Goal: Task Accomplishment & Management: Complete application form

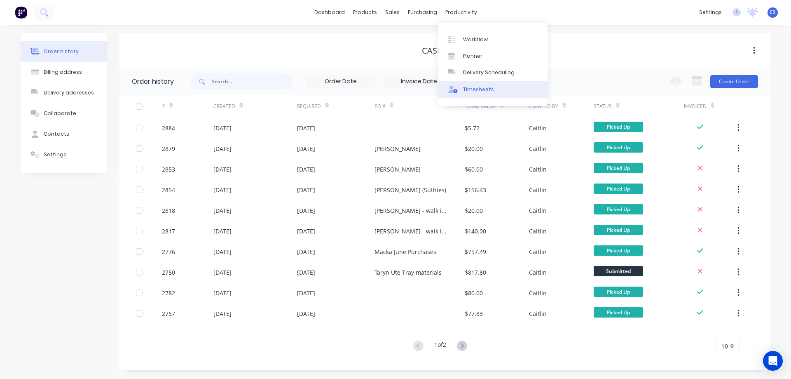
click at [476, 91] on div "Timesheets" at bounding box center [478, 89] width 31 height 7
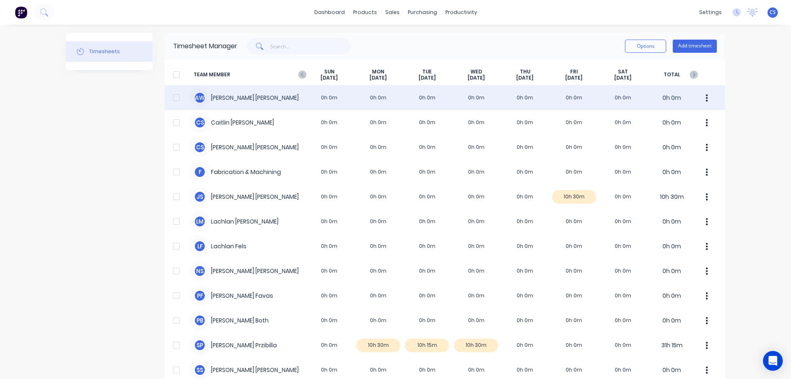
click at [287, 101] on div "A W [PERSON_NAME] 0h 0m 0h 0m 0h 0m 0h 0m 0h 0m 0h 0m 0h 0m 0h 0m" at bounding box center [445, 97] width 560 height 25
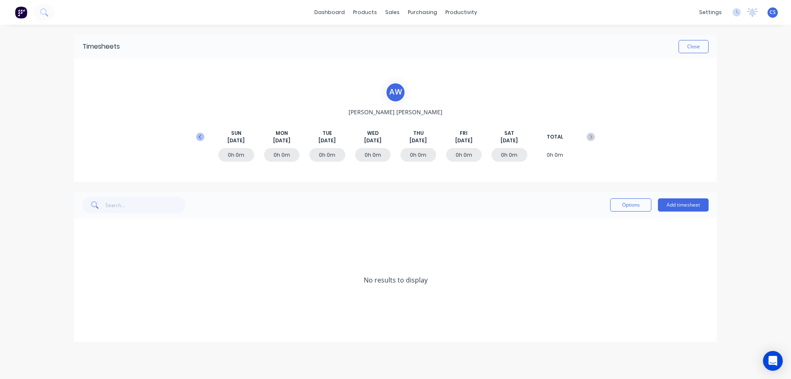
click at [199, 138] on icon at bounding box center [200, 137] width 8 height 8
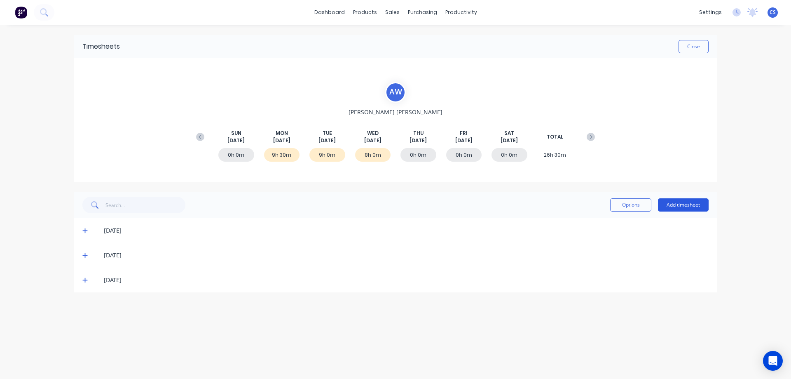
click at [682, 207] on button "Add timesheet" at bounding box center [683, 204] width 51 height 13
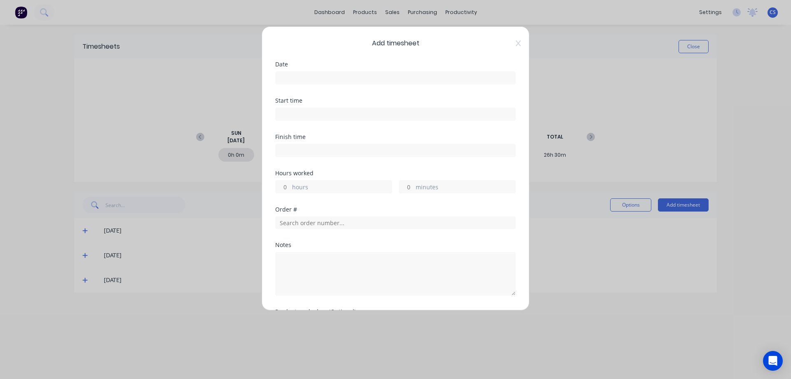
click at [307, 80] on input at bounding box center [396, 78] width 240 height 12
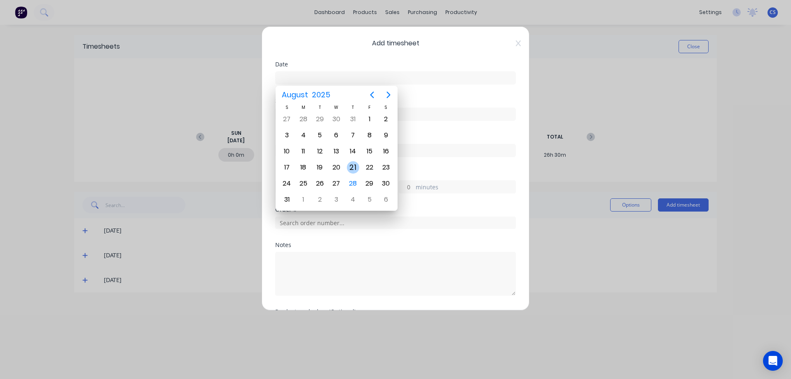
click at [356, 169] on div "21" at bounding box center [353, 167] width 12 height 12
type input "[DATE]"
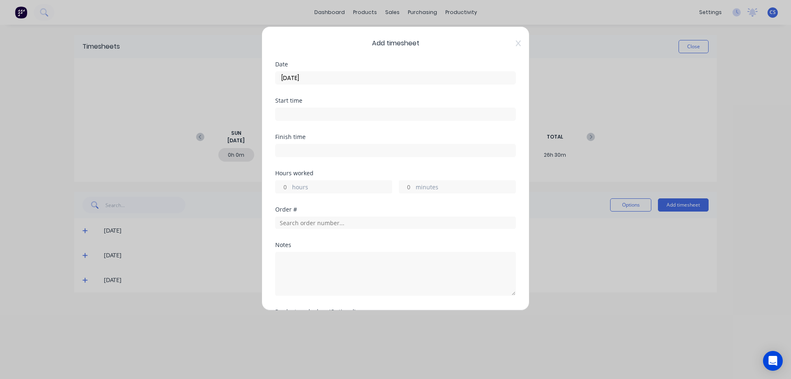
click at [286, 186] on input "hours" at bounding box center [283, 186] width 14 height 12
type input "9"
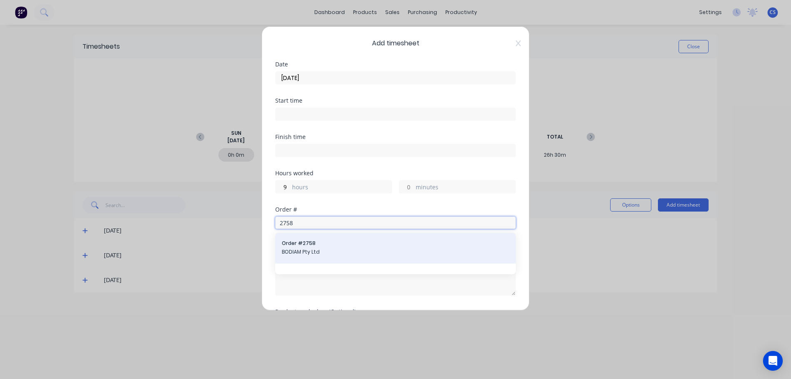
type input "2758"
click at [336, 253] on span "BODIAM Pty Ltd" at bounding box center [395, 251] width 227 height 7
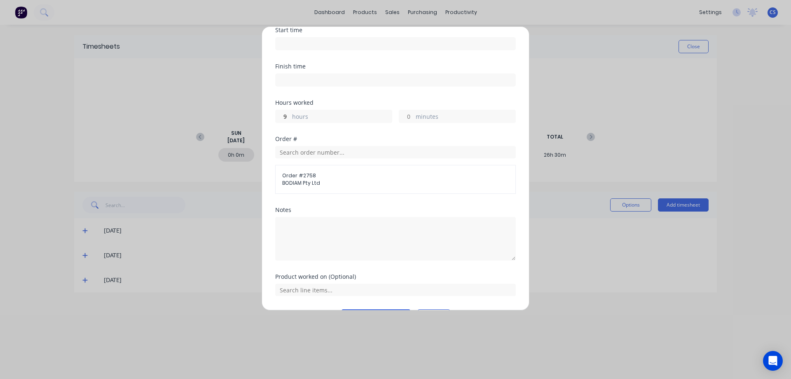
scroll to position [94, 0]
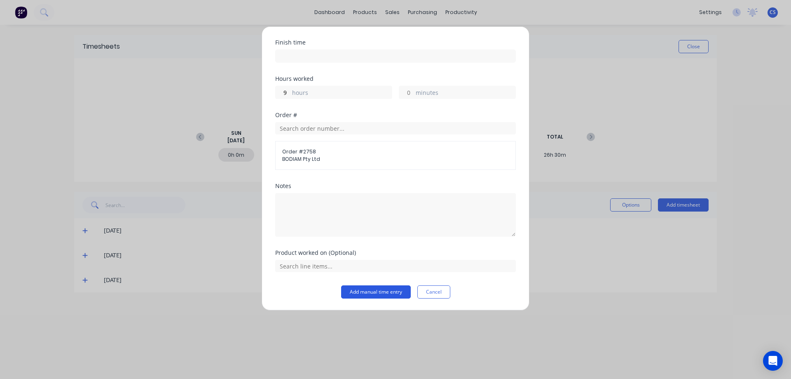
click at [369, 290] on button "Add manual time entry" at bounding box center [376, 291] width 70 height 13
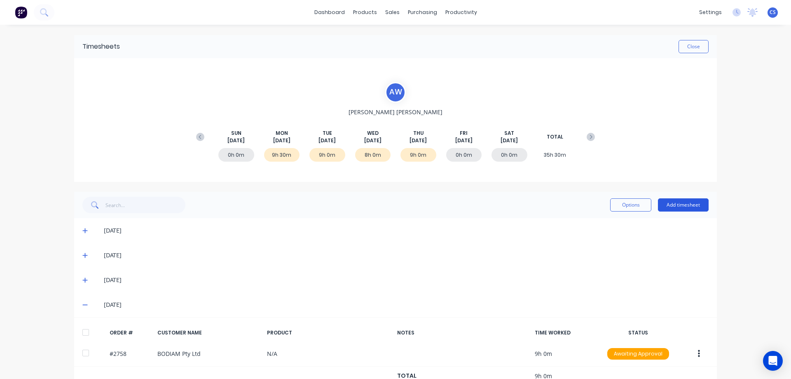
click at [678, 205] on button "Add timesheet" at bounding box center [683, 204] width 51 height 13
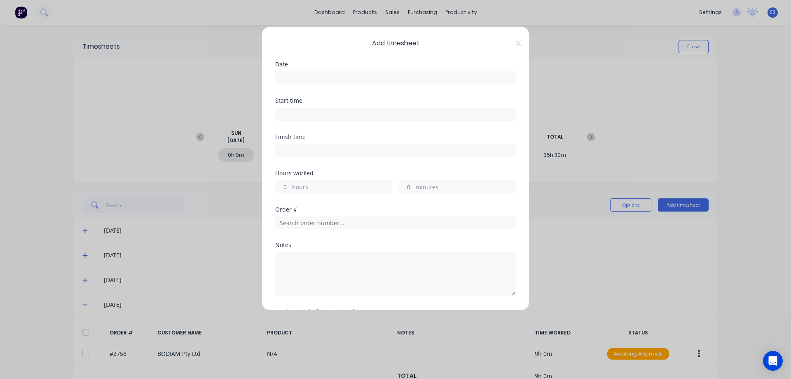
click at [300, 82] on input at bounding box center [396, 78] width 240 height 12
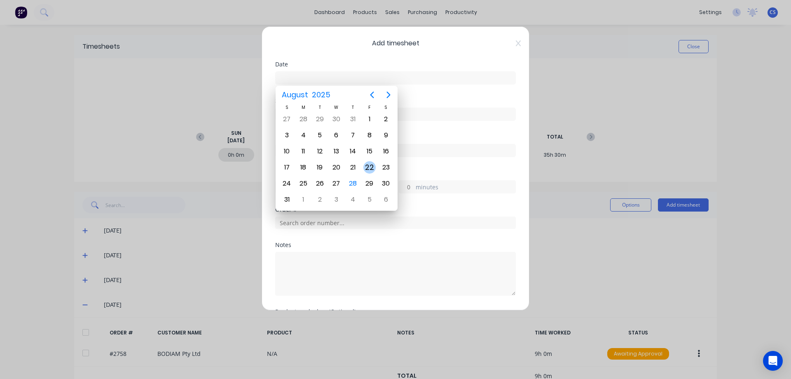
click at [370, 166] on div "22" at bounding box center [369, 167] width 12 height 12
type input "[DATE]"
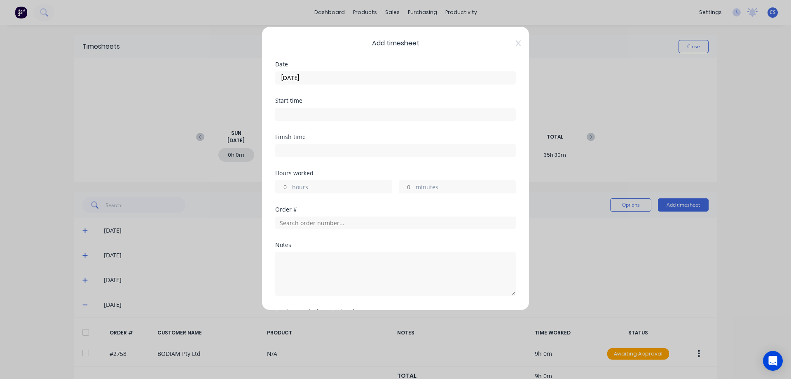
click at [287, 188] on input "hours" at bounding box center [283, 186] width 14 height 12
type input "8"
click at [307, 260] on textarea at bounding box center [395, 274] width 241 height 44
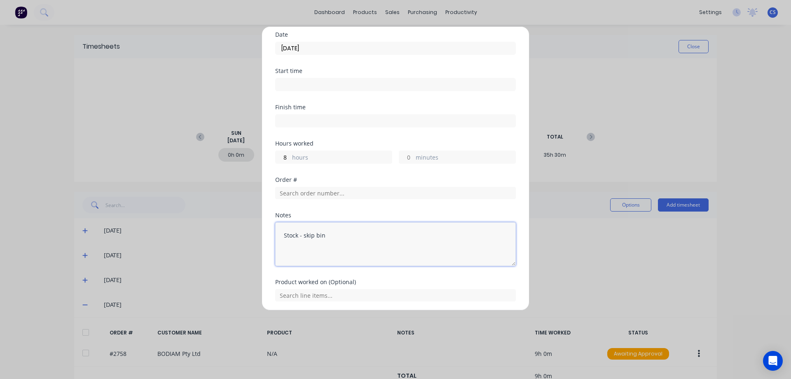
scroll to position [59, 0]
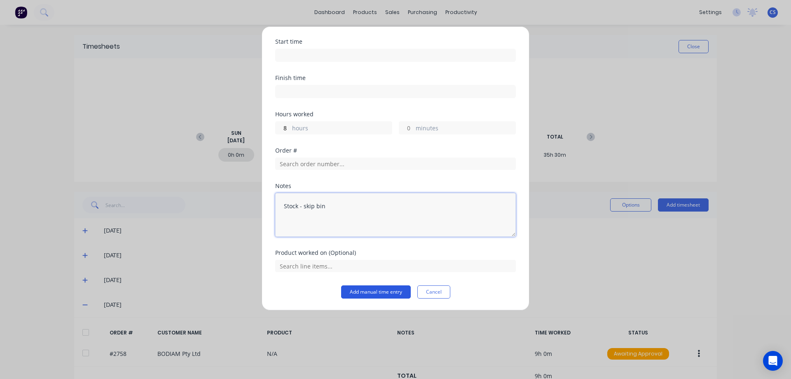
type textarea "Stock - skip bin"
click at [368, 292] on button "Add manual time entry" at bounding box center [376, 291] width 70 height 13
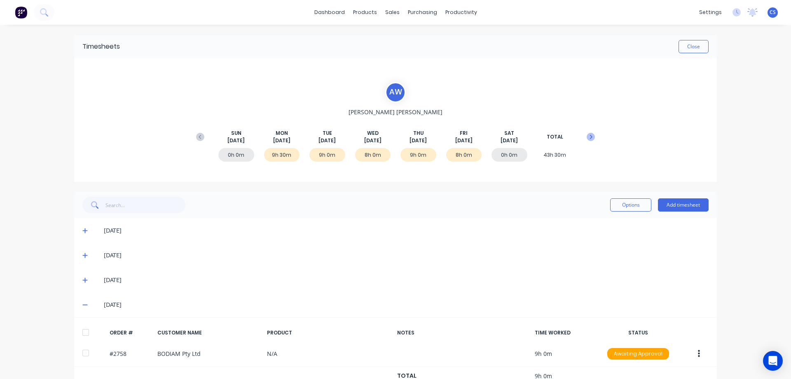
click at [590, 137] on icon at bounding box center [591, 137] width 8 height 8
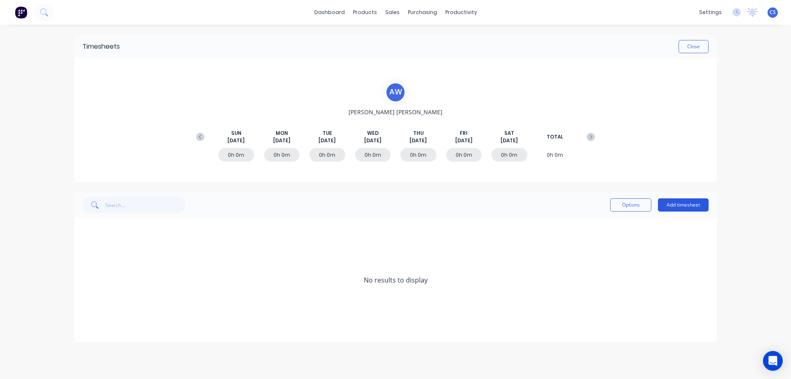
click at [681, 203] on button "Add timesheet" at bounding box center [683, 204] width 51 height 13
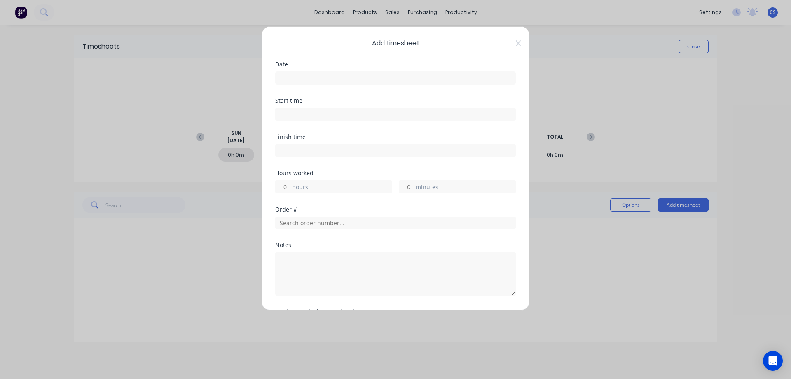
click at [300, 76] on input at bounding box center [396, 78] width 240 height 12
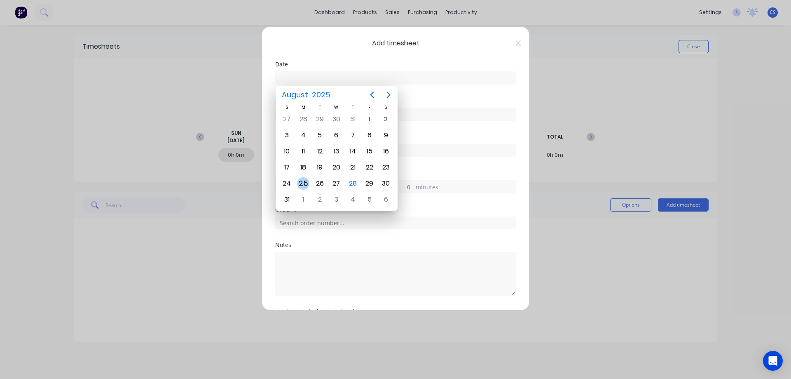
click at [305, 185] on div "25" at bounding box center [303, 183] width 12 height 12
type input "[DATE]"
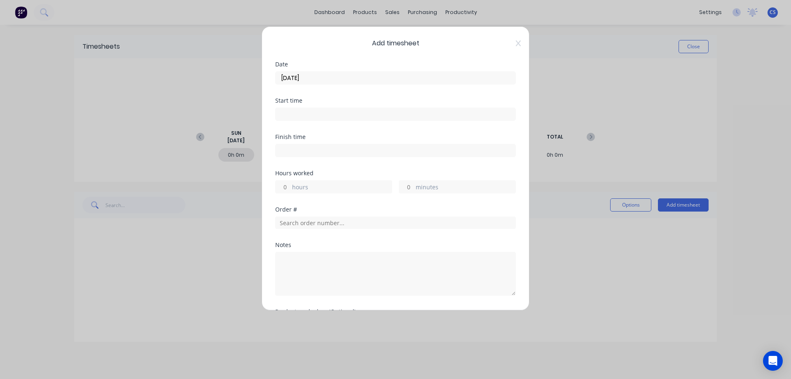
click at [287, 186] on input "hours" at bounding box center [283, 186] width 14 height 12
type input "9"
type input "30"
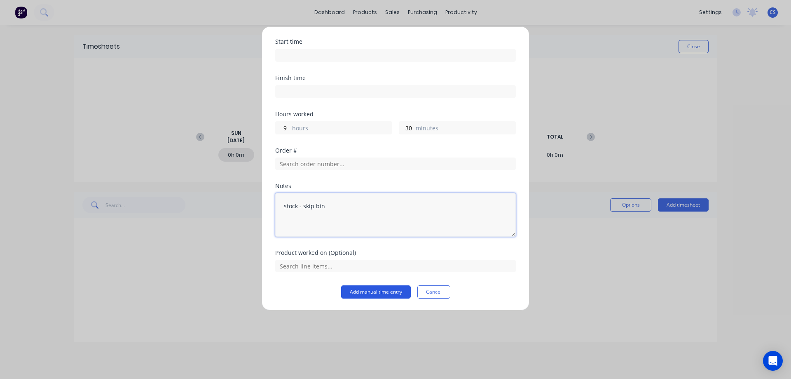
type textarea "stock - skip bin"
click at [371, 293] on button "Add manual time entry" at bounding box center [376, 291] width 70 height 13
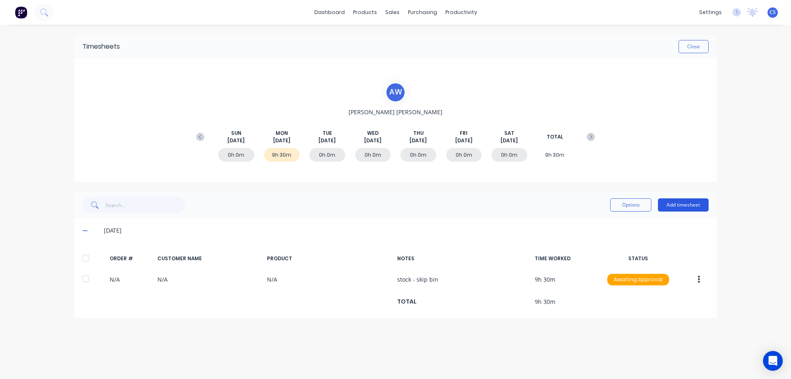
click at [683, 201] on button "Add timesheet" at bounding box center [683, 204] width 51 height 13
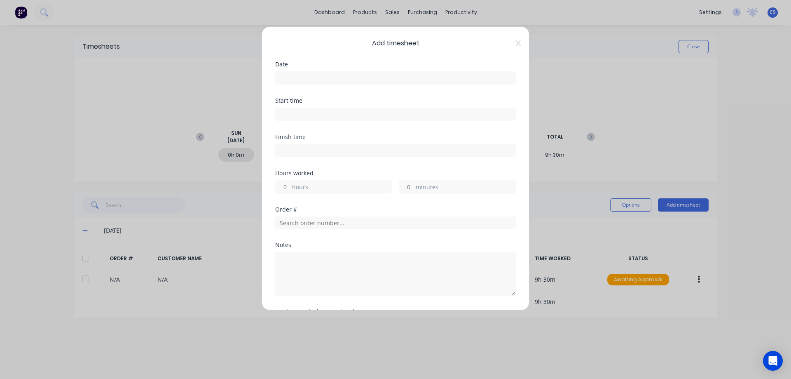
click at [296, 75] on input at bounding box center [396, 78] width 240 height 12
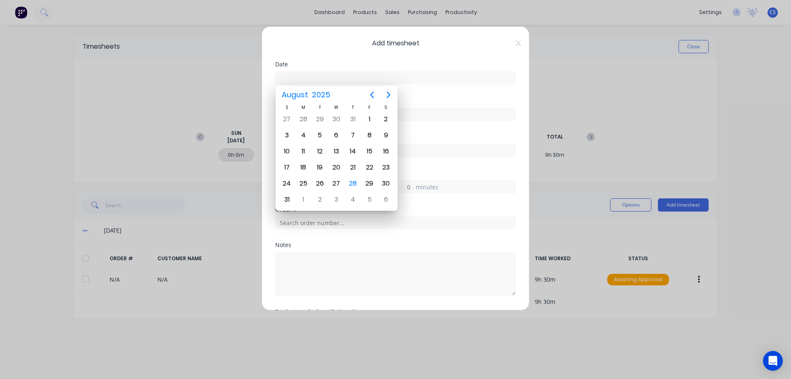
click at [148, 142] on div "Add timesheet Date Start time Finish time Hours worked hours minutes Order # No…" at bounding box center [395, 189] width 791 height 379
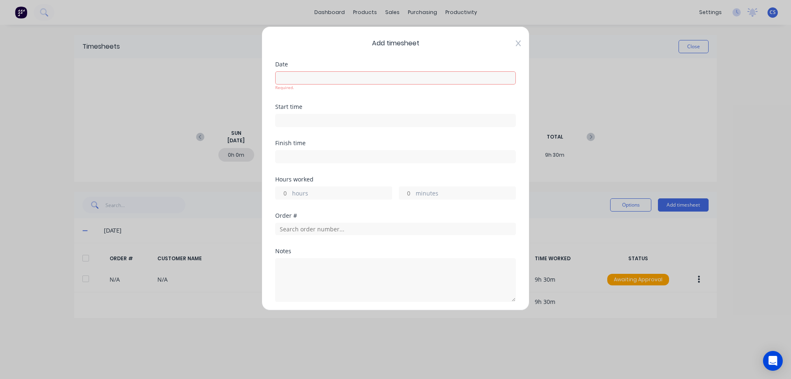
click at [516, 45] on icon at bounding box center [518, 43] width 5 height 7
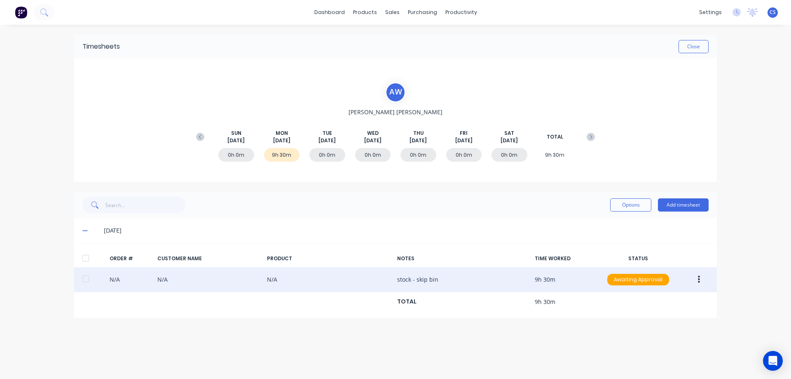
click at [698, 279] on icon "button" at bounding box center [699, 279] width 2 height 9
click at [671, 351] on div "Duplicate" at bounding box center [669, 350] width 63 height 12
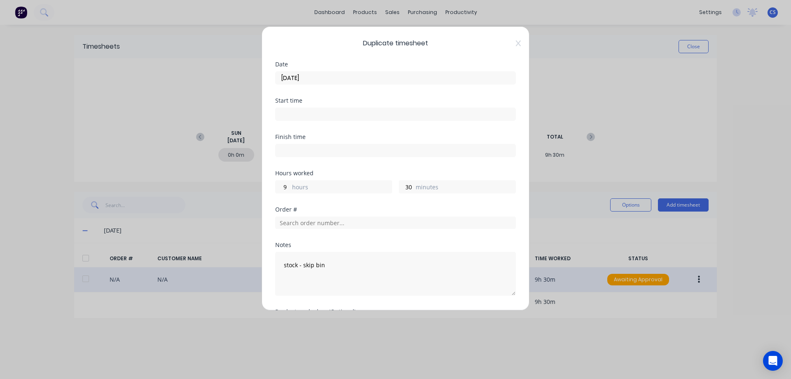
click at [328, 76] on input "[DATE]" at bounding box center [396, 78] width 240 height 12
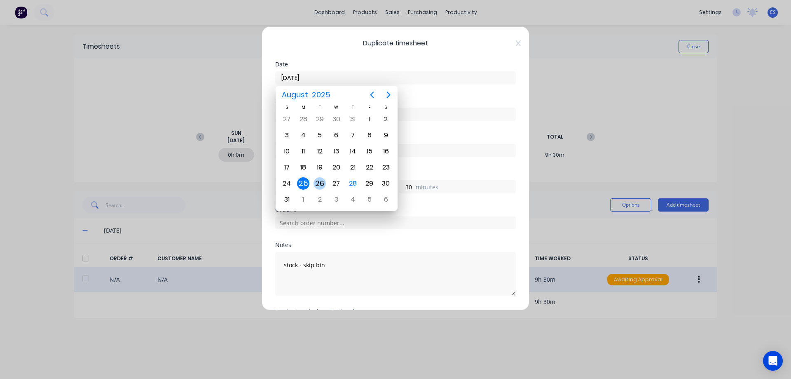
click at [323, 184] on div "26" at bounding box center [320, 183] width 12 height 12
type input "[DATE]"
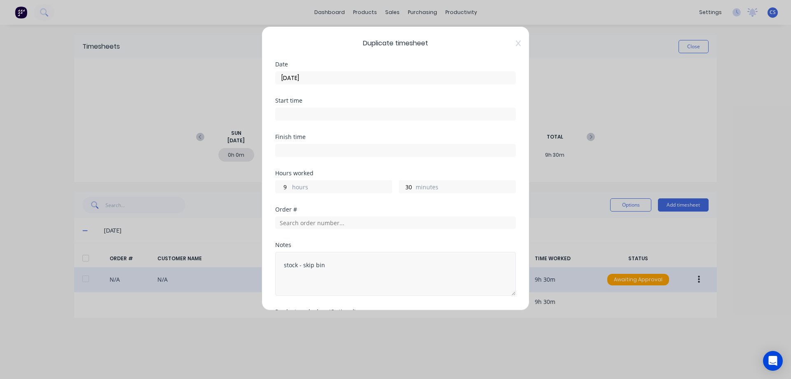
scroll to position [87, 0]
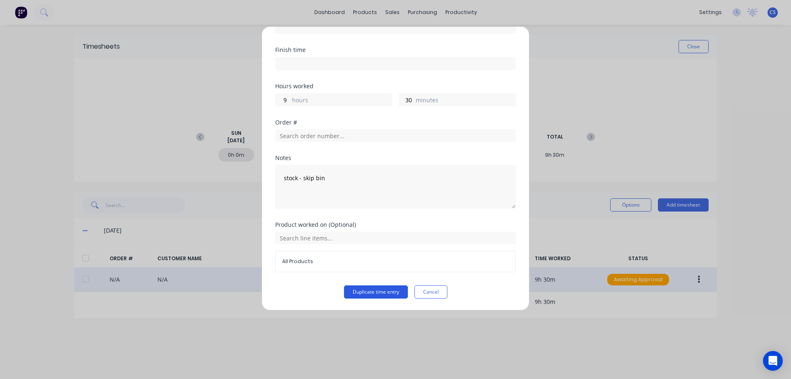
click at [377, 295] on button "Duplicate time entry" at bounding box center [376, 291] width 64 height 13
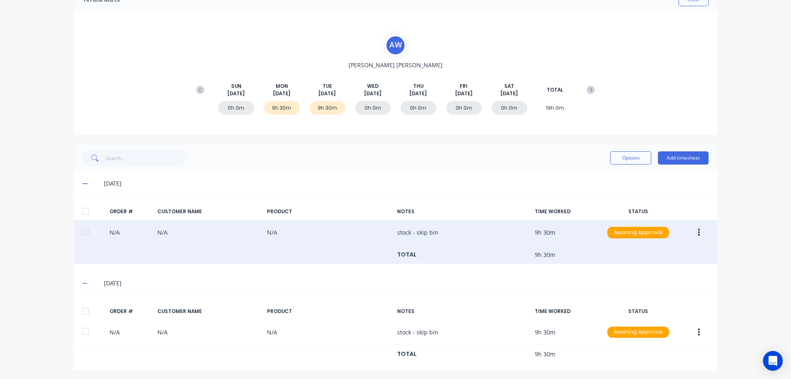
scroll to position [49, 0]
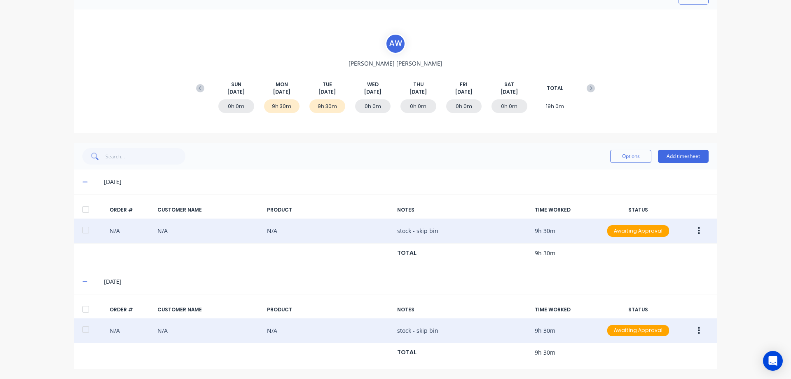
click at [698, 330] on icon "button" at bounding box center [699, 329] width 2 height 7
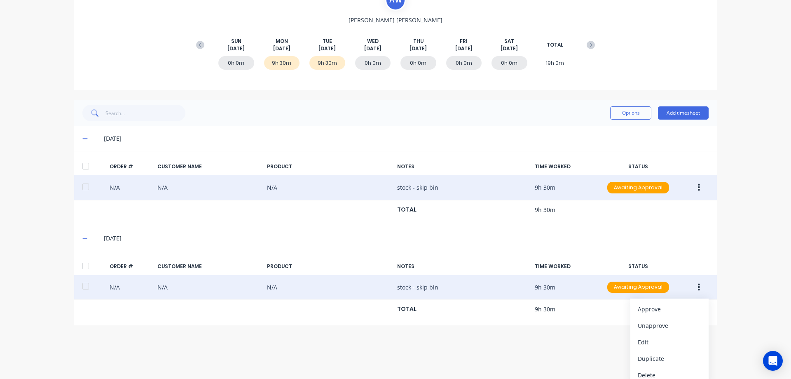
scroll to position [98, 0]
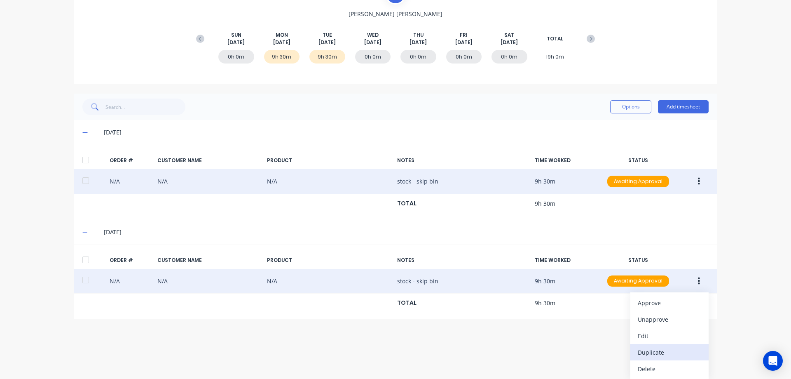
click at [670, 356] on div "Duplicate" at bounding box center [669, 352] width 63 height 12
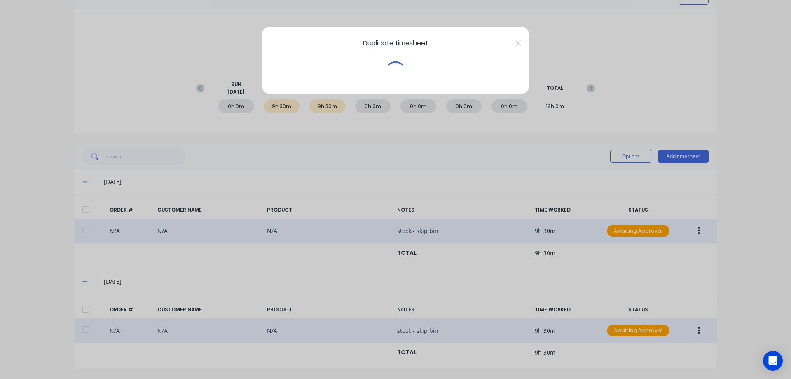
scroll to position [49, 0]
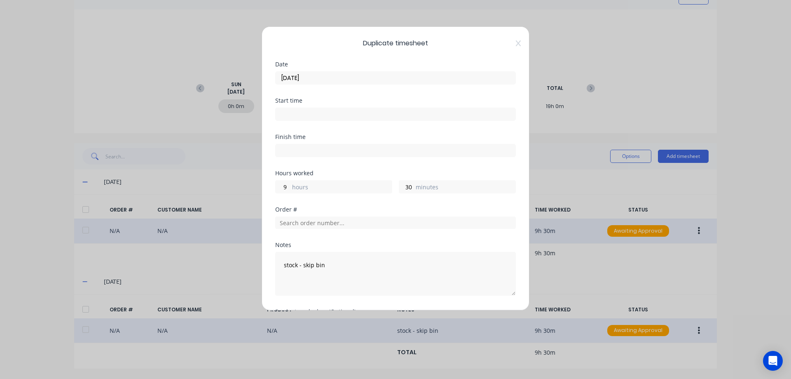
click at [336, 77] on input "[DATE]" at bounding box center [396, 78] width 240 height 12
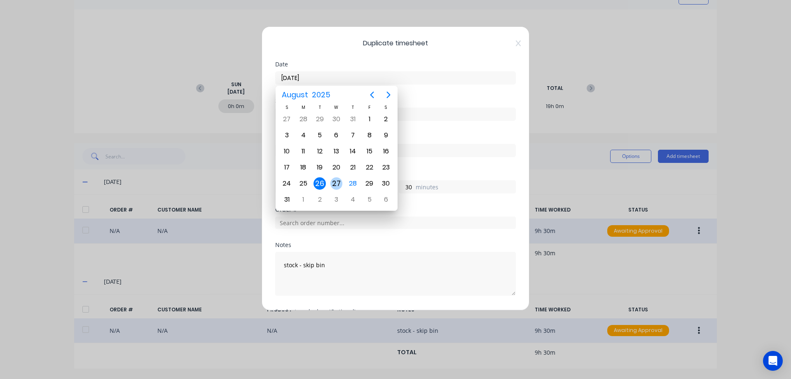
click at [332, 187] on div "27" at bounding box center [336, 183] width 12 height 12
type input "[DATE]"
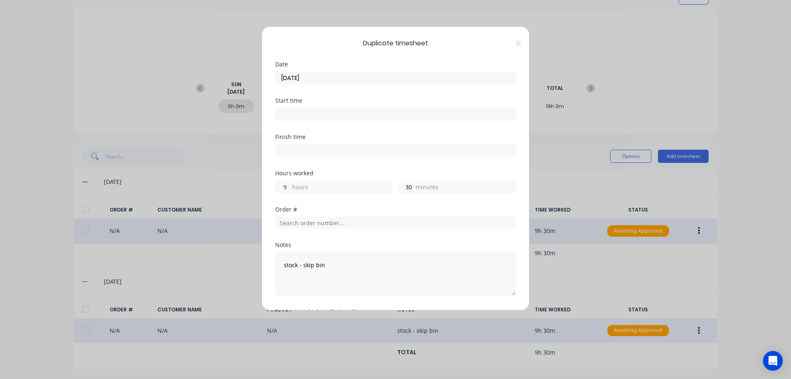
drag, startPoint x: 289, startPoint y: 185, endPoint x: 273, endPoint y: 184, distance: 16.5
click at [272, 185] on div "Duplicate timesheet Date [DATE] Start time Finish time Hours worked 9 hours 30 …" at bounding box center [396, 168] width 268 height 284
type input "6"
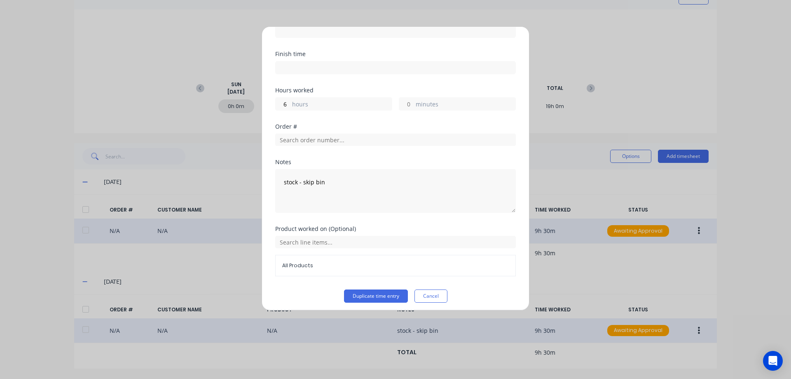
scroll to position [87, 0]
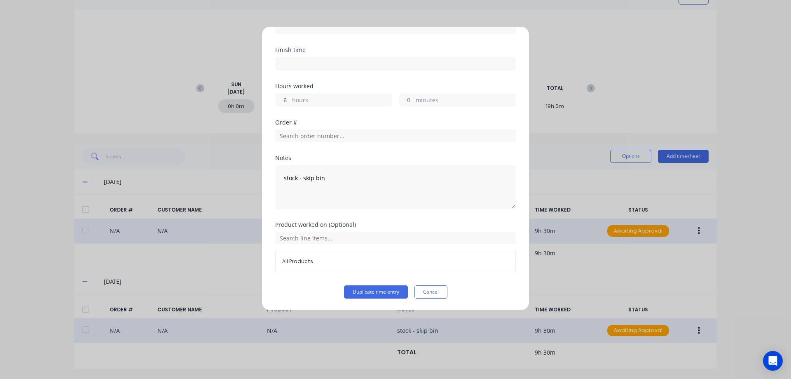
click at [287, 101] on input "6" at bounding box center [283, 100] width 14 height 12
type input "9"
type input "8"
click at [336, 180] on textarea "stock - skip bin" at bounding box center [395, 187] width 241 height 44
type textarea "stock - skip bin cleaning - 2 hours"
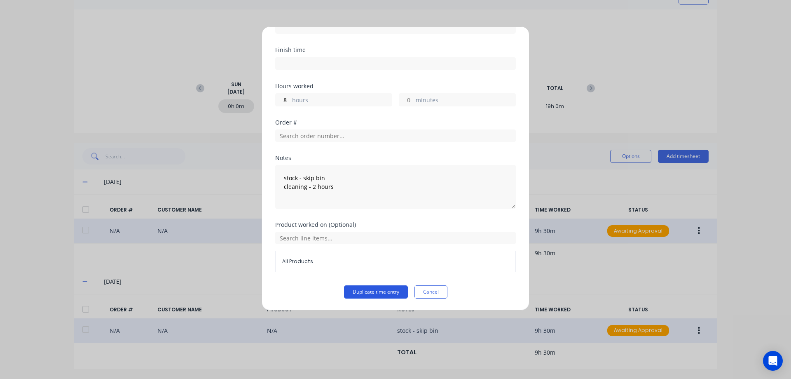
click at [374, 290] on button "Duplicate time entry" at bounding box center [376, 291] width 64 height 13
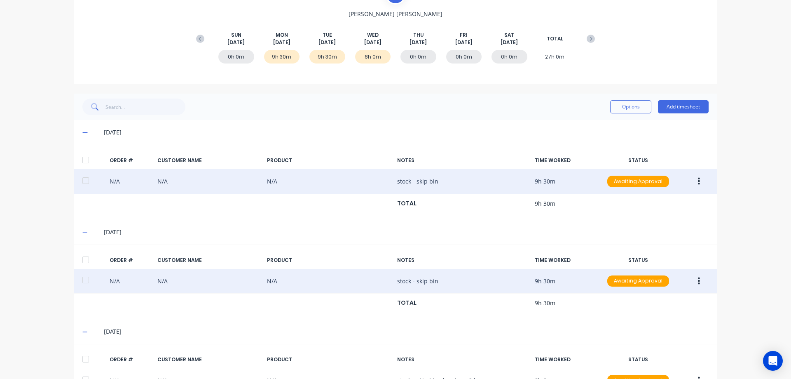
scroll to position [0, 0]
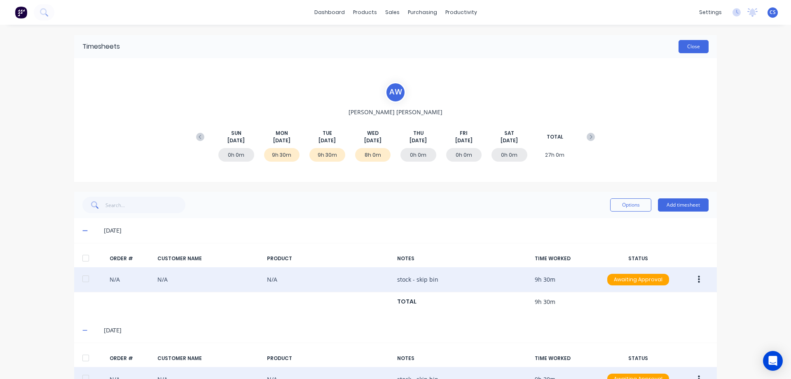
click at [685, 48] on button "Close" at bounding box center [694, 46] width 30 height 13
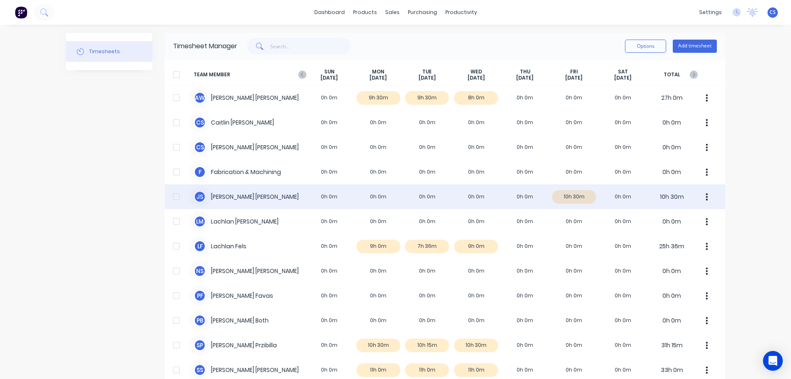
click at [248, 195] on div "J S [PERSON_NAME] 0h 0m 0h 0m 0h 0m 0h 0m 0h 0m 10h 30m 0h 0m 10h 30m" at bounding box center [445, 196] width 560 height 25
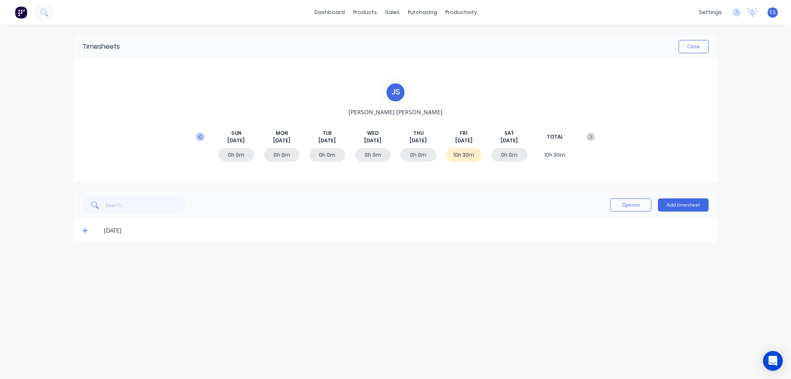
click at [200, 137] on icon at bounding box center [200, 136] width 2 height 4
click at [682, 203] on button "Add timesheet" at bounding box center [683, 204] width 51 height 13
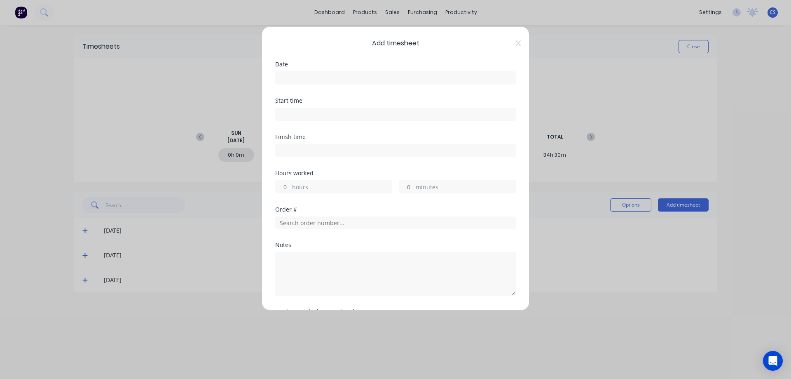
click at [307, 76] on input at bounding box center [396, 78] width 240 height 12
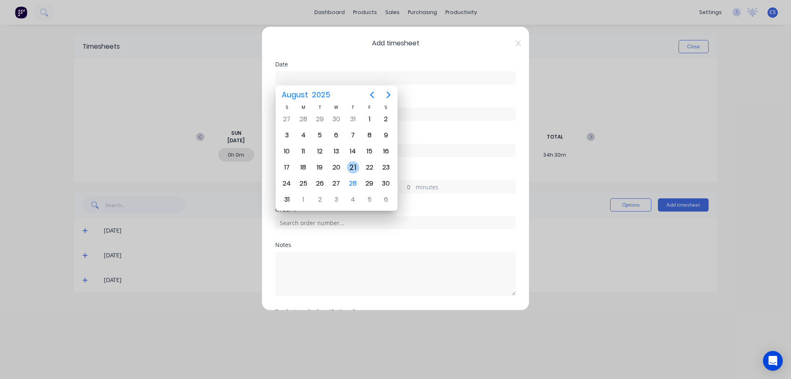
click at [351, 168] on div "21" at bounding box center [353, 167] width 12 height 12
type input "[DATE]"
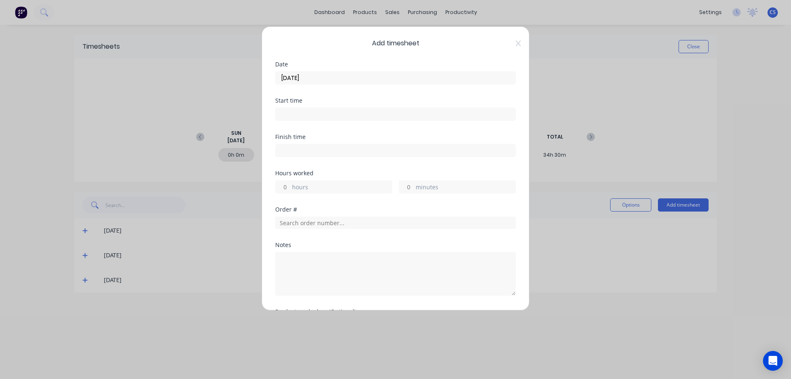
click at [290, 186] on div "hours" at bounding box center [333, 186] width 117 height 13
click at [289, 187] on div "hours" at bounding box center [333, 186] width 117 height 13
click at [289, 187] on input "hours" at bounding box center [283, 186] width 14 height 12
type input "9"
type input "30"
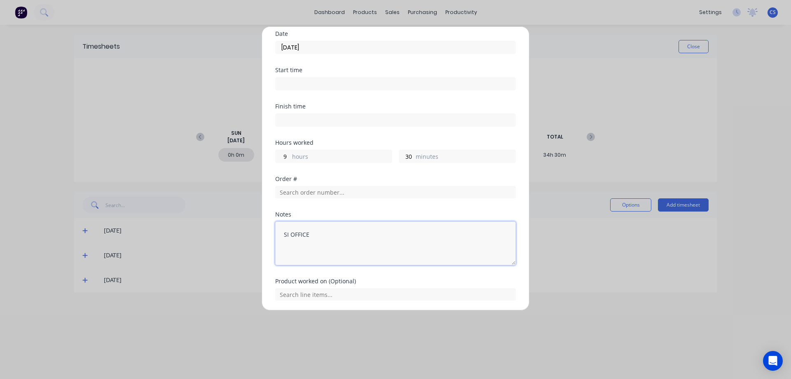
scroll to position [59, 0]
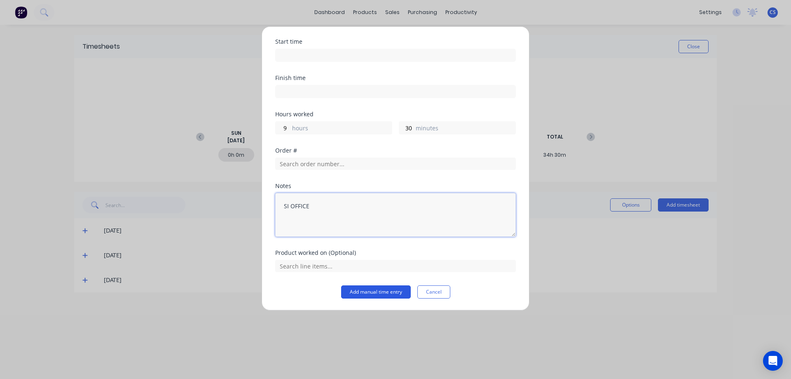
type textarea "SI OFFICE"
click at [375, 293] on button "Add manual time entry" at bounding box center [376, 291] width 70 height 13
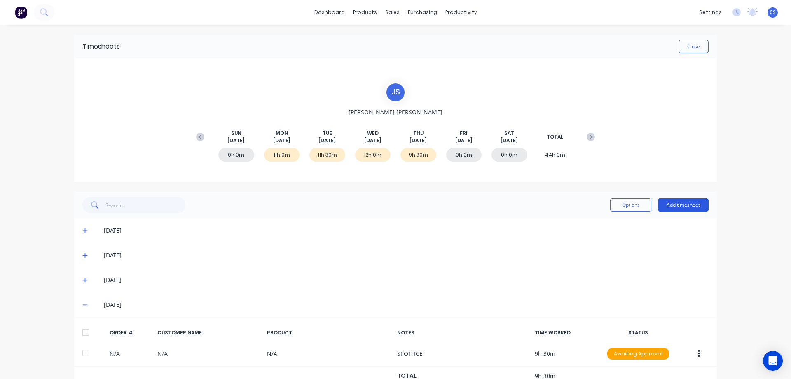
click at [681, 204] on button "Add timesheet" at bounding box center [683, 204] width 51 height 13
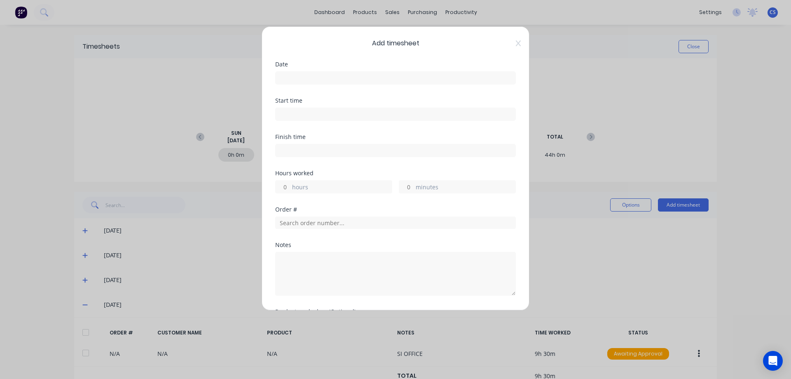
click at [313, 76] on input at bounding box center [396, 78] width 240 height 12
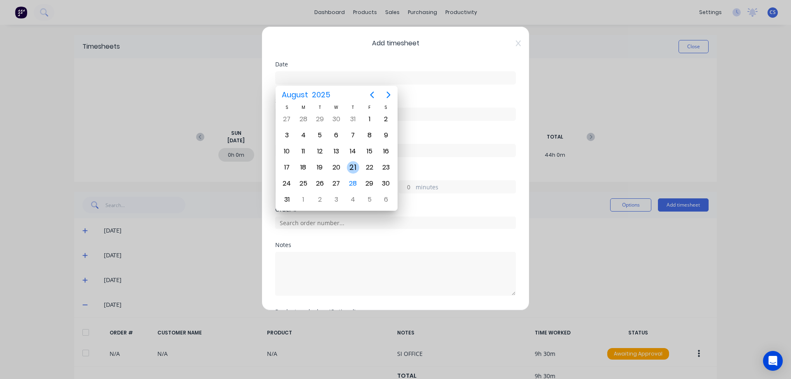
click at [354, 166] on div "21" at bounding box center [353, 167] width 12 height 12
type input "[DATE]"
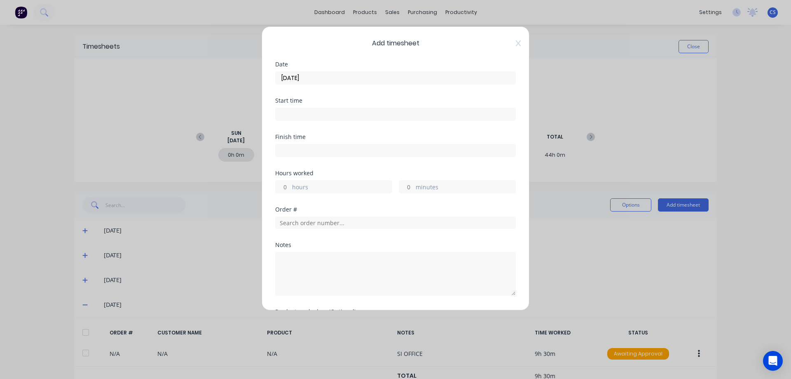
click at [287, 187] on input "hours" at bounding box center [283, 186] width 14 height 12
type input "2"
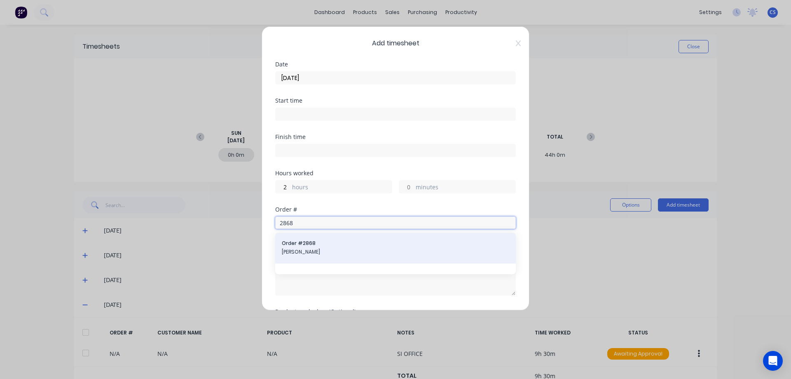
type input "2868"
click at [341, 248] on div "Order # 2868 [PERSON_NAME]" at bounding box center [395, 247] width 227 height 17
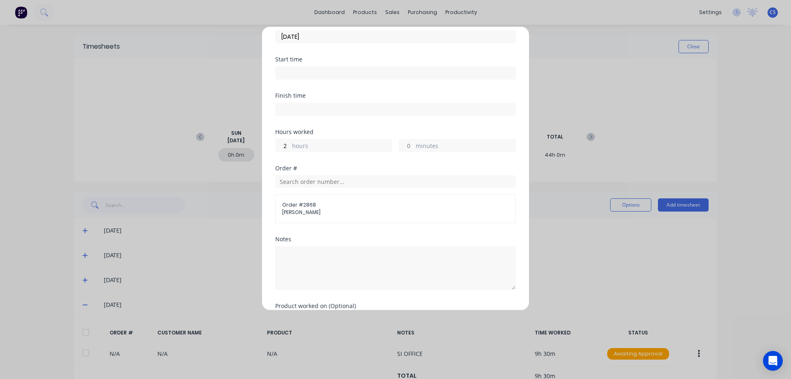
scroll to position [94, 0]
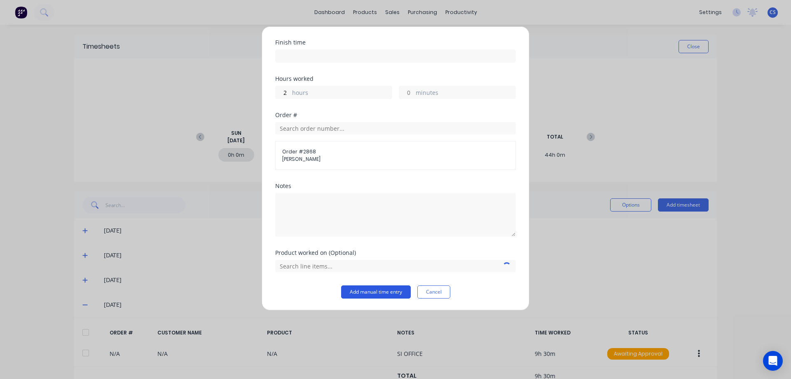
click at [368, 291] on button "Add manual time entry" at bounding box center [376, 291] width 70 height 13
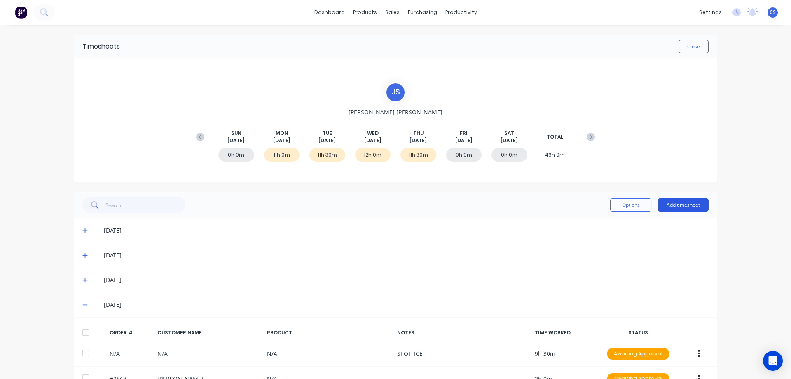
click at [681, 207] on button "Add timesheet" at bounding box center [683, 204] width 51 height 13
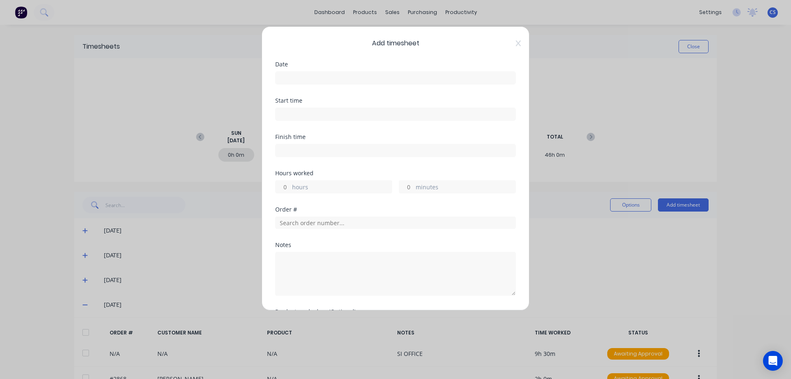
click at [297, 80] on input at bounding box center [396, 78] width 240 height 12
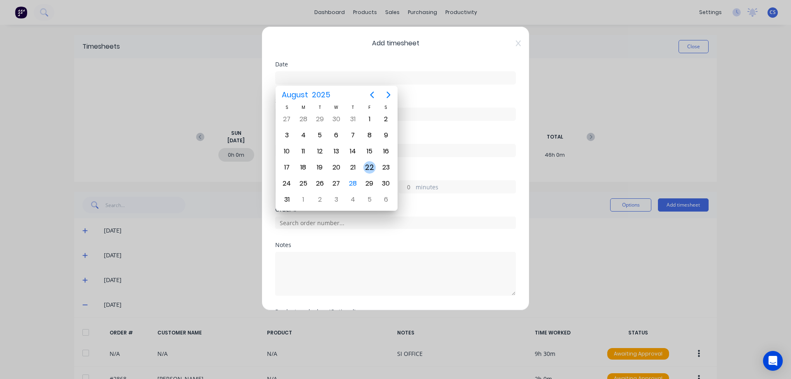
click at [368, 168] on div "22" at bounding box center [369, 167] width 12 height 12
type input "[DATE]"
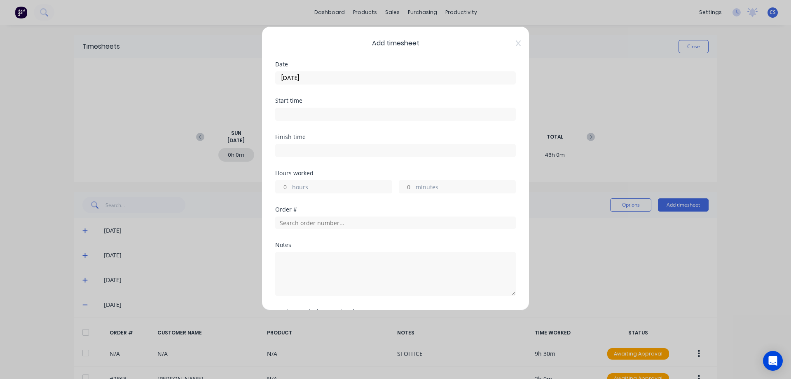
click at [284, 189] on input "hours" at bounding box center [283, 186] width 14 height 12
type input "9"
type input "30"
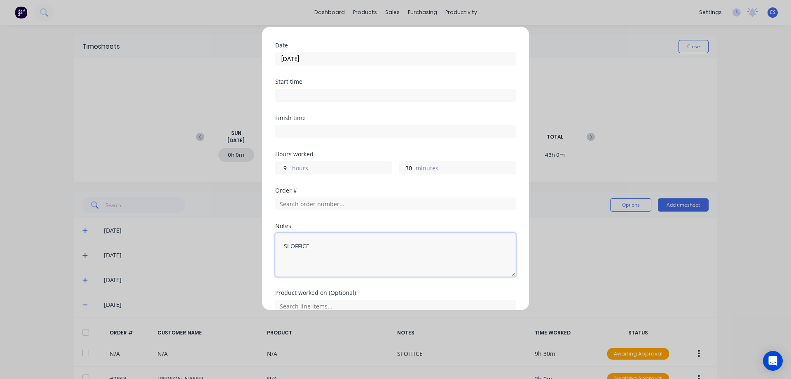
scroll to position [59, 0]
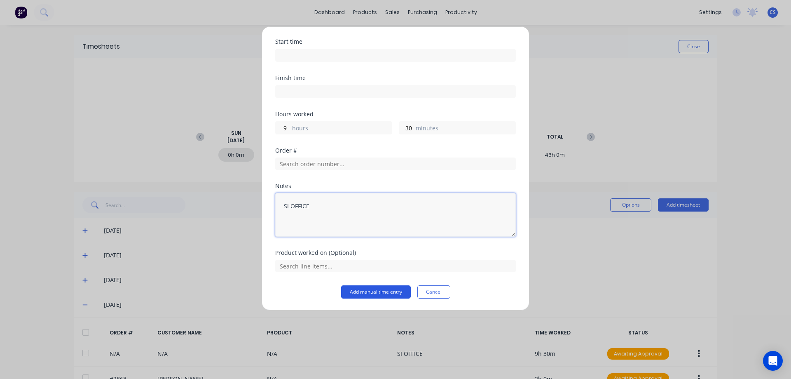
type textarea "SI OFFICE"
click at [372, 293] on button "Add manual time entry" at bounding box center [376, 291] width 70 height 13
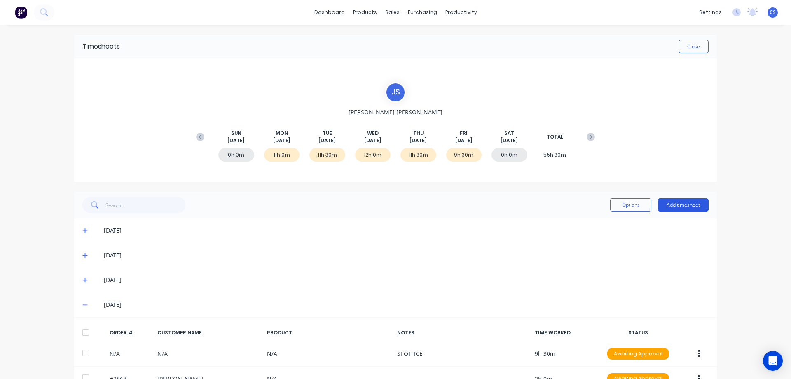
click at [686, 203] on button "Add timesheet" at bounding box center [683, 204] width 51 height 13
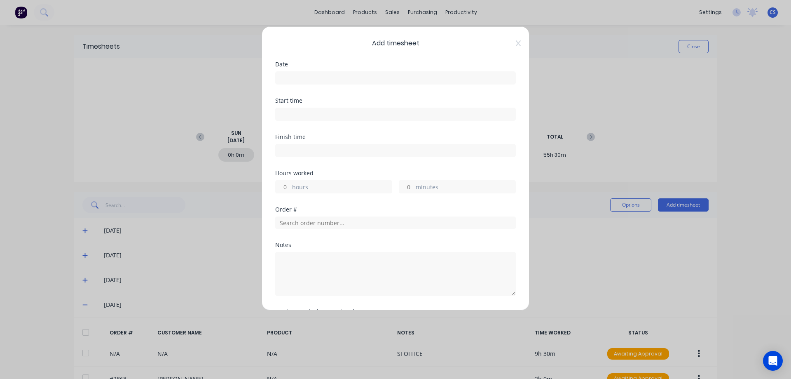
click at [285, 77] on input at bounding box center [396, 78] width 240 height 12
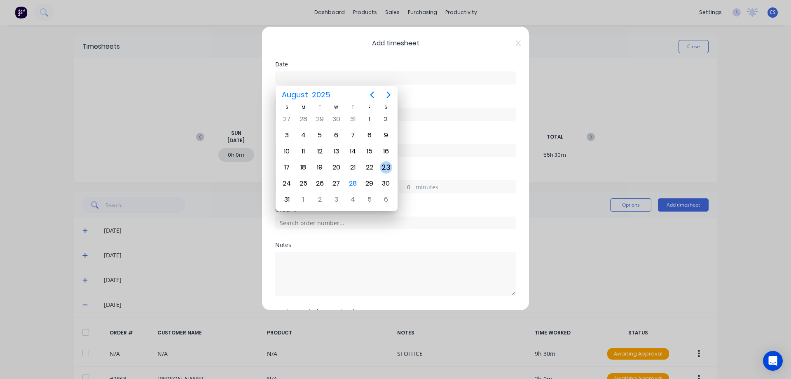
click at [386, 169] on div "23" at bounding box center [386, 167] width 12 height 12
type input "[DATE]"
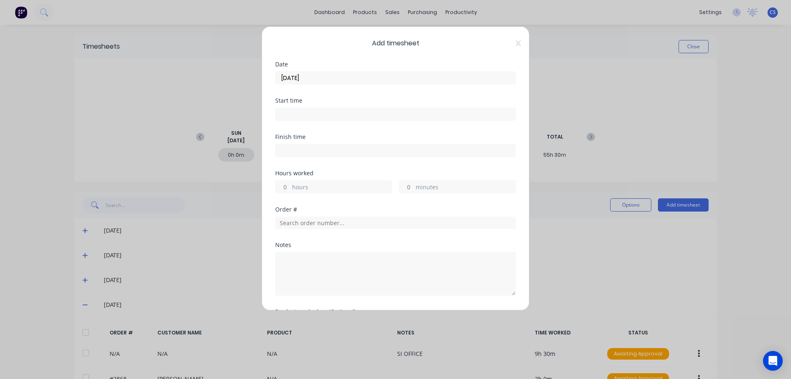
click at [288, 187] on input "hours" at bounding box center [283, 186] width 14 height 12
type input "2"
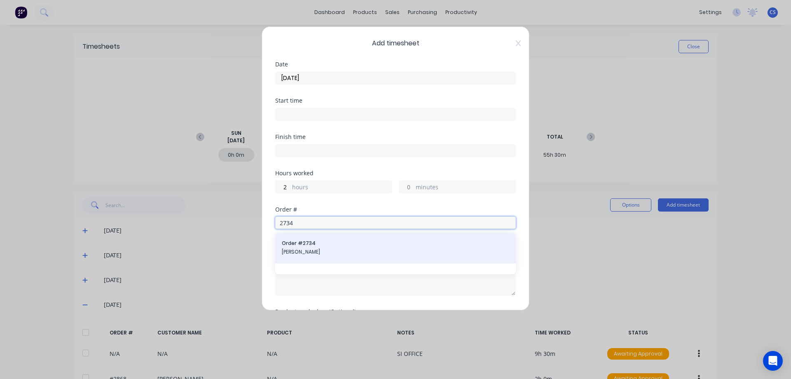
type input "2734"
click at [312, 247] on div "Order # 2734 [PERSON_NAME]" at bounding box center [395, 247] width 227 height 17
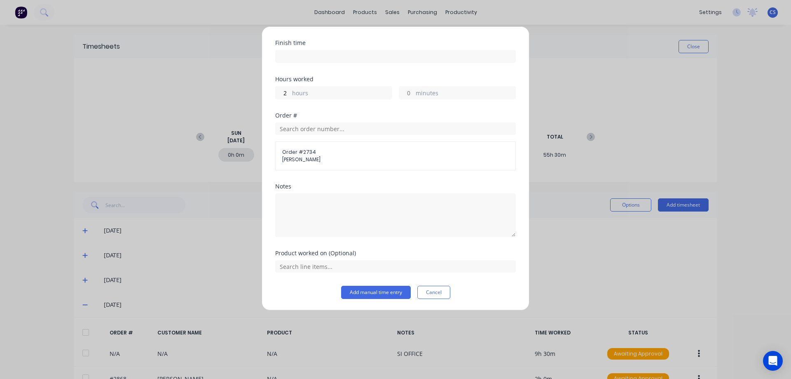
scroll to position [94, 0]
click at [365, 290] on button "Add manual time entry" at bounding box center [376, 291] width 70 height 13
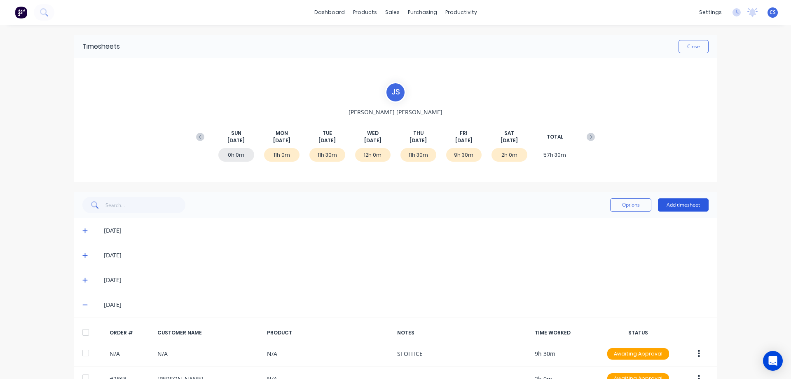
click at [685, 205] on button "Add timesheet" at bounding box center [683, 204] width 51 height 13
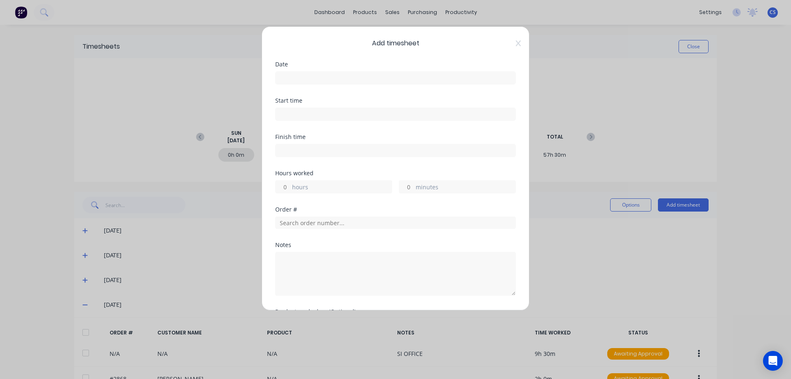
click at [376, 82] on input at bounding box center [396, 78] width 240 height 12
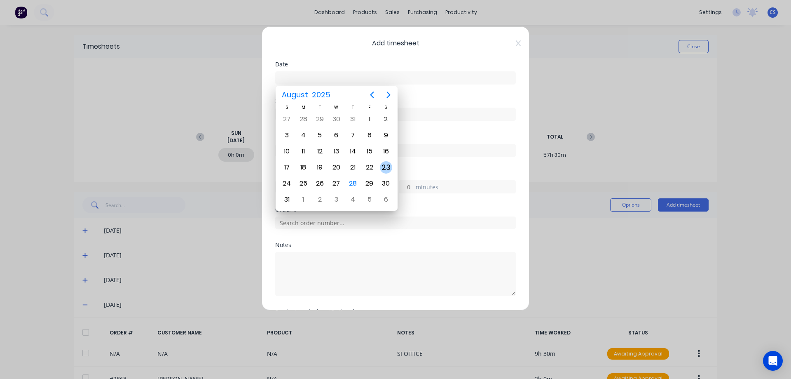
click at [386, 168] on div "23" at bounding box center [386, 167] width 12 height 12
type input "[DATE]"
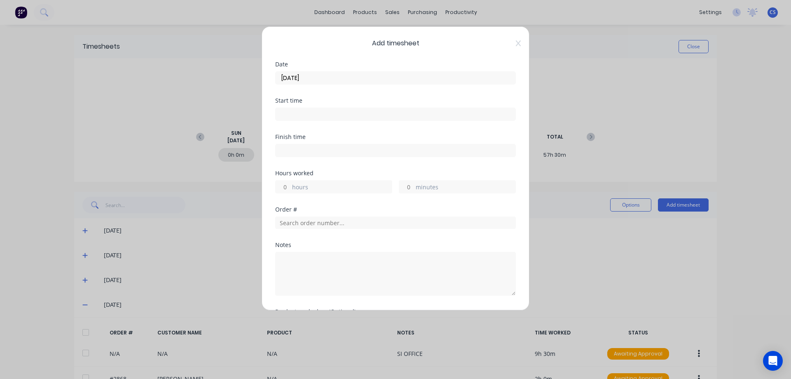
click at [290, 185] on input "hours" at bounding box center [283, 186] width 14 height 12
type input "2"
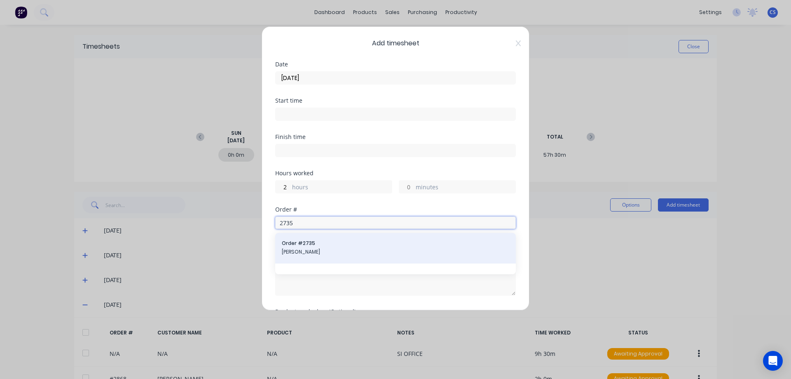
type input "2735"
click at [372, 253] on span "[PERSON_NAME]" at bounding box center [395, 251] width 227 height 7
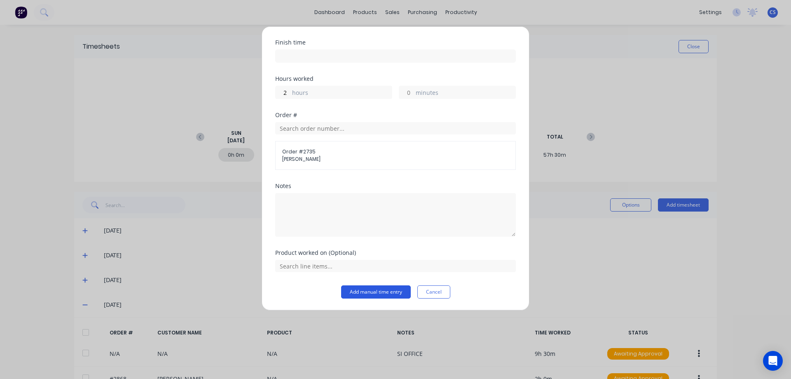
click at [365, 292] on button "Add manual time entry" at bounding box center [376, 291] width 70 height 13
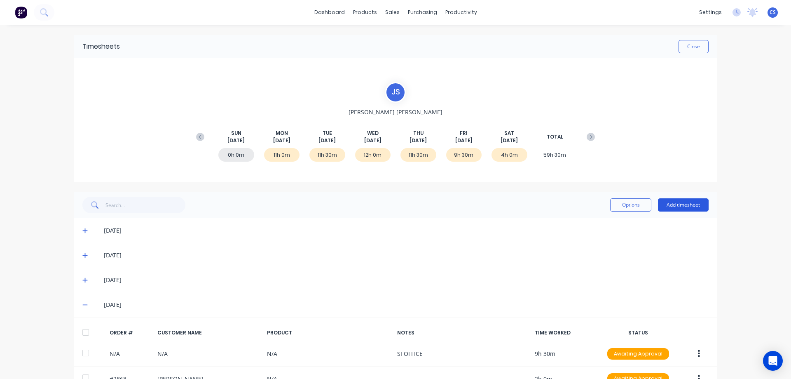
click at [696, 205] on button "Add timesheet" at bounding box center [683, 204] width 51 height 13
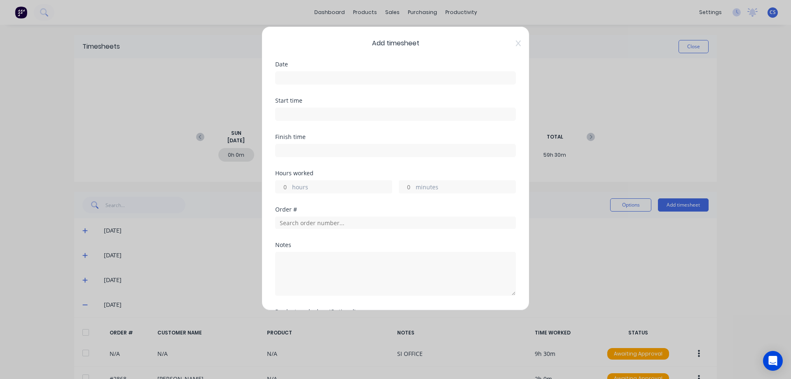
click at [314, 73] on input at bounding box center [396, 78] width 240 height 12
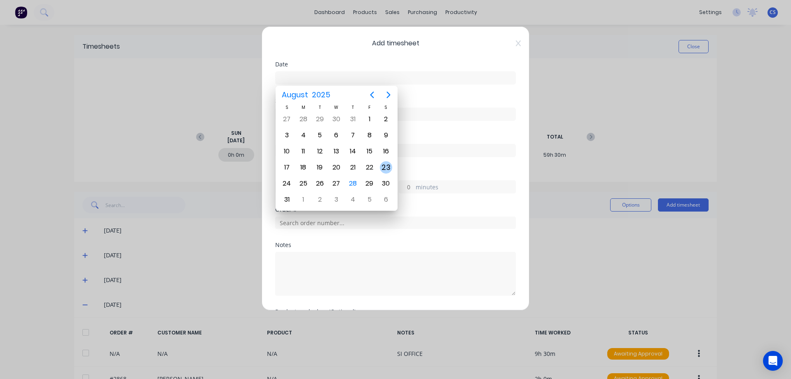
click at [387, 162] on div "23" at bounding box center [386, 167] width 12 height 12
type input "[DATE]"
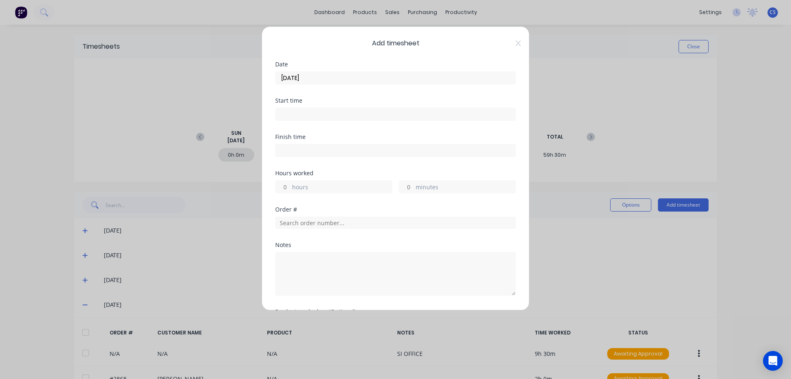
click at [288, 185] on input "hours" at bounding box center [283, 186] width 14 height 12
type input "4"
type textarea "b"
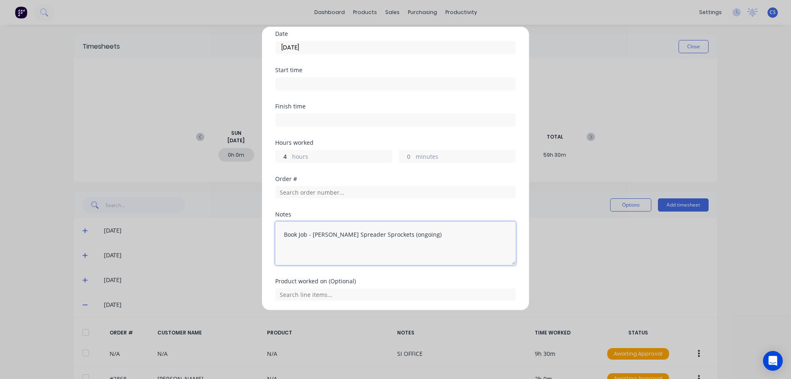
scroll to position [59, 0]
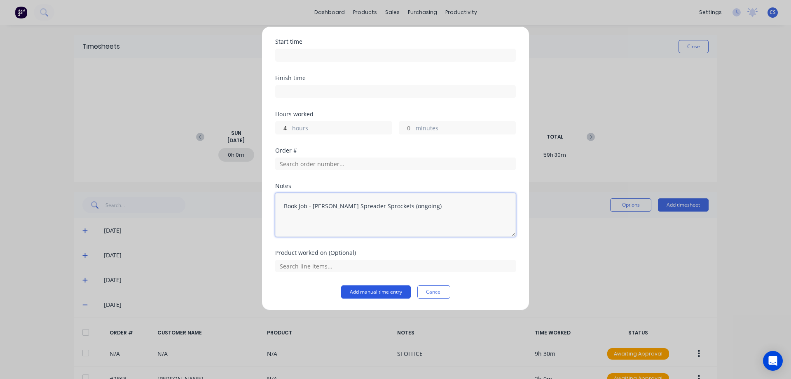
type textarea "Book Job - [PERSON_NAME] Spreader Sprockets (ongoing)"
click at [376, 290] on button "Add manual time entry" at bounding box center [376, 291] width 70 height 13
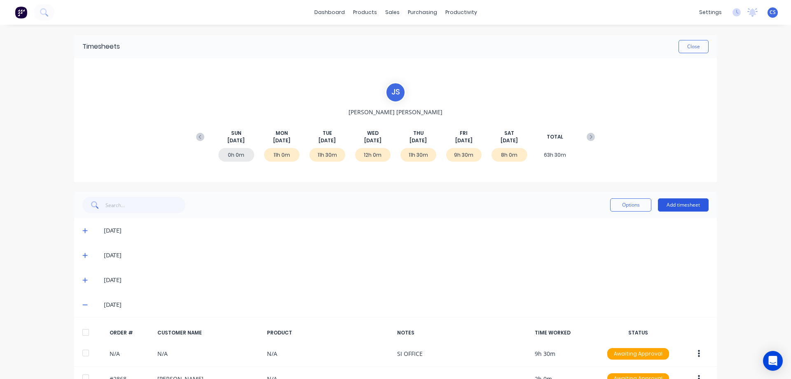
click at [686, 211] on button "Add timesheet" at bounding box center [683, 204] width 51 height 13
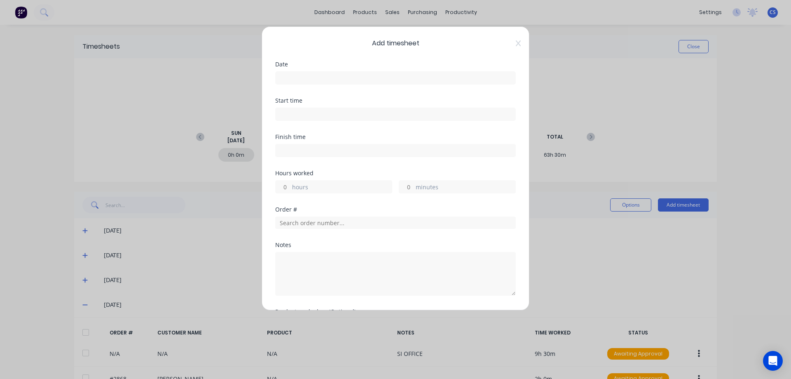
click at [310, 72] on label at bounding box center [395, 77] width 241 height 13
click at [310, 72] on input at bounding box center [396, 78] width 240 height 12
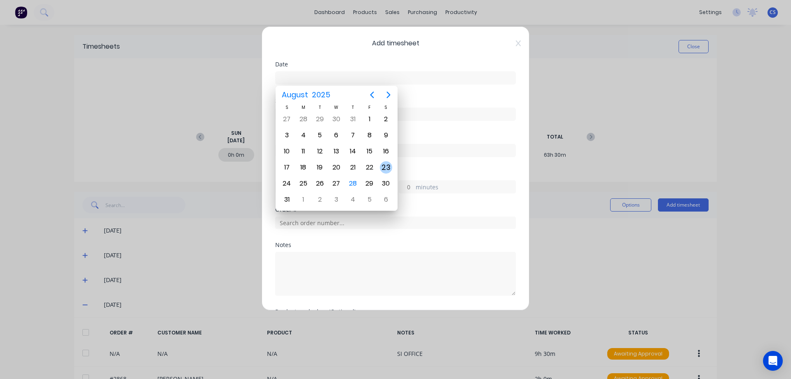
click at [386, 165] on div "23" at bounding box center [386, 167] width 12 height 12
type input "[DATE]"
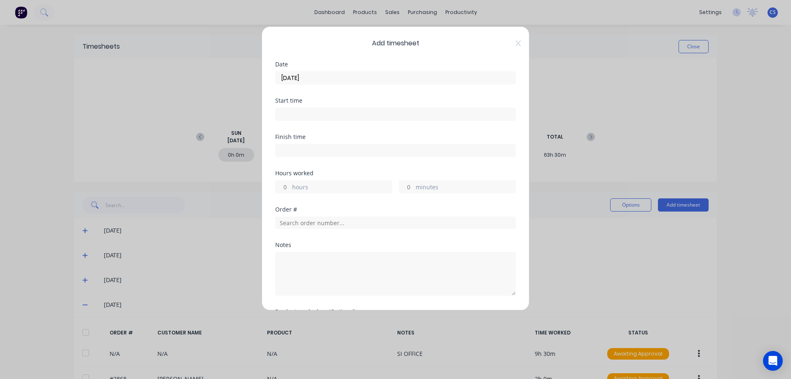
click at [285, 185] on input "hours" at bounding box center [283, 186] width 14 height 12
type input "4"
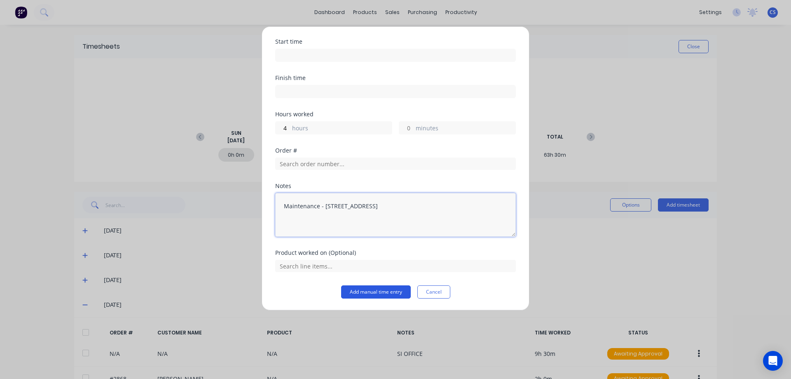
type textarea "Maintenance - [STREET_ADDRESS]"
click at [369, 289] on button "Add manual time entry" at bounding box center [376, 291] width 70 height 13
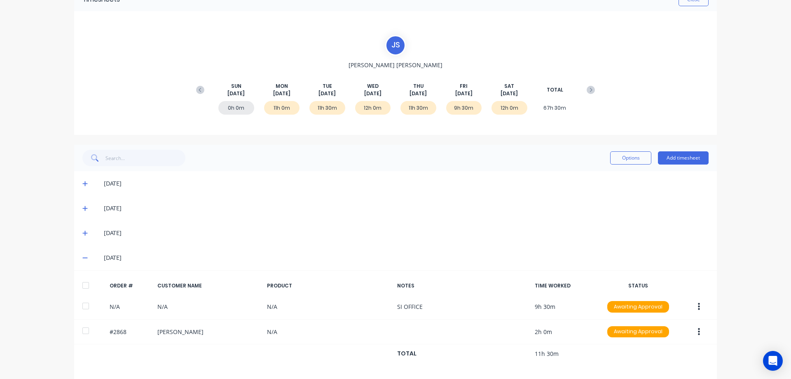
scroll to position [82, 0]
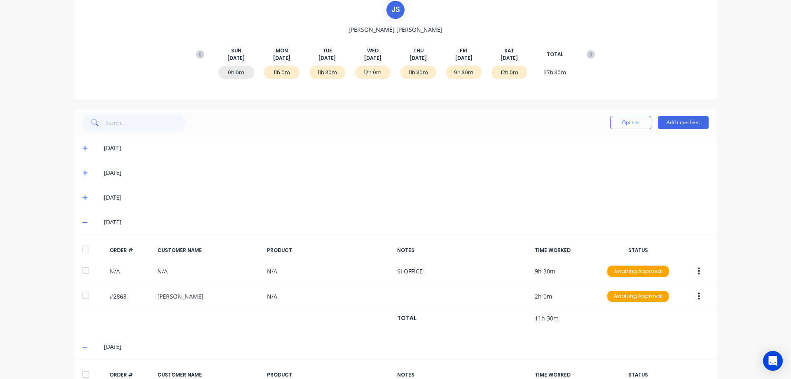
click at [82, 222] on icon at bounding box center [84, 222] width 5 height 1
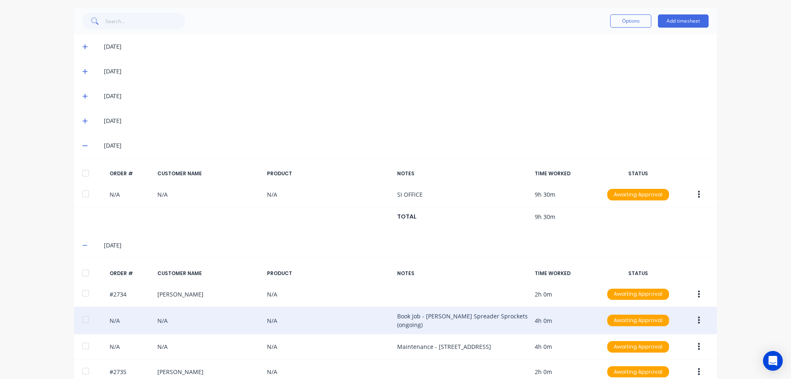
scroll to position [206, 0]
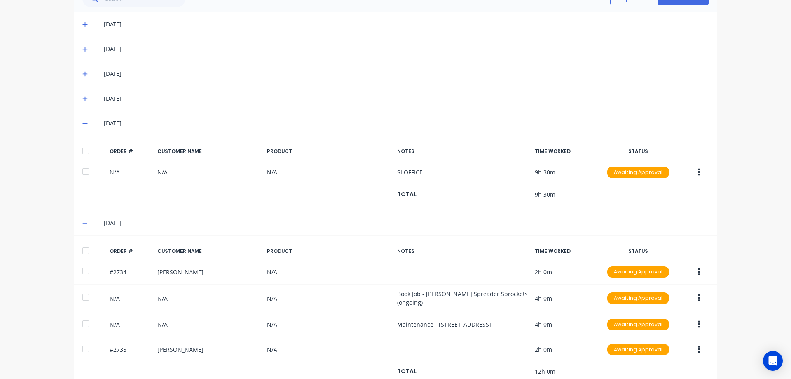
click at [83, 123] on icon at bounding box center [84, 123] width 5 height 1
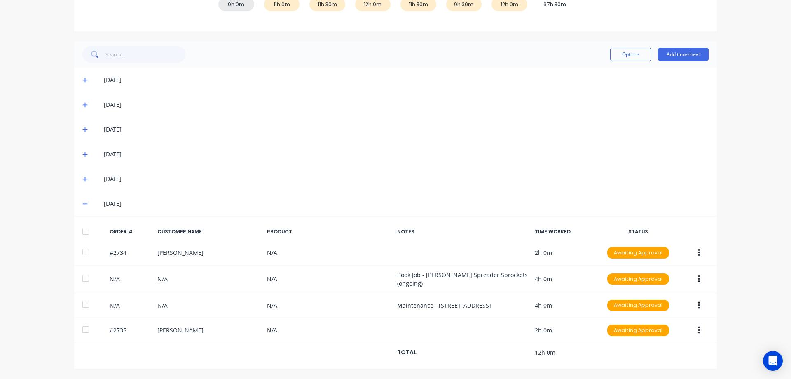
scroll to position [0, 0]
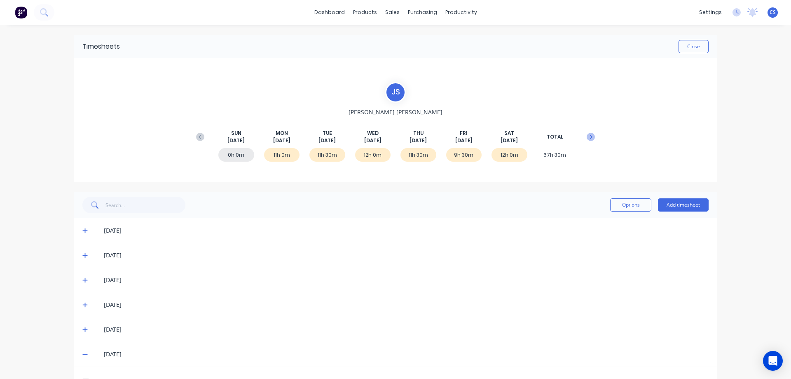
click at [588, 139] on icon at bounding box center [591, 137] width 8 height 8
click at [84, 231] on icon at bounding box center [84, 230] width 5 height 5
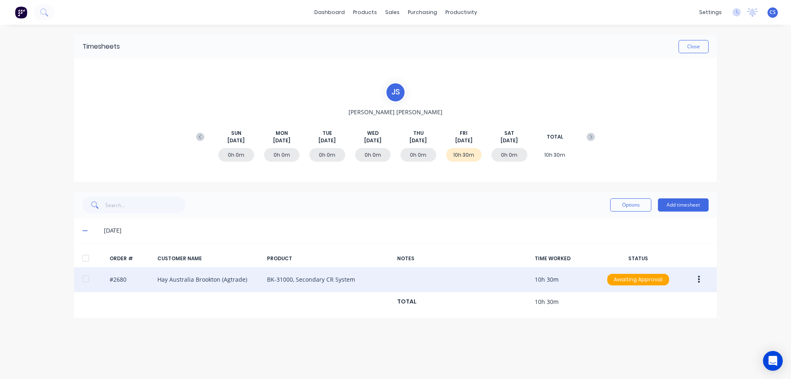
click at [701, 282] on button "button" at bounding box center [698, 279] width 19 height 15
click at [664, 365] on div "Delete" at bounding box center [669, 367] width 63 height 12
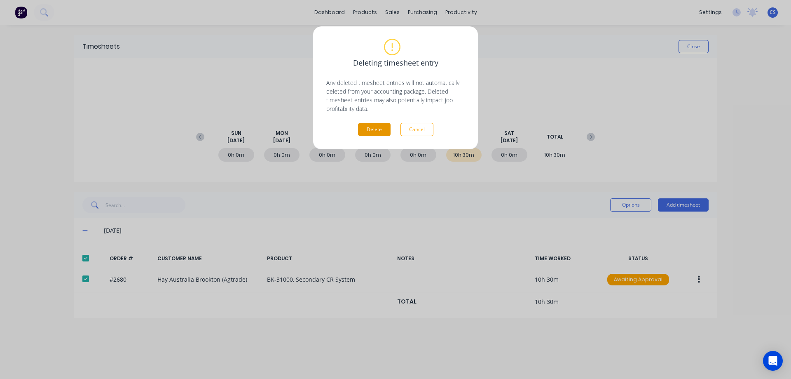
click at [370, 127] on button "Delete" at bounding box center [374, 129] width 33 height 13
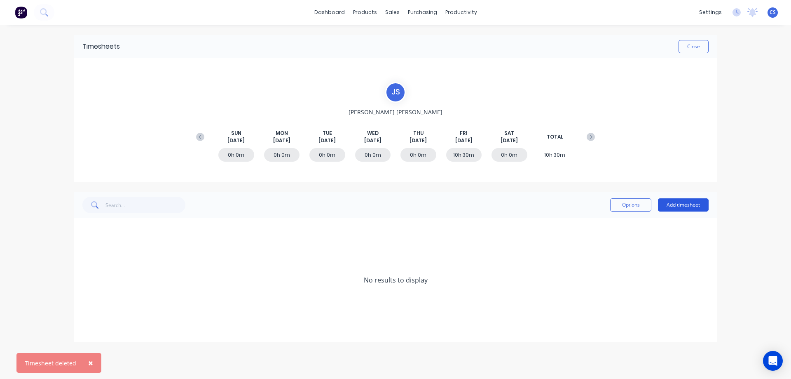
click at [680, 206] on button "Add timesheet" at bounding box center [683, 204] width 51 height 13
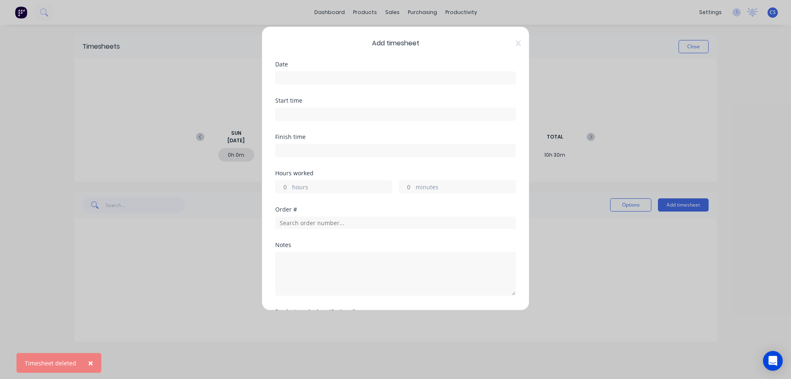
click at [311, 77] on input at bounding box center [396, 78] width 240 height 12
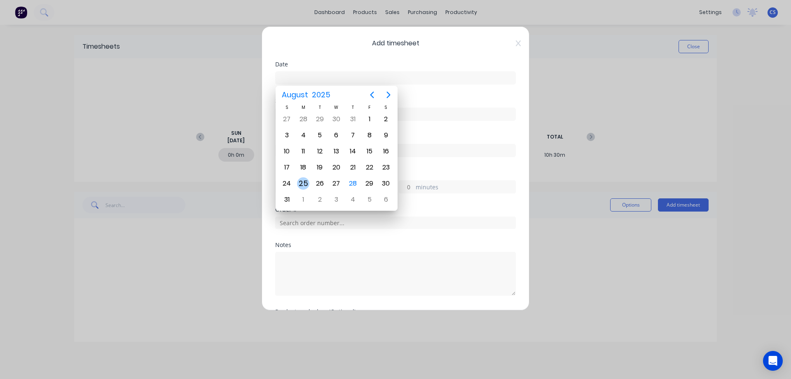
click at [299, 182] on div "25" at bounding box center [303, 183] width 12 height 12
type input "[DATE]"
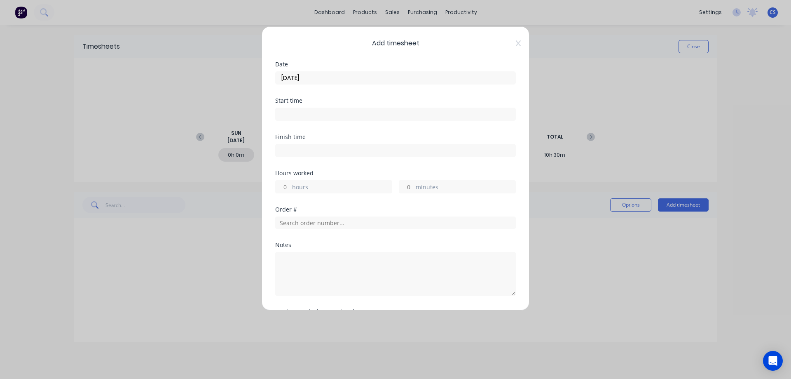
click at [290, 188] on input "hours" at bounding box center [283, 186] width 14 height 12
type input "11"
type input "30"
type textarea "SI OFFICE"
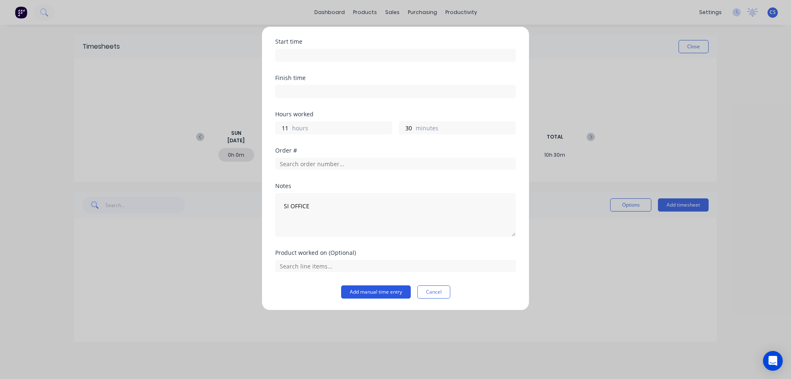
click at [369, 290] on button "Add manual time entry" at bounding box center [376, 291] width 70 height 13
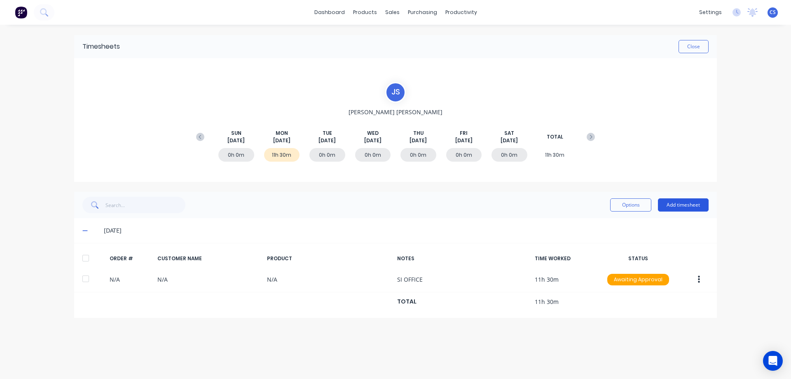
click at [681, 204] on button "Add timesheet" at bounding box center [683, 204] width 51 height 13
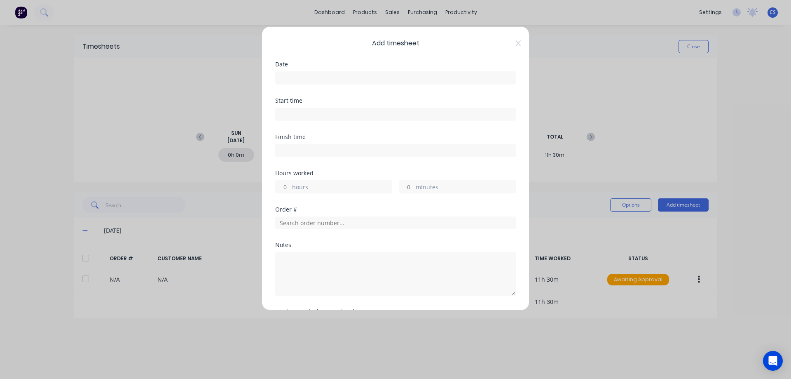
click at [297, 77] on input at bounding box center [396, 78] width 240 height 12
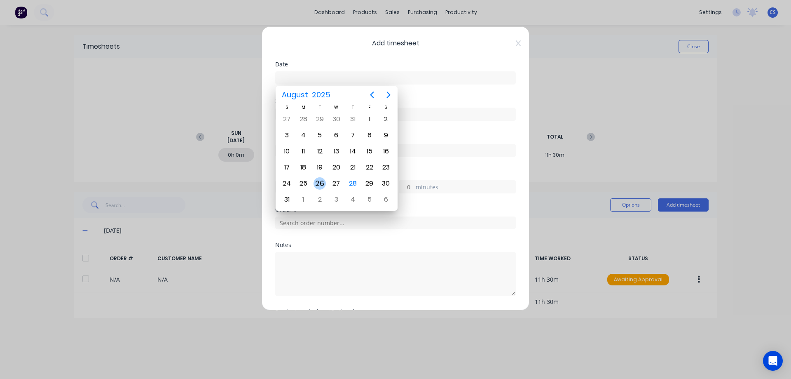
click at [320, 184] on div "26" at bounding box center [320, 183] width 12 height 12
type input "[DATE]"
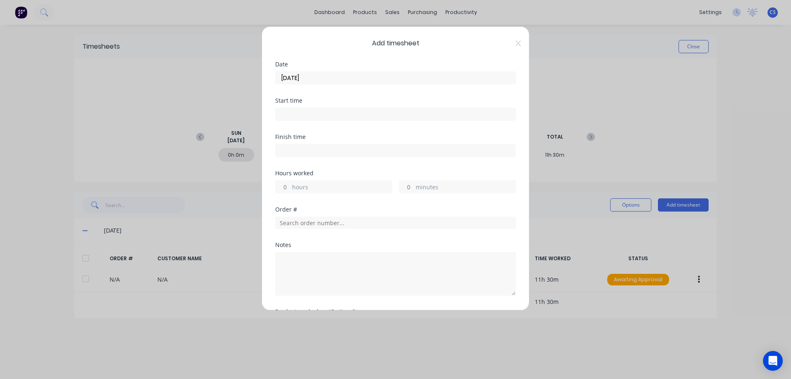
click at [290, 187] on div "hours" at bounding box center [333, 186] width 117 height 13
click at [287, 185] on input "hours" at bounding box center [283, 186] width 14 height 12
type input "11"
type input "30"
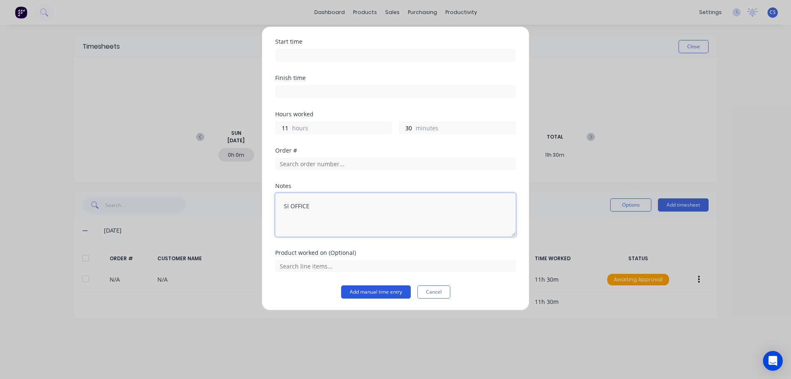
type textarea "SI OFFICE"
click at [370, 293] on button "Add manual time entry" at bounding box center [376, 291] width 70 height 13
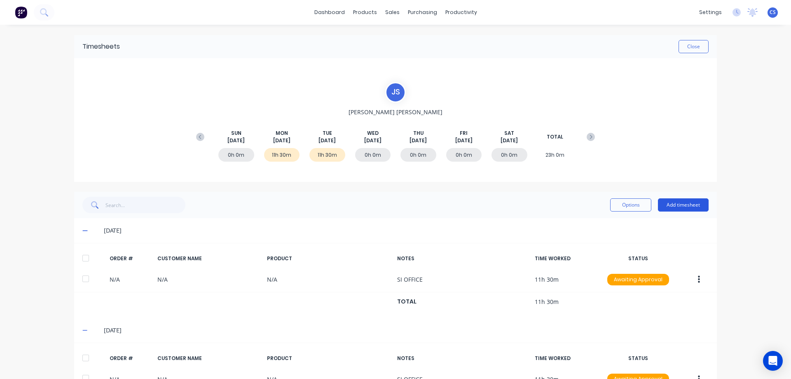
click at [670, 205] on button "Add timesheet" at bounding box center [683, 204] width 51 height 13
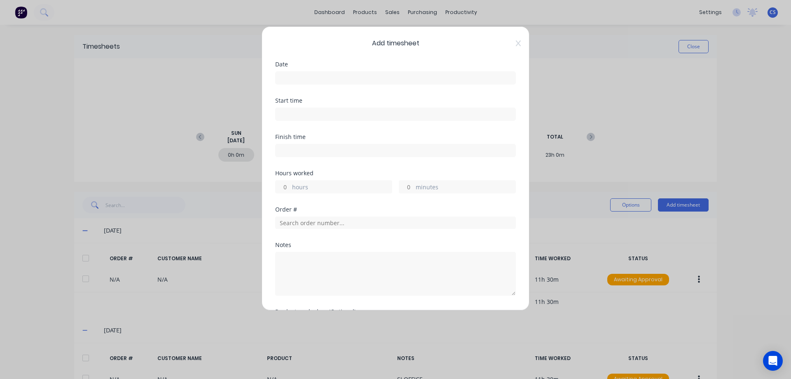
click at [307, 78] on input at bounding box center [396, 78] width 240 height 12
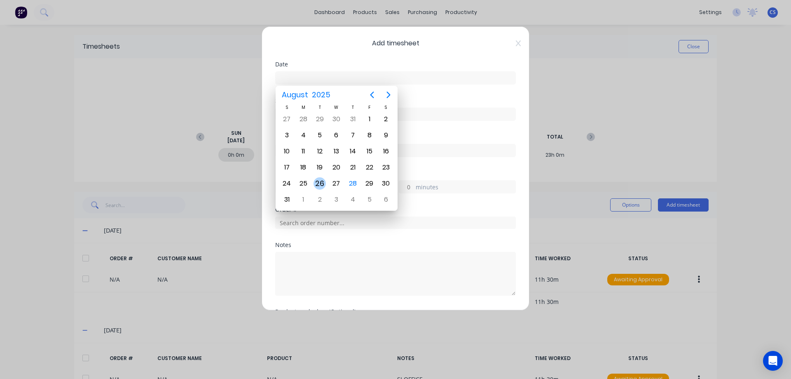
click at [321, 183] on div "26" at bounding box center [320, 183] width 12 height 12
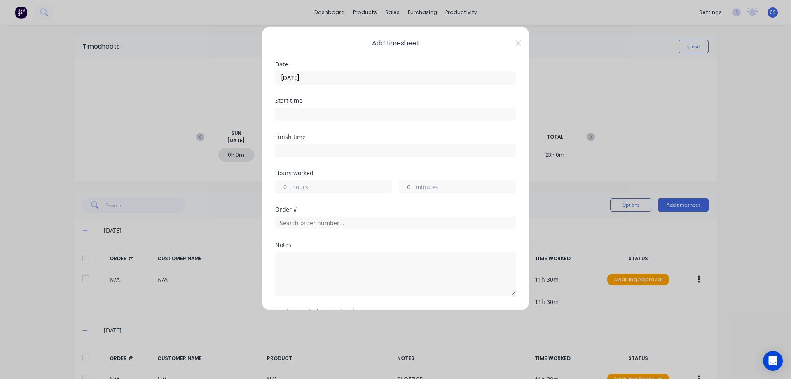
click at [321, 77] on input "[DATE]" at bounding box center [396, 78] width 240 height 12
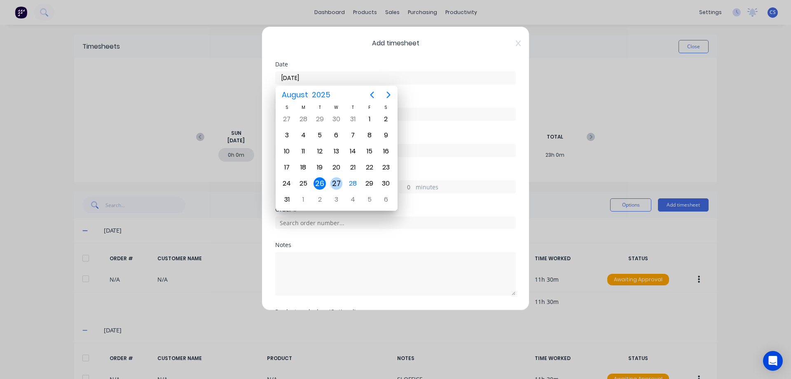
click at [334, 183] on div "27" at bounding box center [336, 183] width 12 height 12
type input "[DATE]"
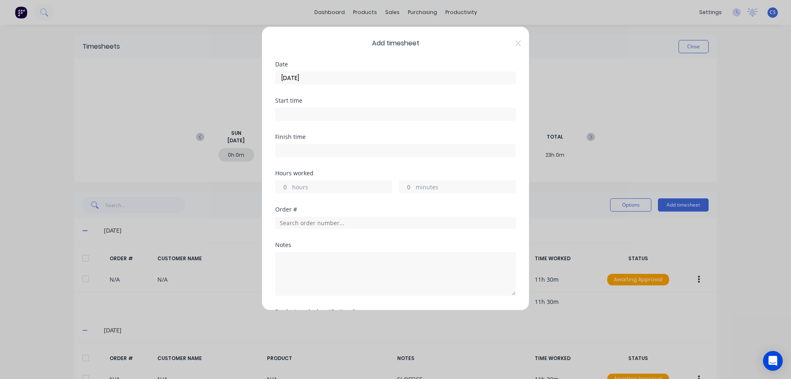
click at [287, 185] on input "hours" at bounding box center [283, 186] width 14 height 12
type input "11"
type input "30"
drag, startPoint x: 349, startPoint y: 265, endPoint x: 384, endPoint y: 280, distance: 38.4
click at [384, 280] on textarea "BK-31500 - 11KW Certrifical FAn - SI Office drafting design" at bounding box center [395, 274] width 241 height 44
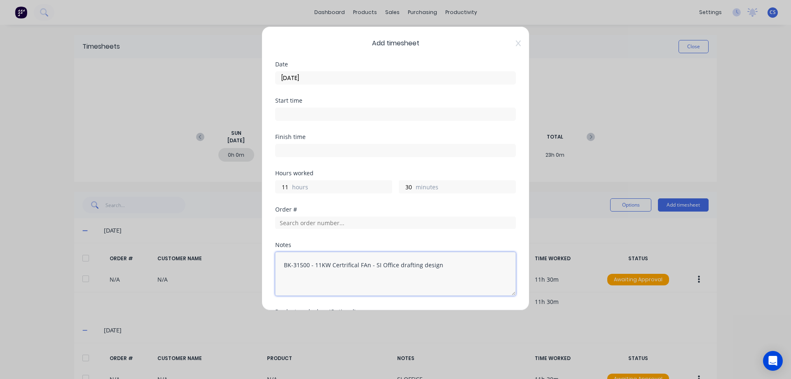
click at [363, 265] on textarea "BK-31500 - 11KW Certrifical FAn - SI Office drafting design" at bounding box center [395, 274] width 241 height 44
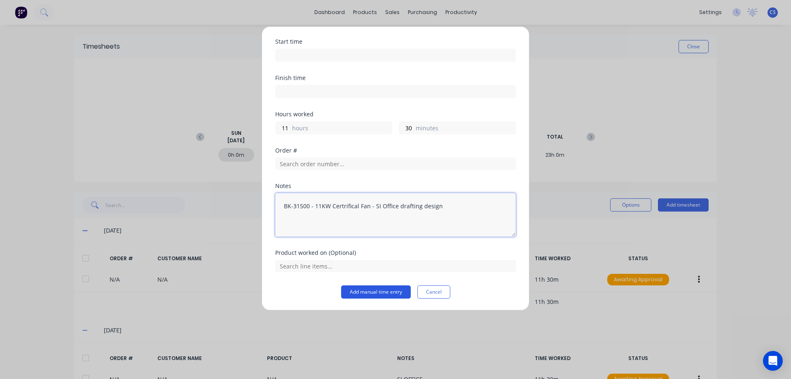
type textarea "BK-31500 - 11KW Certrifical Fan - SI Office drafting design"
click at [378, 288] on button "Add manual time entry" at bounding box center [376, 291] width 70 height 13
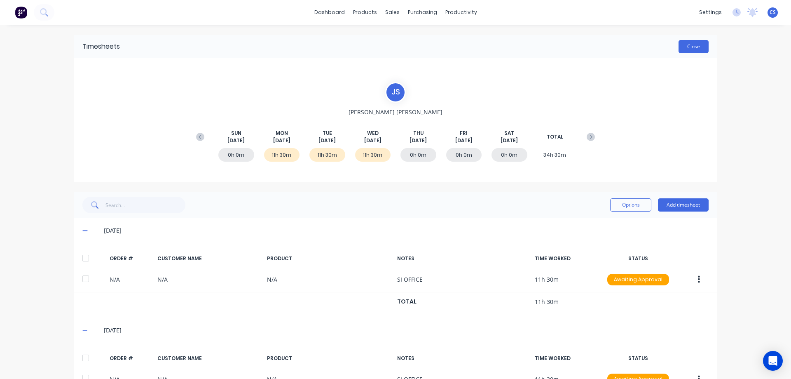
click at [688, 45] on button "Close" at bounding box center [694, 46] width 30 height 13
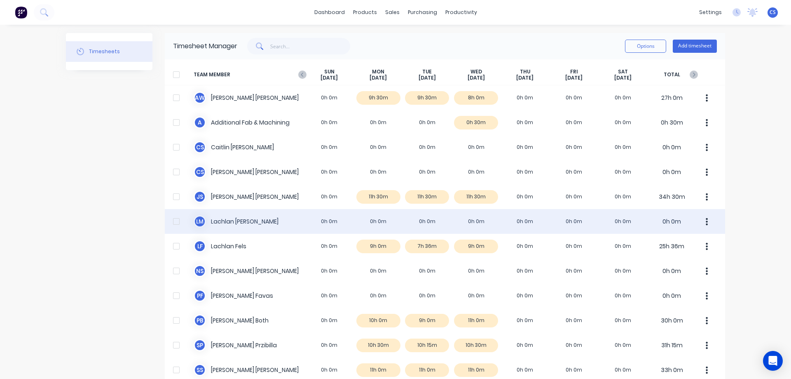
click at [295, 222] on div "[PERSON_NAME] [PERSON_NAME] 0h 0m 0h 0m 0h 0m 0h 0m 0h 0m 0h 0m 0h 0m 0h 0m" at bounding box center [445, 221] width 560 height 25
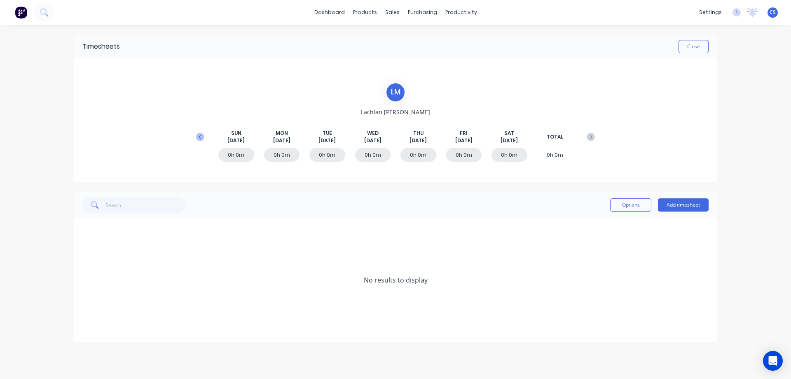
click at [199, 136] on icon at bounding box center [200, 137] width 8 height 8
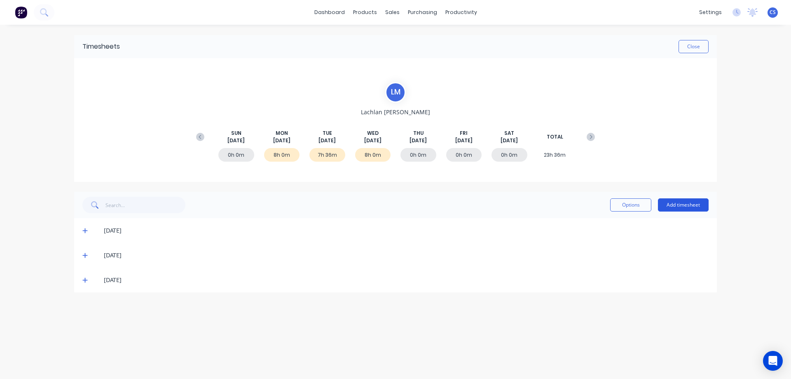
click at [696, 209] on button "Add timesheet" at bounding box center [683, 204] width 51 height 13
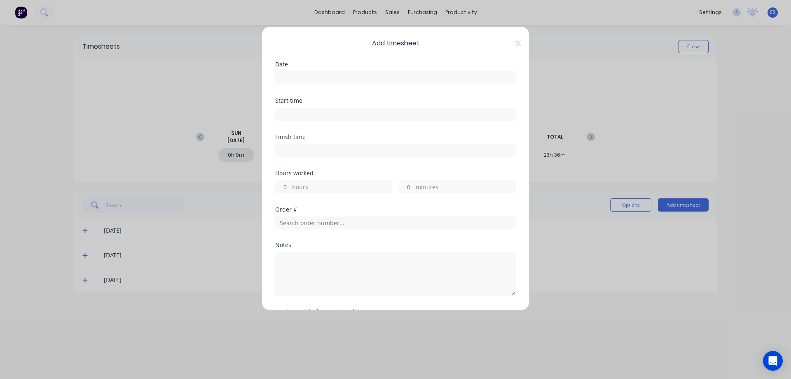
click at [307, 82] on input at bounding box center [396, 78] width 240 height 12
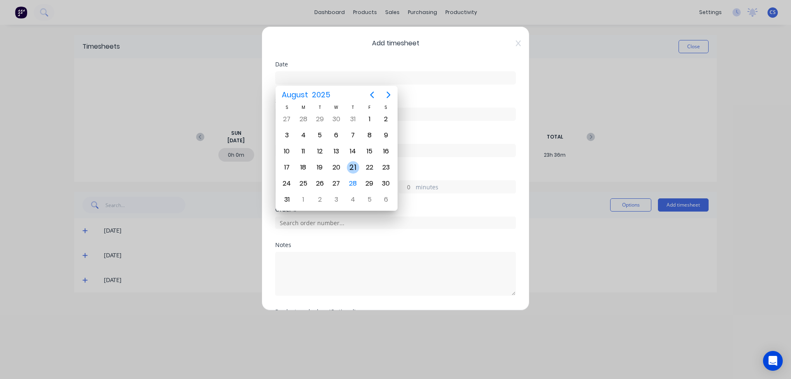
click at [348, 169] on div "21" at bounding box center [353, 167] width 12 height 12
type input "[DATE]"
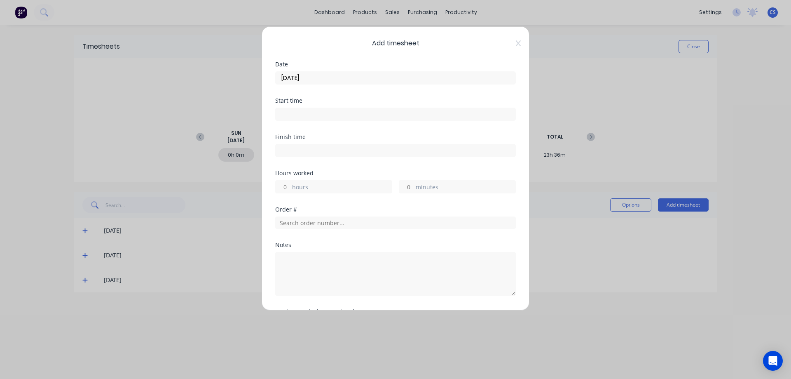
click at [289, 186] on input "hours" at bounding box center [283, 186] width 14 height 12
type input "3"
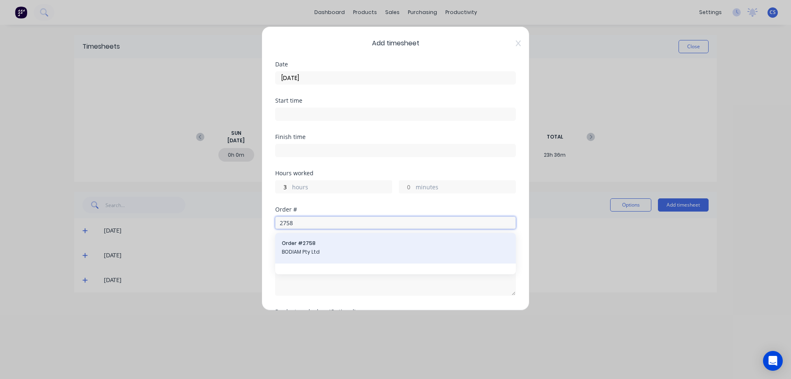
type input "2758"
click at [353, 245] on span "Order # 2758" at bounding box center [395, 242] width 227 height 7
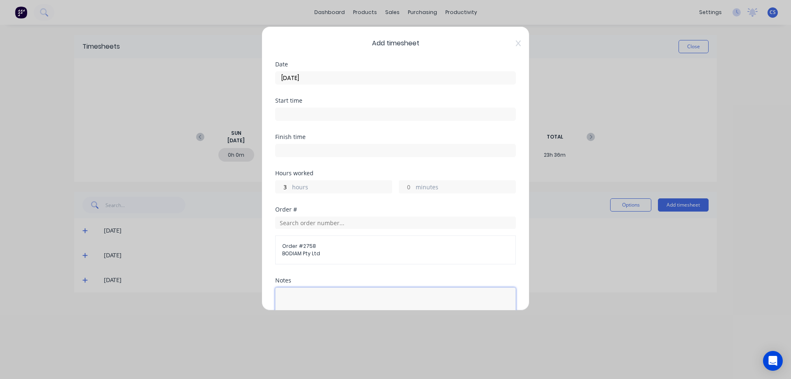
click at [305, 298] on textarea at bounding box center [395, 309] width 241 height 44
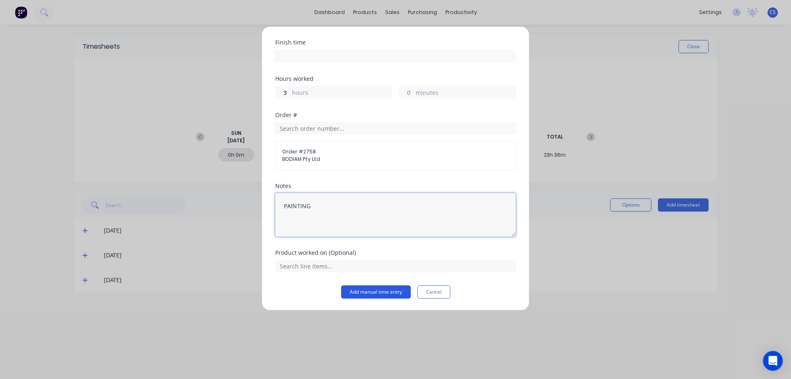
type textarea "PAINTING"
click at [365, 292] on button "Add manual time entry" at bounding box center [376, 291] width 70 height 13
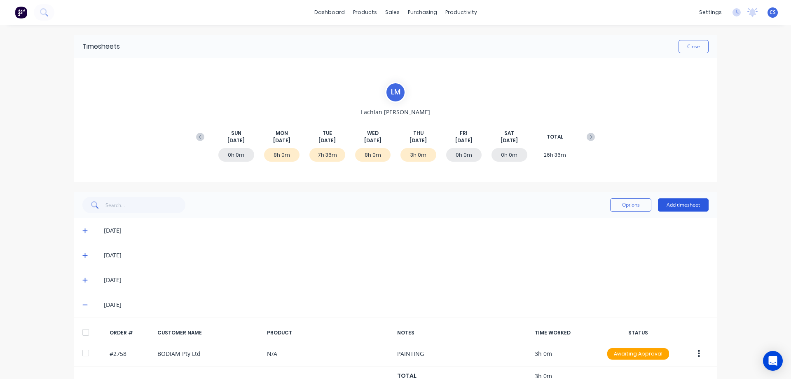
click at [683, 205] on button "Add timesheet" at bounding box center [683, 204] width 51 height 13
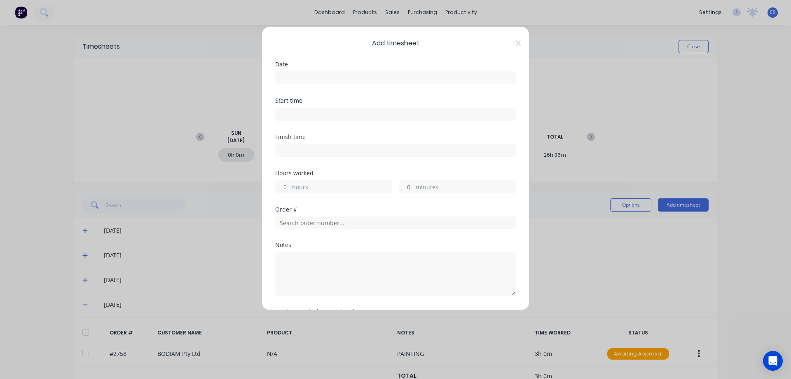
click at [325, 80] on input at bounding box center [396, 78] width 240 height 12
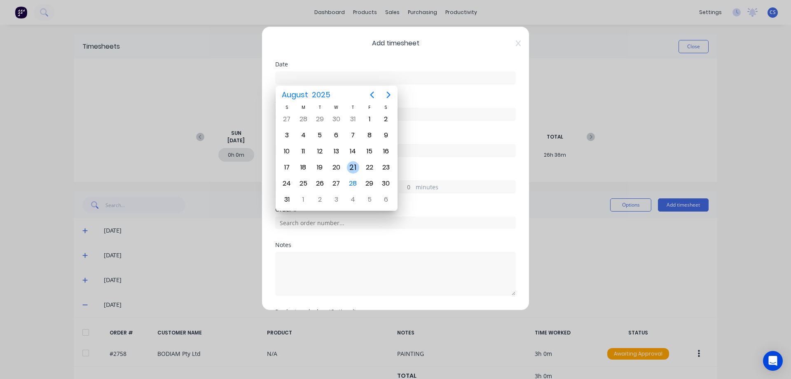
click at [357, 163] on div "21" at bounding box center [353, 167] width 12 height 12
type input "[DATE]"
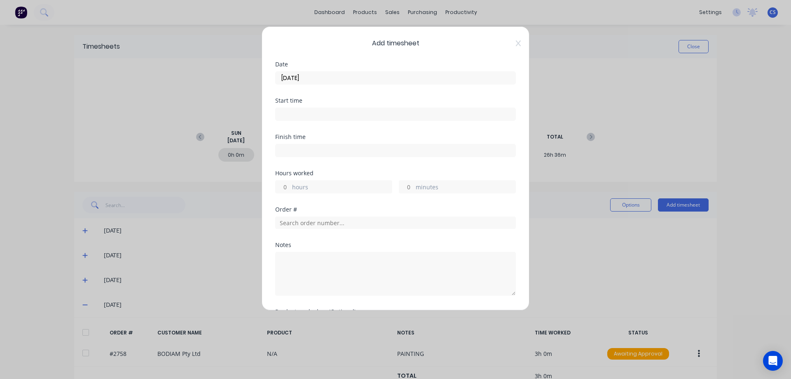
click at [289, 185] on input "hours" at bounding box center [283, 186] width 14 height 12
type input "3"
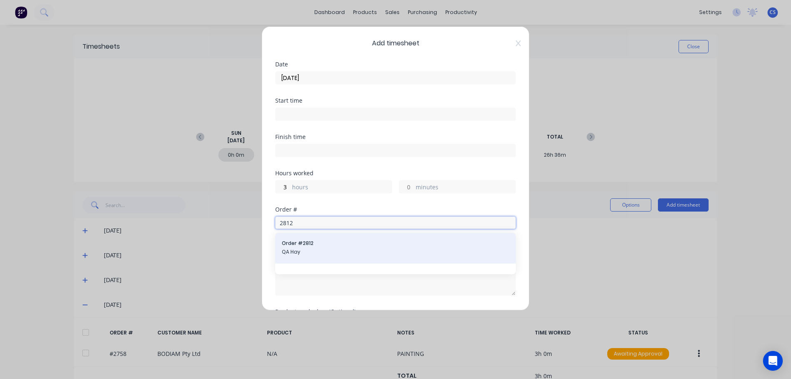
type input "2812"
click at [330, 253] on span "QA Hay" at bounding box center [395, 251] width 227 height 7
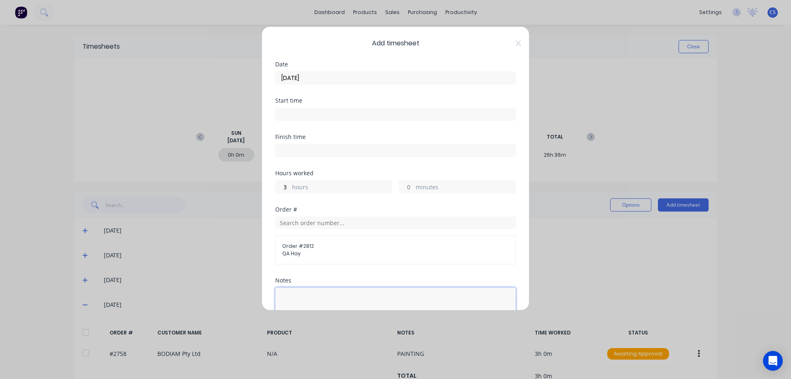
click at [304, 294] on textarea at bounding box center [395, 309] width 241 height 44
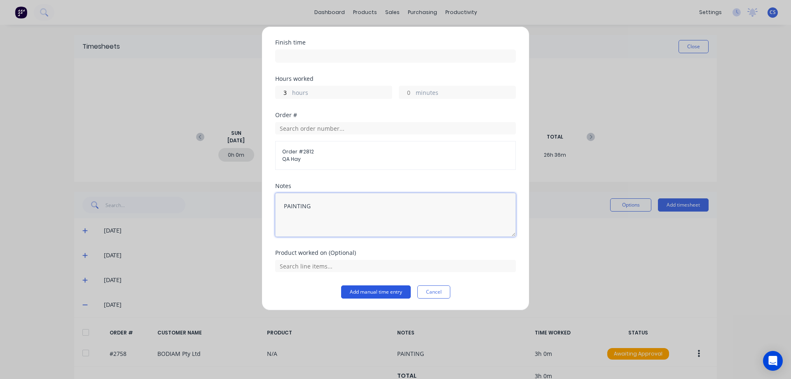
type textarea "PAINTING"
click at [380, 295] on button "Add manual time entry" at bounding box center [376, 291] width 70 height 13
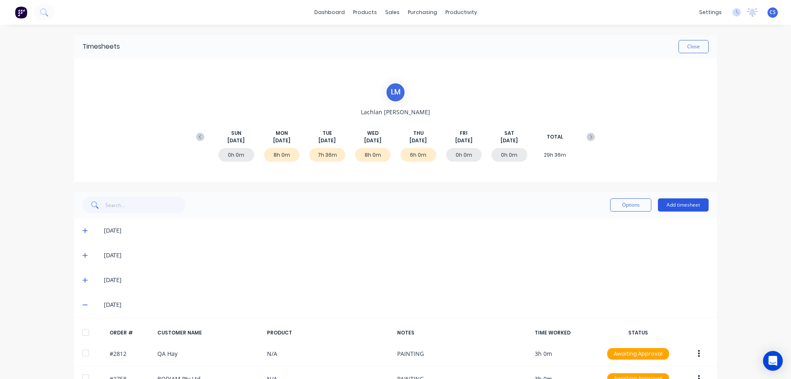
click at [684, 208] on button "Add timesheet" at bounding box center [683, 204] width 51 height 13
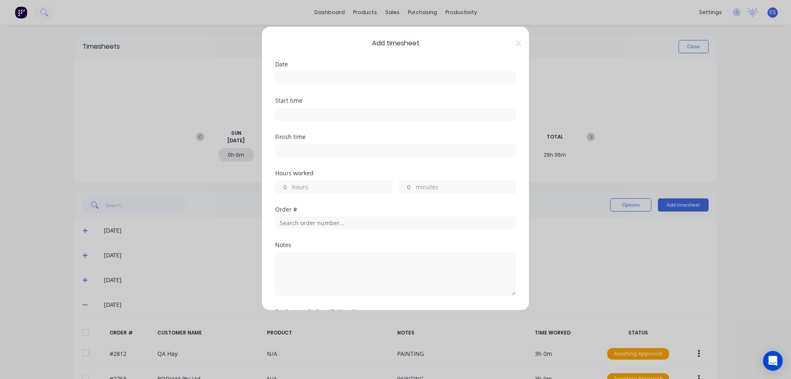
click at [323, 81] on input at bounding box center [396, 78] width 240 height 12
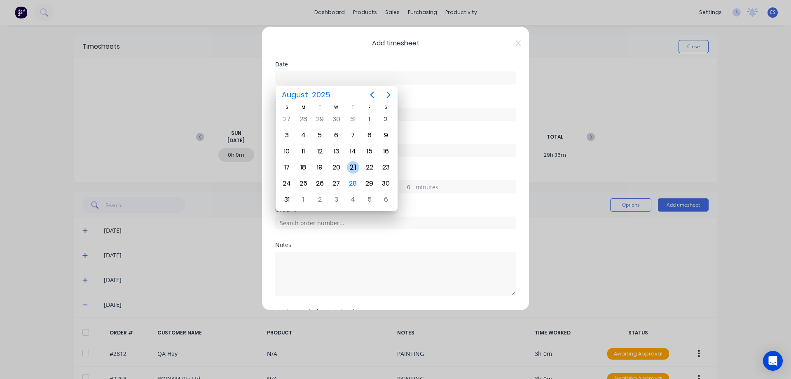
click at [353, 166] on div "21" at bounding box center [353, 167] width 12 height 12
type input "[DATE]"
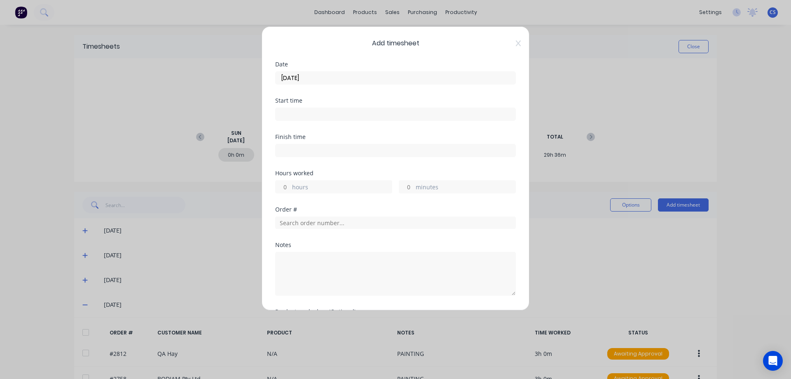
click at [288, 185] on input "hours" at bounding box center [283, 186] width 14 height 12
type input "1"
type input "30"
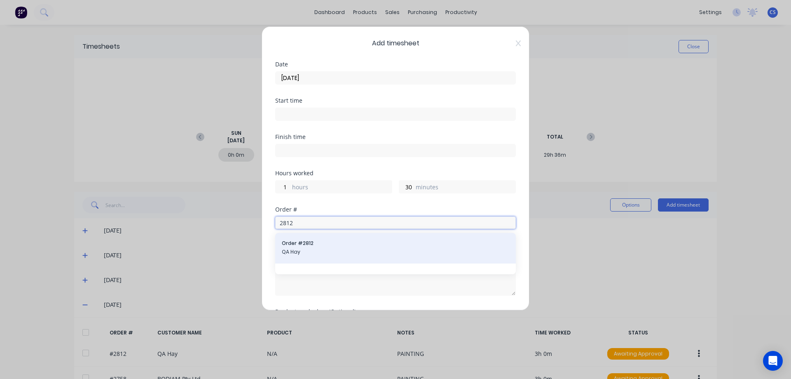
type input "2812"
click at [372, 260] on div "Order # 2812 QA Hay" at bounding box center [395, 248] width 241 height 30
click at [373, 252] on span "QA Hay" at bounding box center [395, 251] width 227 height 7
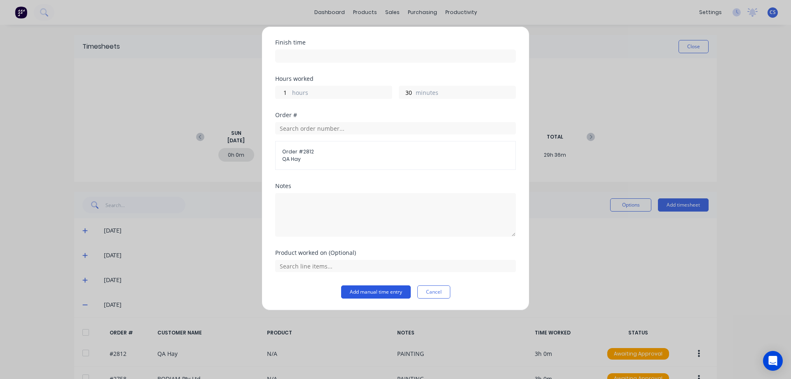
click at [372, 293] on button "Add manual time entry" at bounding box center [376, 291] width 70 height 13
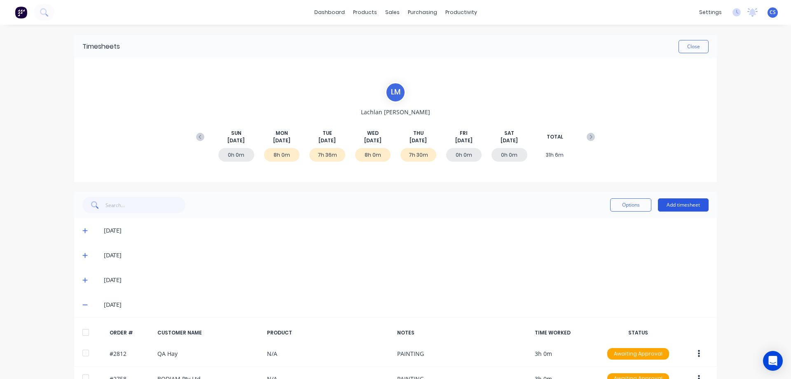
click at [686, 206] on button "Add timesheet" at bounding box center [683, 204] width 51 height 13
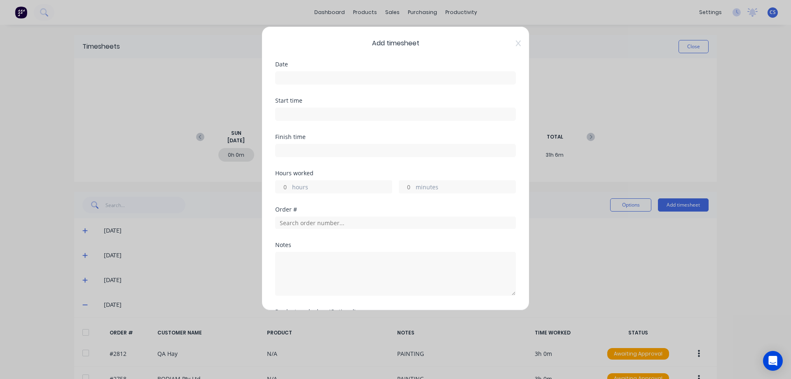
click at [281, 80] on input at bounding box center [396, 78] width 240 height 12
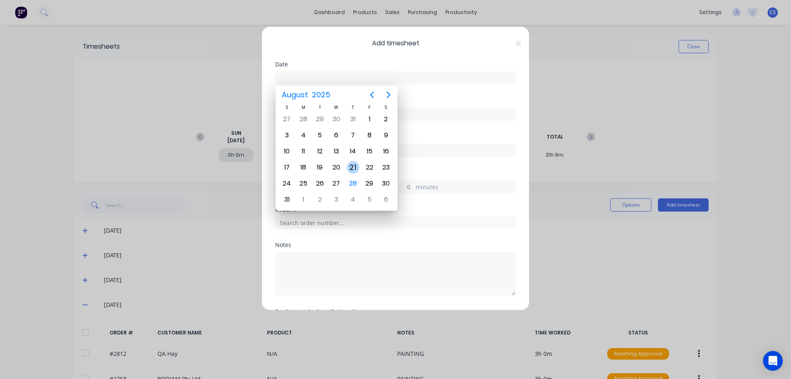
click at [354, 166] on div "21" at bounding box center [353, 167] width 12 height 12
type input "[DATE]"
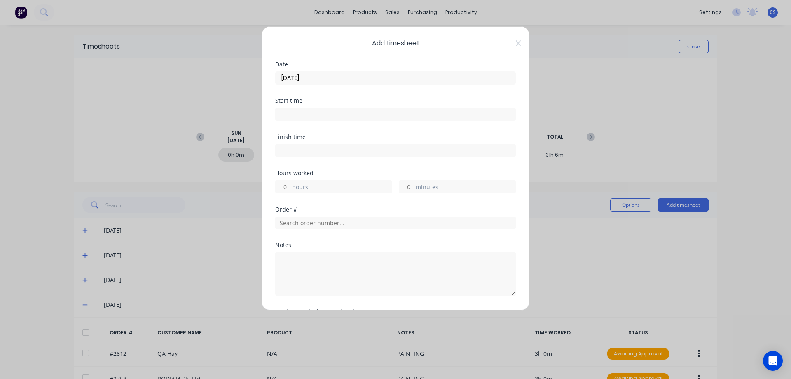
click at [289, 184] on input "hours" at bounding box center [283, 186] width 14 height 12
type input "1"
type input "30"
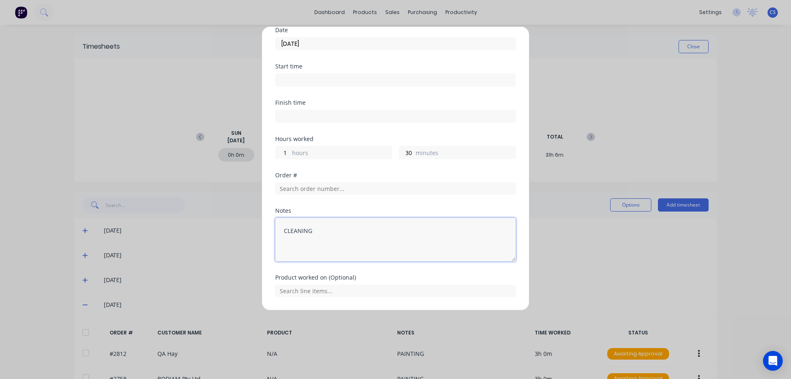
scroll to position [59, 0]
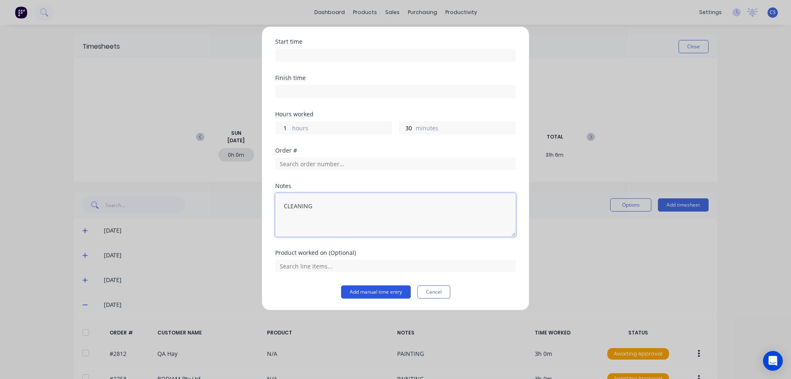
type textarea "CLEANING"
click at [377, 289] on button "Add manual time entry" at bounding box center [376, 291] width 70 height 13
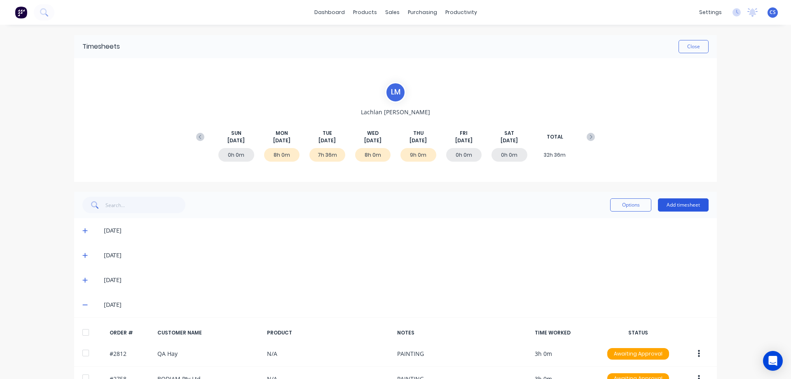
click at [672, 207] on button "Add timesheet" at bounding box center [683, 204] width 51 height 13
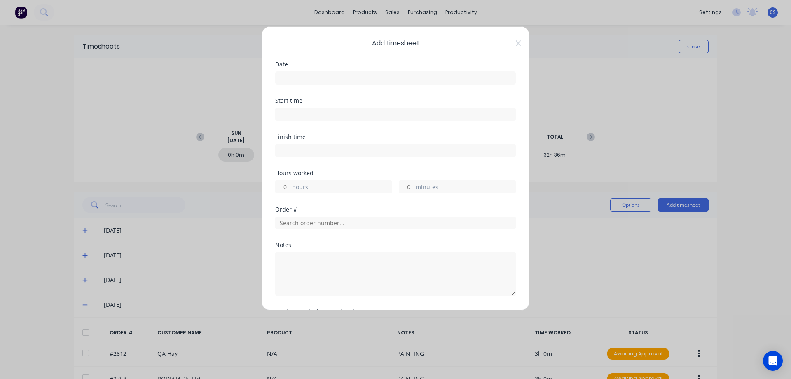
click at [293, 79] on input at bounding box center [396, 78] width 240 height 12
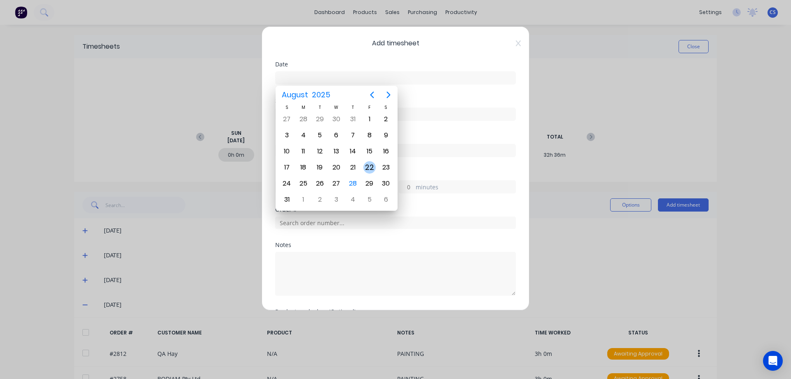
click at [369, 167] on div "22" at bounding box center [369, 167] width 12 height 12
type input "[DATE]"
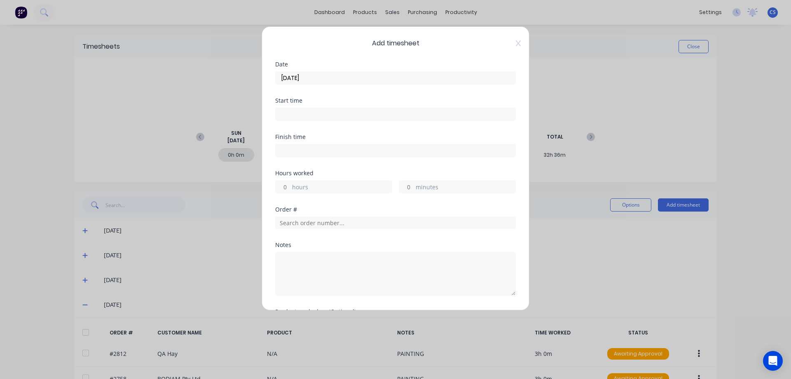
click at [286, 187] on input "hours" at bounding box center [283, 186] width 14 height 12
type input "1"
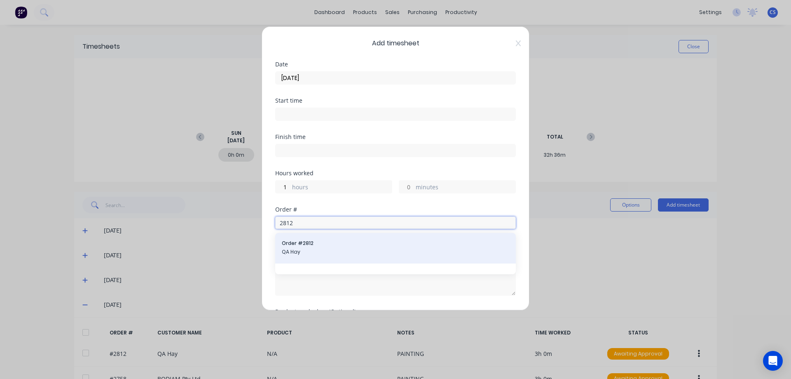
type input "2812"
click at [313, 244] on span "Order # 2812" at bounding box center [395, 242] width 227 height 7
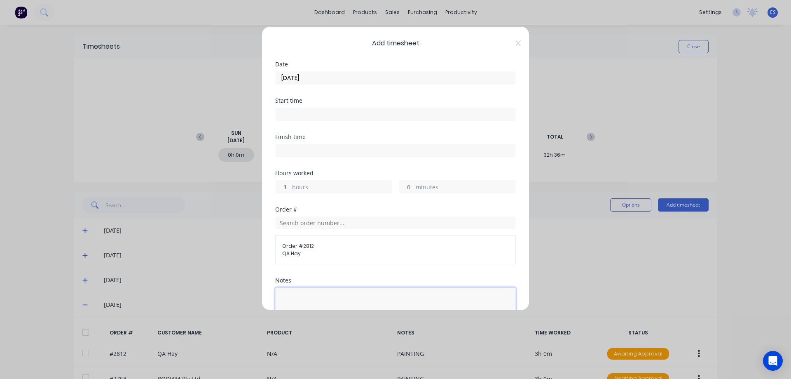
click at [297, 292] on textarea at bounding box center [395, 309] width 241 height 44
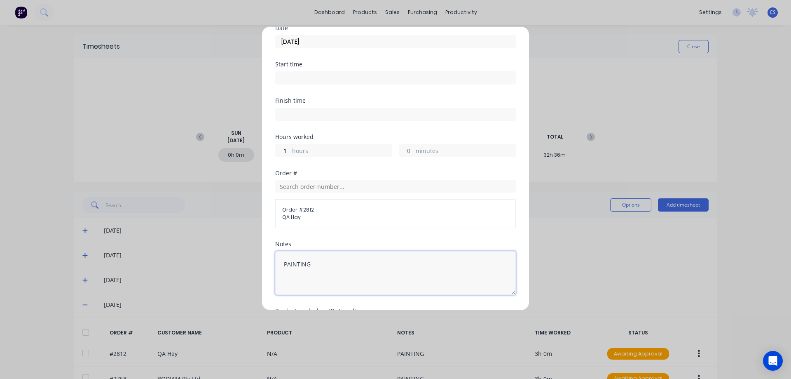
scroll to position [94, 0]
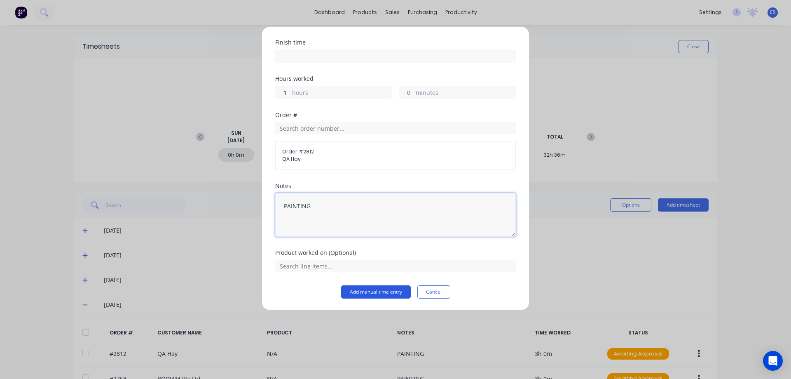
type textarea "PAINTING"
click at [373, 291] on button "Add manual time entry" at bounding box center [376, 291] width 70 height 13
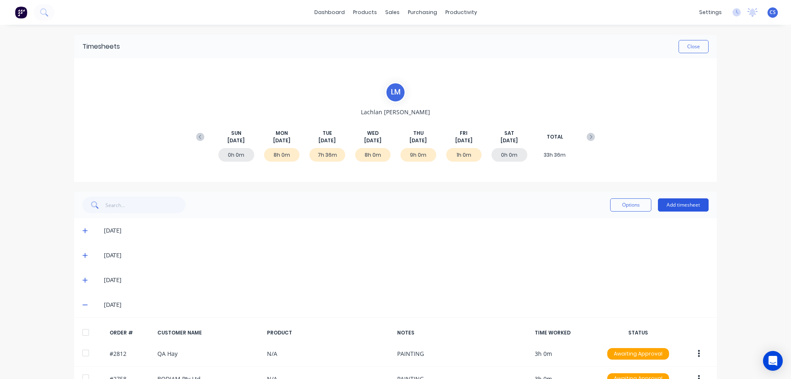
click at [693, 202] on button "Add timesheet" at bounding box center [683, 204] width 51 height 13
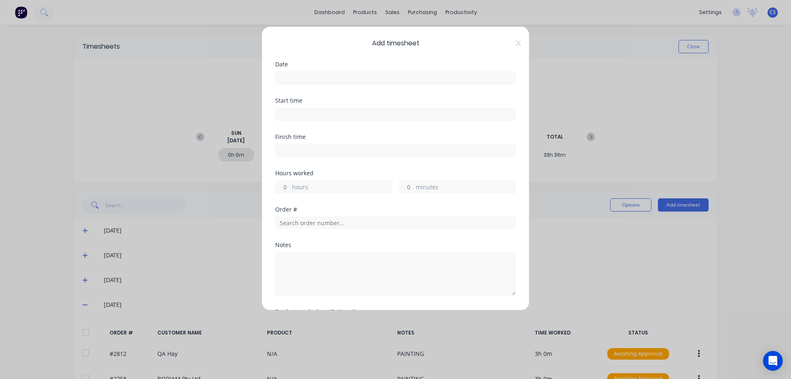
click at [310, 77] on input at bounding box center [396, 78] width 240 height 12
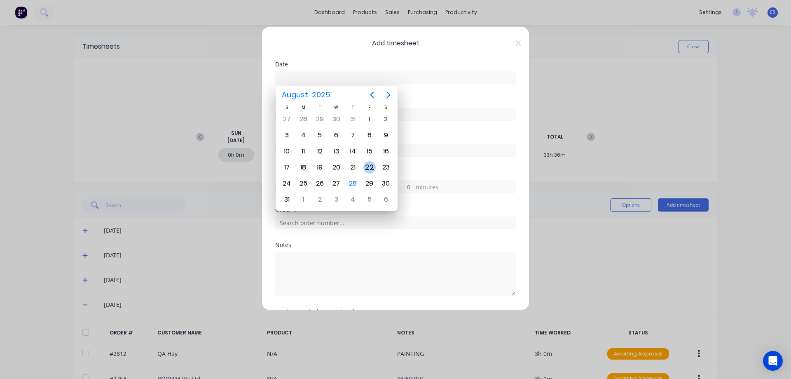
click at [370, 168] on div "22" at bounding box center [369, 167] width 12 height 12
type input "[DATE]"
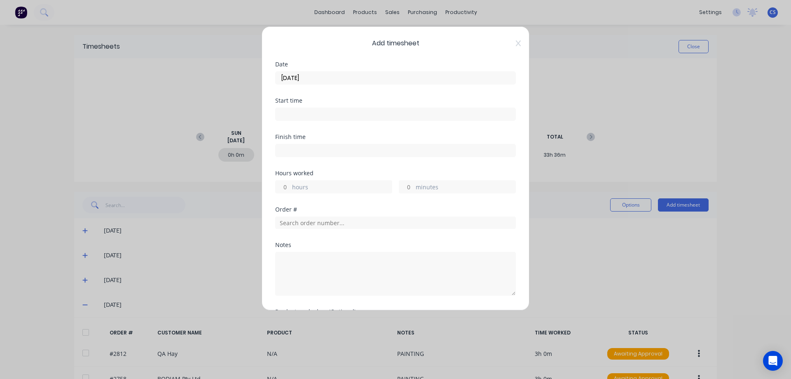
click at [287, 184] on input "hours" at bounding box center [283, 186] width 14 height 12
type input "1"
type input "36"
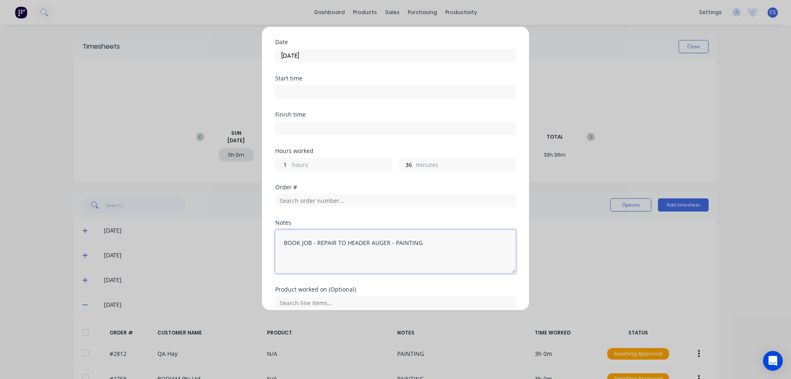
scroll to position [59, 0]
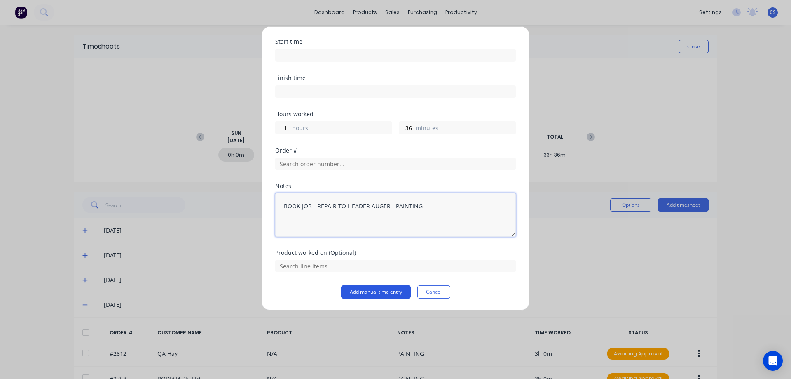
type textarea "BOOK JOB - REPAIR TO HEADER AUGER - PAINTING"
click at [358, 289] on button "Add manual time entry" at bounding box center [376, 291] width 70 height 13
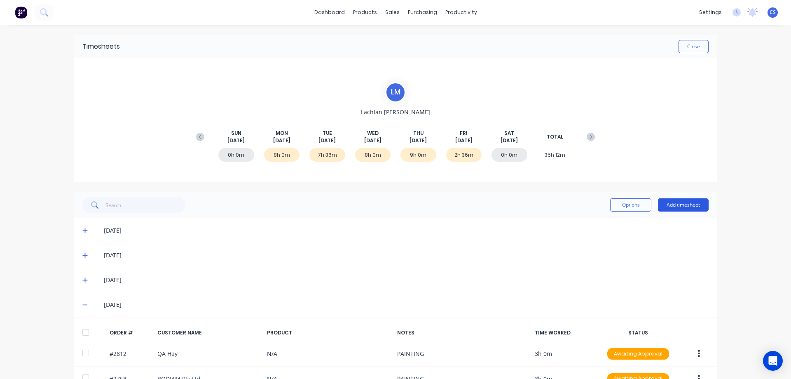
click at [701, 202] on button "Add timesheet" at bounding box center [683, 204] width 51 height 13
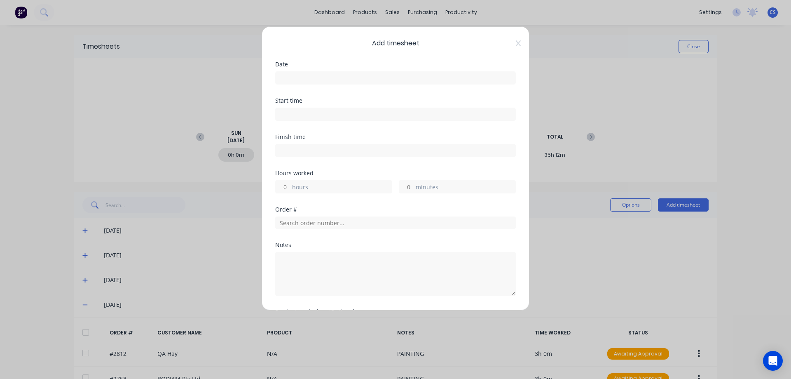
click at [312, 75] on input at bounding box center [396, 78] width 240 height 12
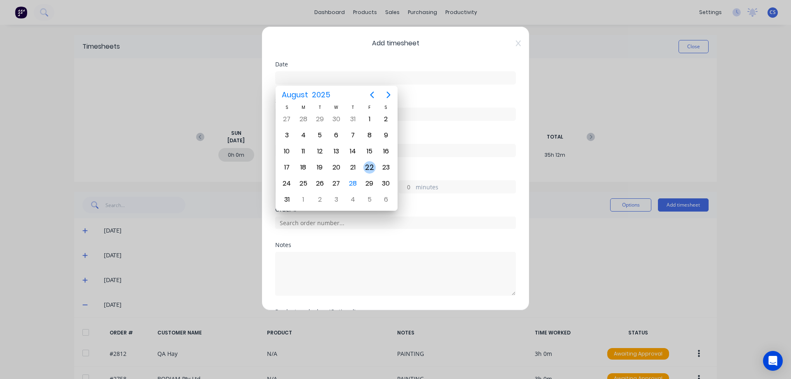
click at [371, 166] on div "22" at bounding box center [369, 167] width 12 height 12
type input "[DATE]"
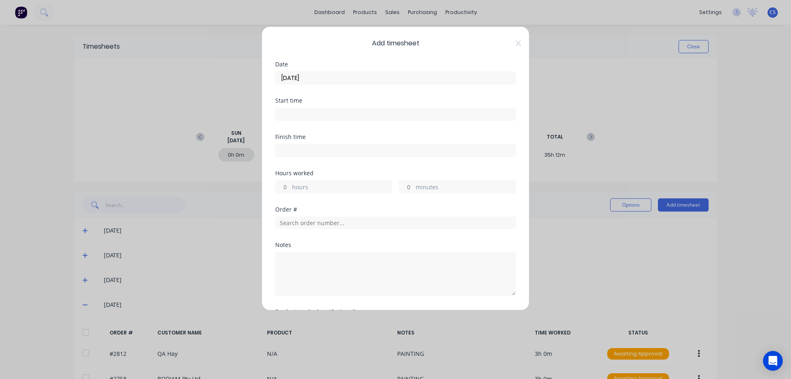
click at [288, 187] on input "hours" at bounding box center [283, 186] width 14 height 12
type input "1"
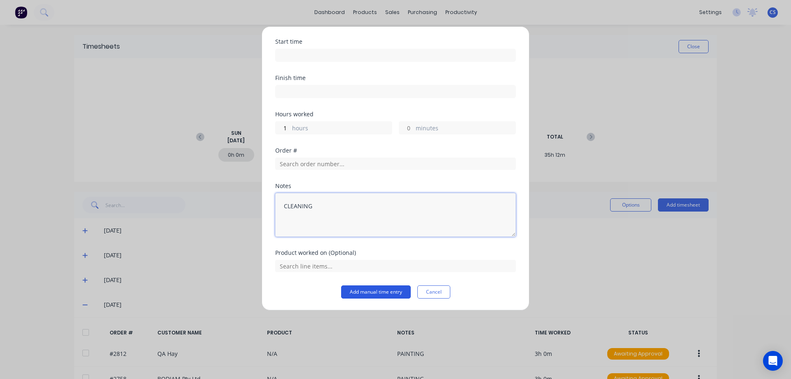
type textarea "CLEANING"
click at [374, 296] on button "Add manual time entry" at bounding box center [376, 291] width 70 height 13
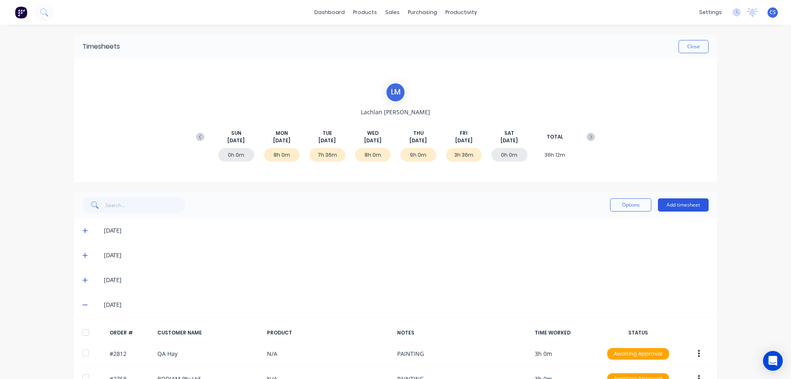
click at [685, 208] on button "Add timesheet" at bounding box center [683, 204] width 51 height 13
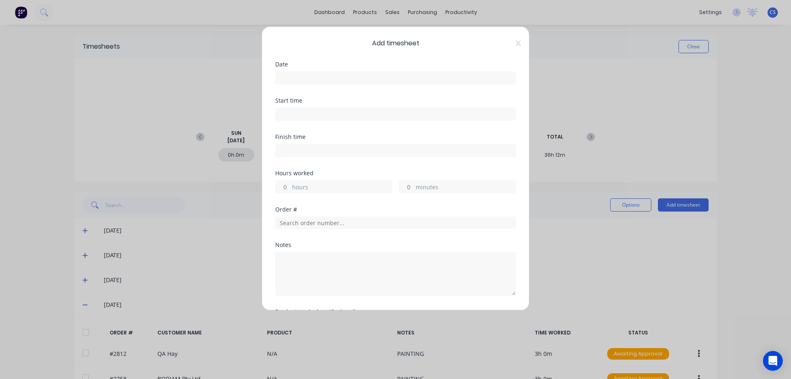
click at [314, 75] on input at bounding box center [396, 78] width 240 height 12
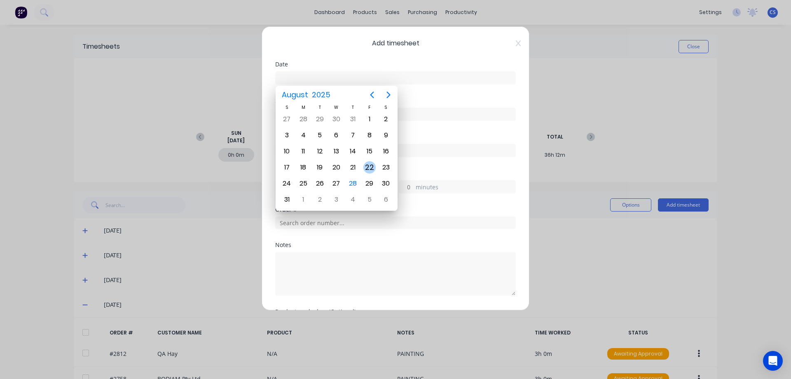
click at [372, 166] on div "22" at bounding box center [369, 167] width 12 height 12
type input "[DATE]"
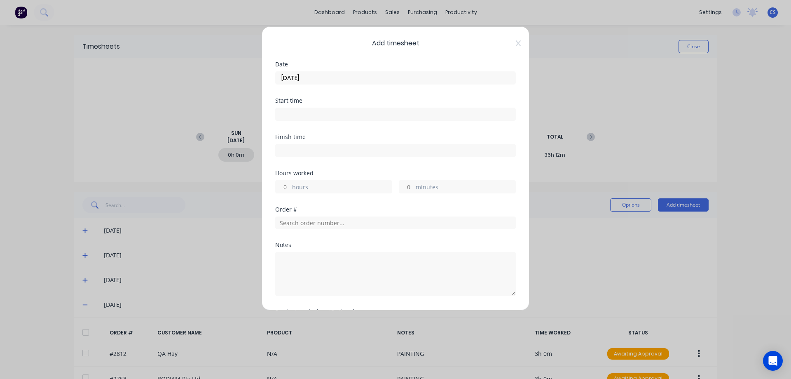
click at [288, 187] on input "hours" at bounding box center [283, 186] width 14 height 12
type input "4"
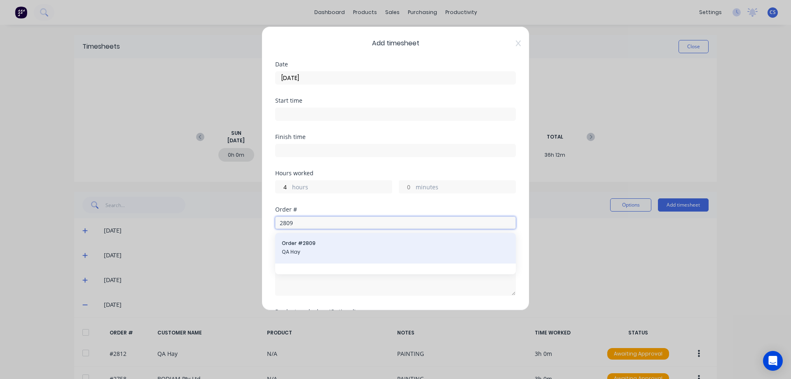
type input "2809"
click at [329, 244] on span "Order # 2809" at bounding box center [395, 242] width 227 height 7
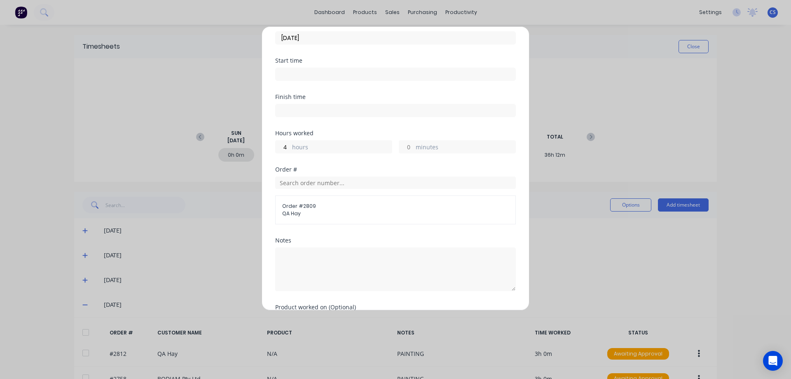
scroll to position [94, 0]
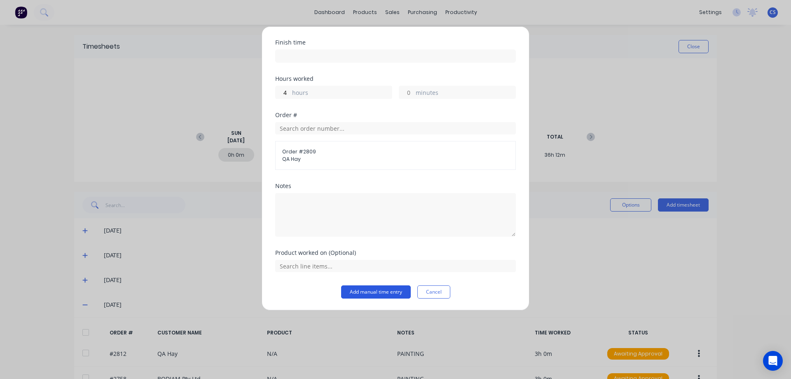
click at [367, 294] on button "Add manual time entry" at bounding box center [376, 291] width 70 height 13
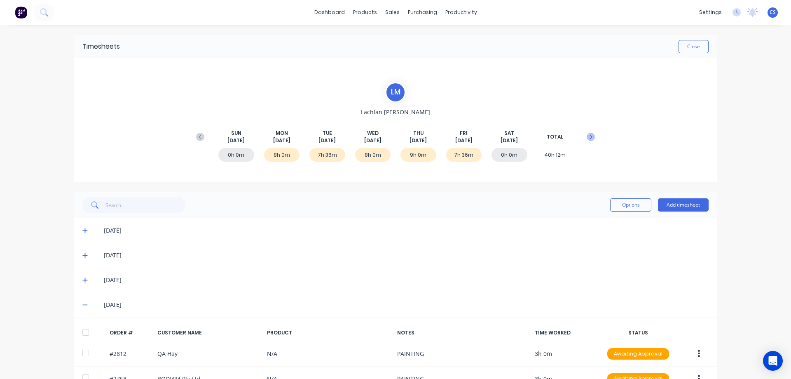
click at [588, 136] on icon at bounding box center [591, 137] width 8 height 8
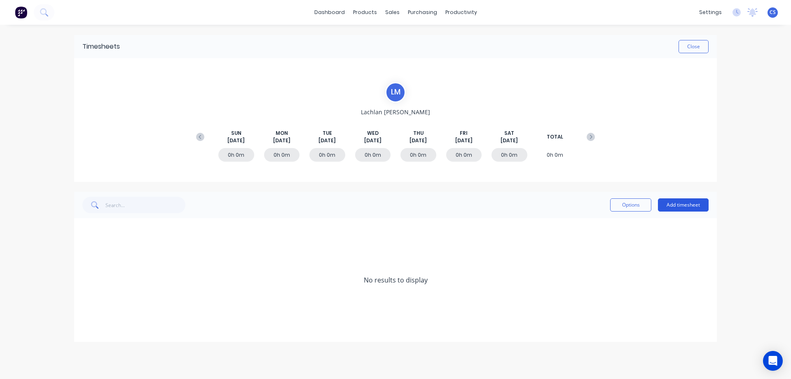
click at [673, 208] on button "Add timesheet" at bounding box center [683, 204] width 51 height 13
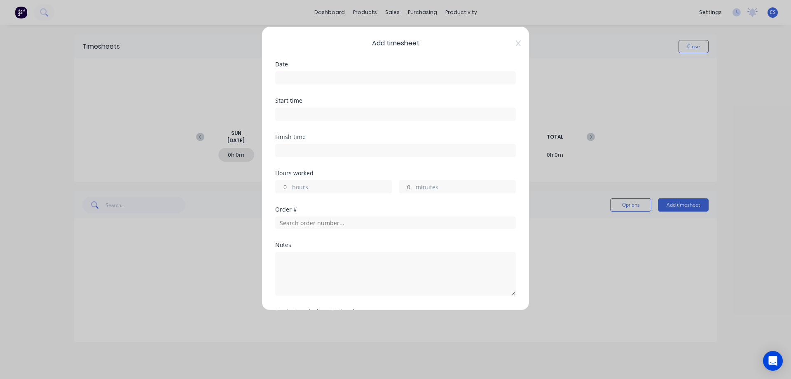
click at [286, 81] on input at bounding box center [396, 78] width 240 height 12
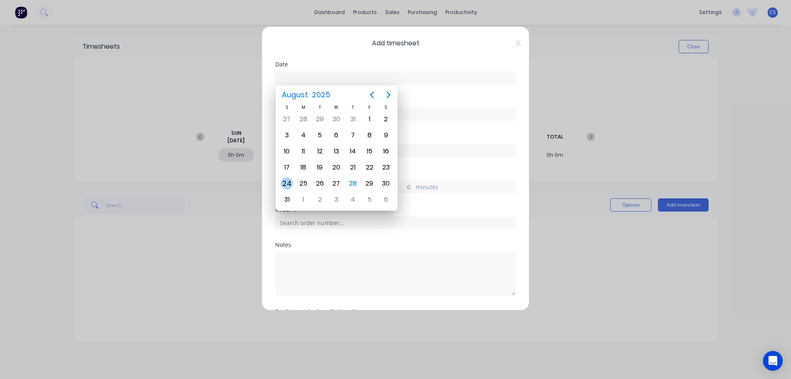
click at [292, 181] on div "24" at bounding box center [287, 183] width 12 height 12
type input "[DATE]"
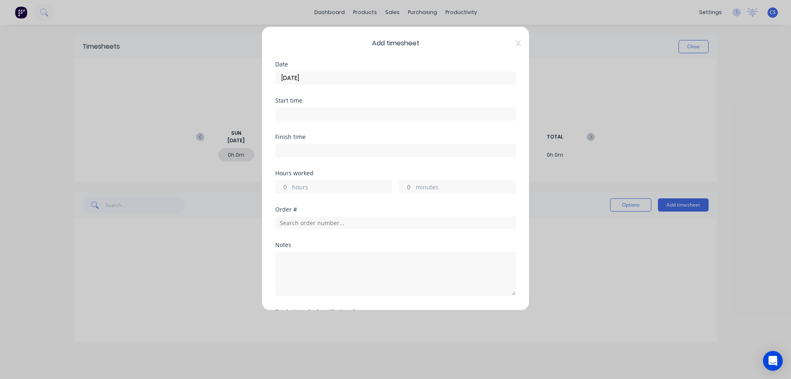
click at [289, 183] on input "hours" at bounding box center [283, 186] width 14 height 12
type input "25"
type textarea "n"
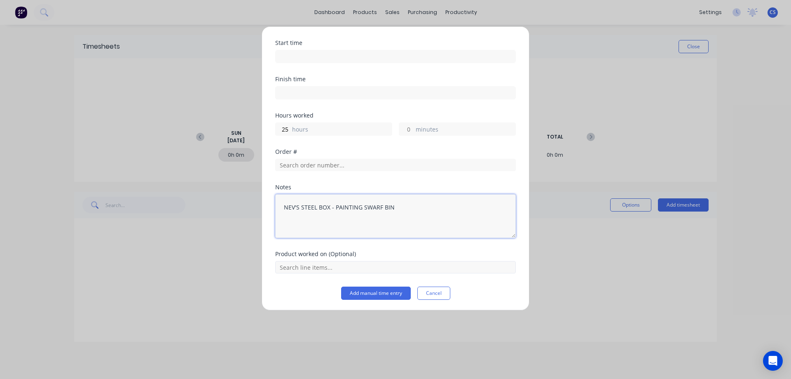
scroll to position [59, 0]
type textarea "NEV'S STEEL BOX - PAINTING SWARF BIN"
click at [372, 293] on button "Add manual time entry" at bounding box center [376, 291] width 70 height 13
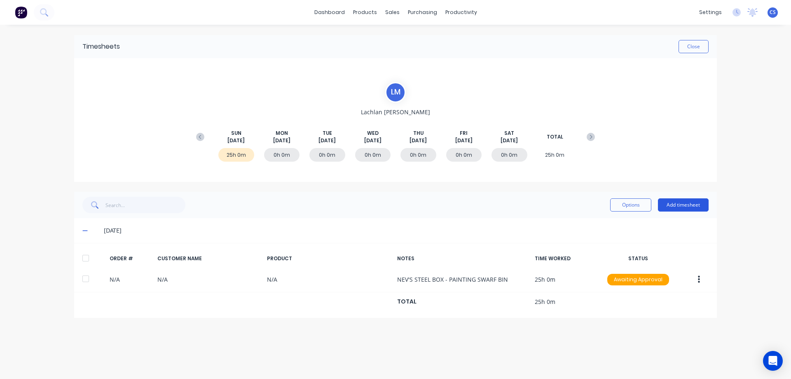
click at [679, 204] on button "Add timesheet" at bounding box center [683, 204] width 51 height 13
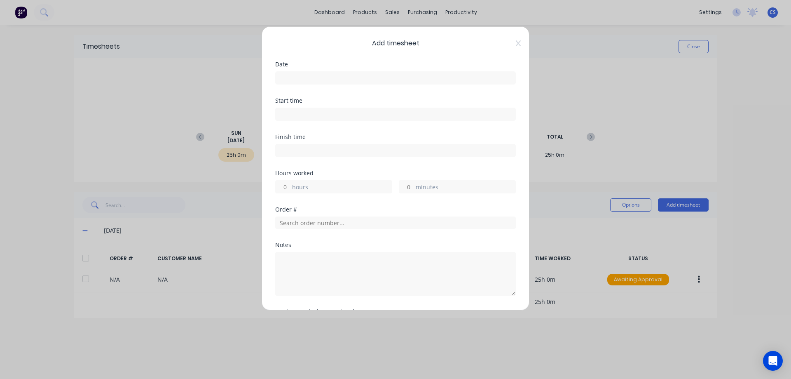
click at [328, 80] on input at bounding box center [396, 78] width 240 height 12
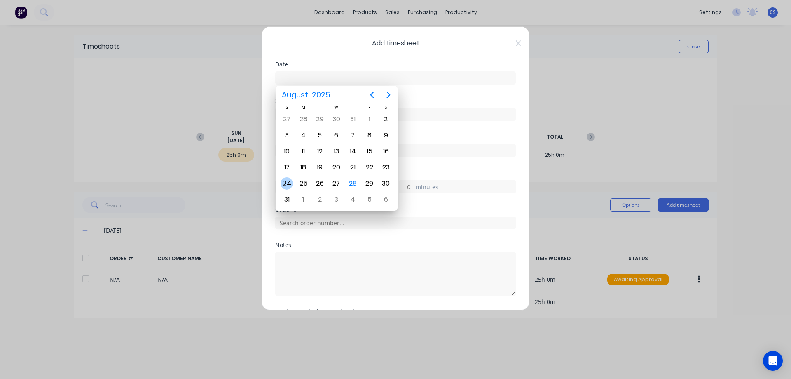
click at [285, 183] on div "24" at bounding box center [287, 183] width 12 height 12
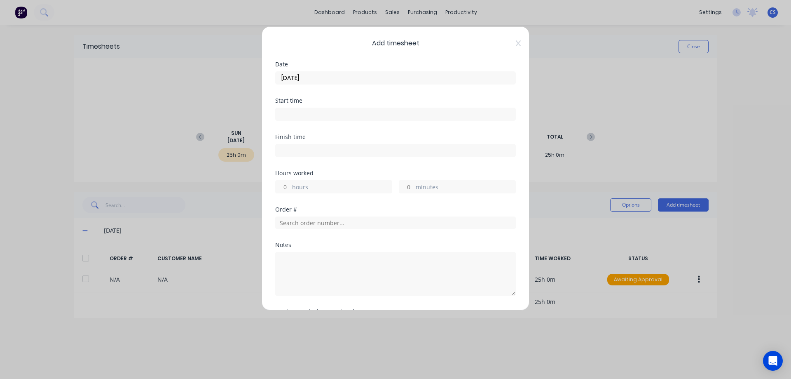
click at [325, 79] on input "[DATE]" at bounding box center [396, 78] width 240 height 12
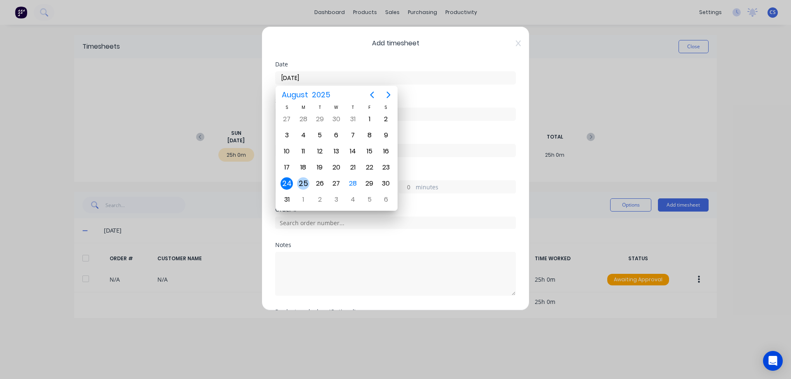
click at [301, 182] on div "25" at bounding box center [303, 183] width 12 height 12
type input "[DATE]"
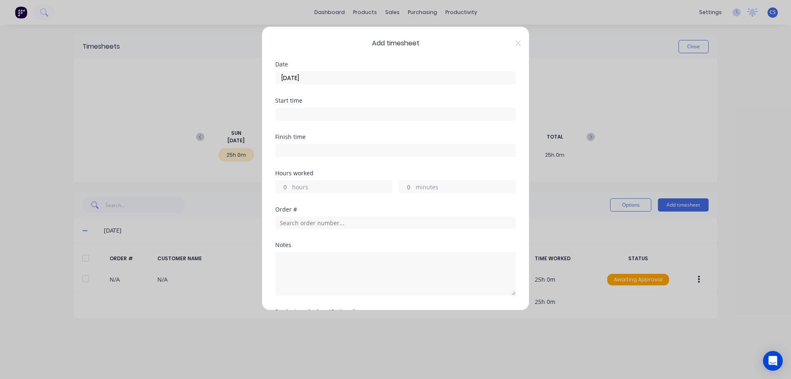
click at [288, 185] on input "hours" at bounding box center [283, 186] width 14 height 12
type input "1"
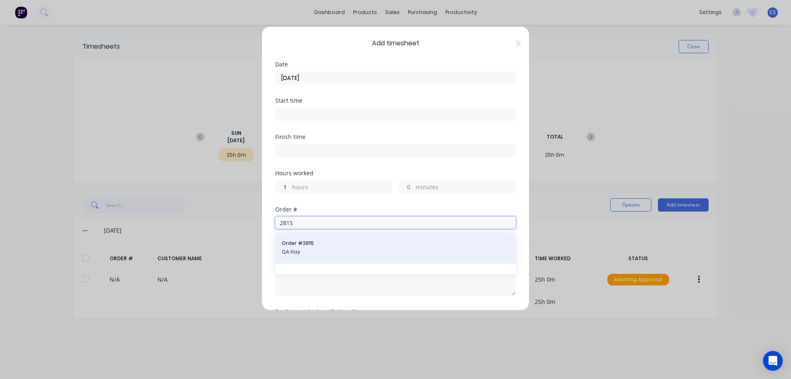
type input "2815"
click at [345, 249] on span "QA Hay" at bounding box center [395, 251] width 227 height 7
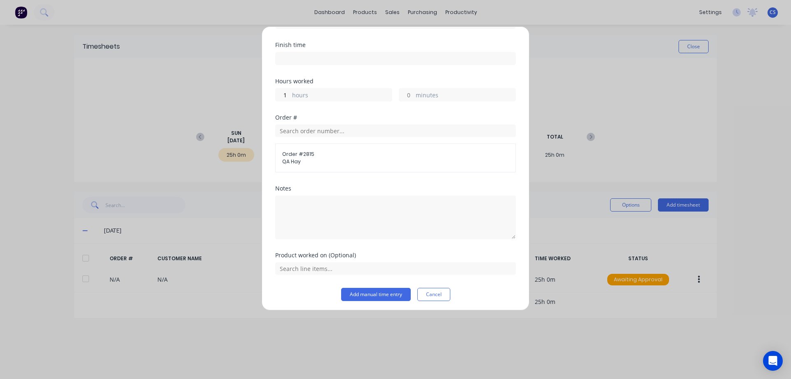
scroll to position [94, 0]
click at [363, 291] on button "Add manual time entry" at bounding box center [376, 291] width 70 height 13
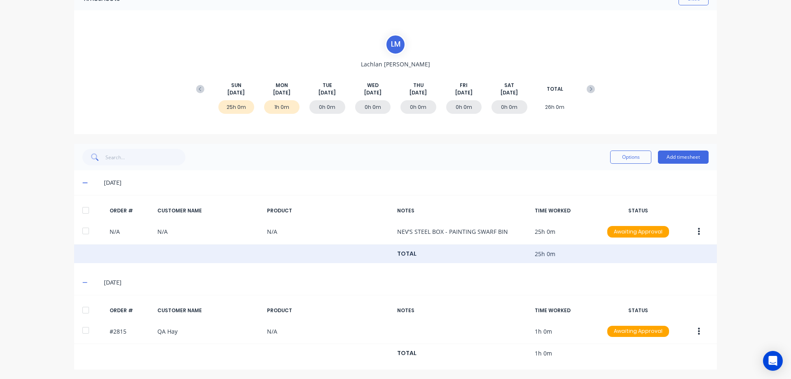
scroll to position [49, 0]
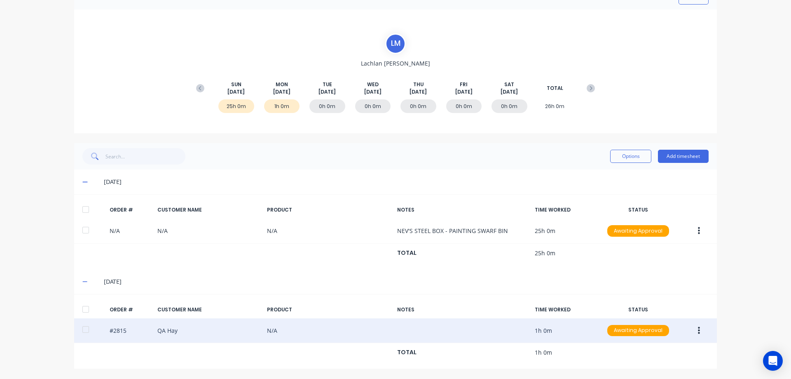
click at [691, 328] on button "button" at bounding box center [698, 330] width 19 height 15
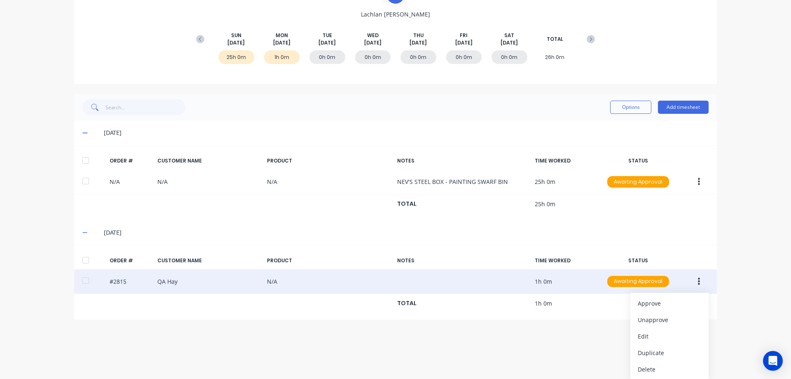
scroll to position [98, 0]
click at [664, 363] on div "Delete" at bounding box center [669, 369] width 63 height 12
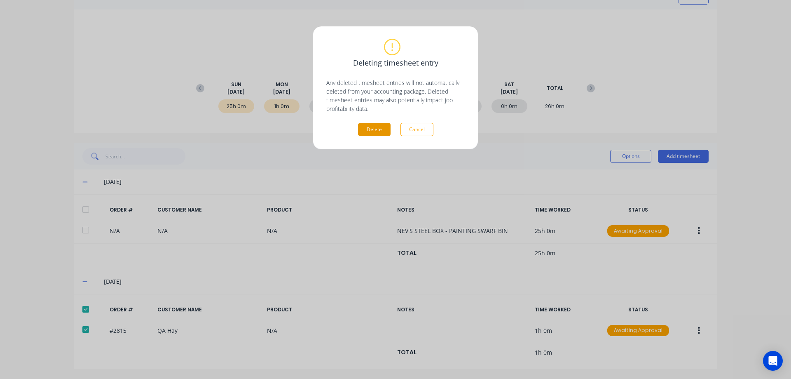
scroll to position [49, 0]
click at [368, 130] on button "Delete" at bounding box center [374, 129] width 33 height 13
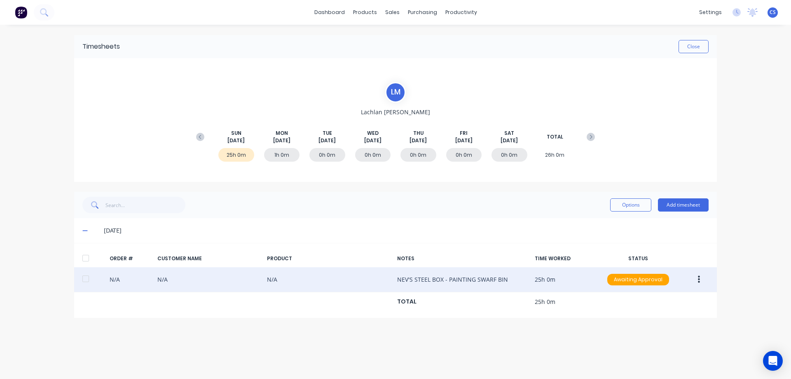
click at [696, 278] on button "button" at bounding box center [698, 279] width 19 height 15
click at [649, 335] on div "Edit" at bounding box center [669, 334] width 63 height 12
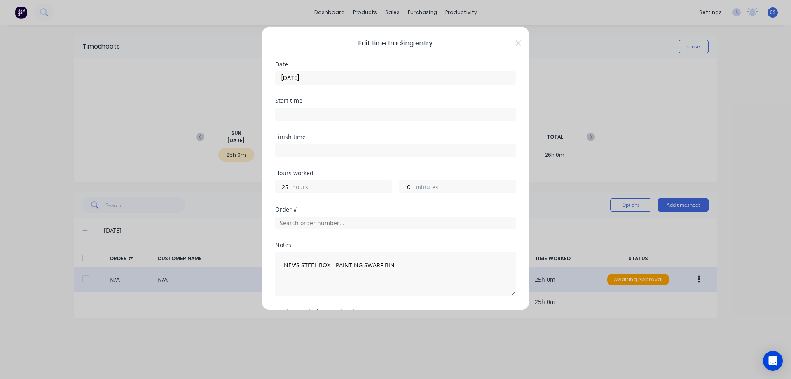
click at [329, 78] on input "[DATE]" at bounding box center [396, 78] width 240 height 12
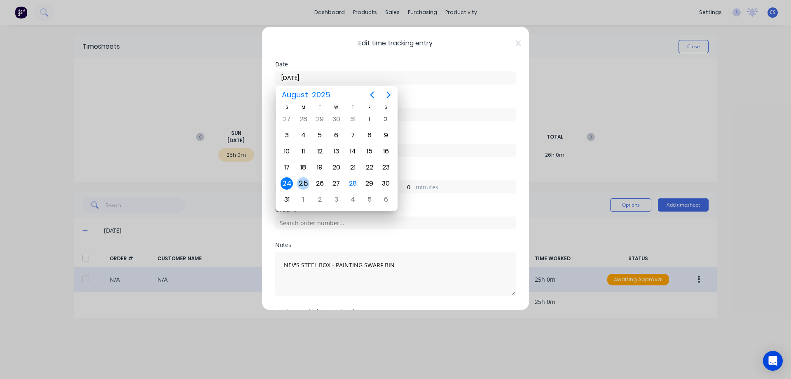
click at [307, 183] on div "25" at bounding box center [303, 183] width 12 height 12
type input "[DATE]"
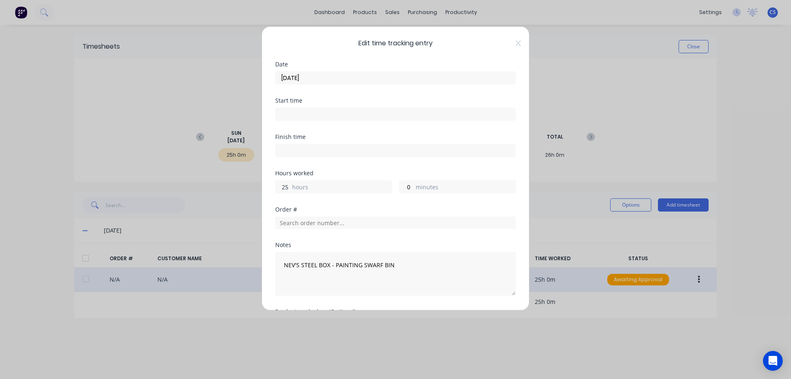
click at [288, 188] on input "25" at bounding box center [283, 186] width 14 height 12
type input "2"
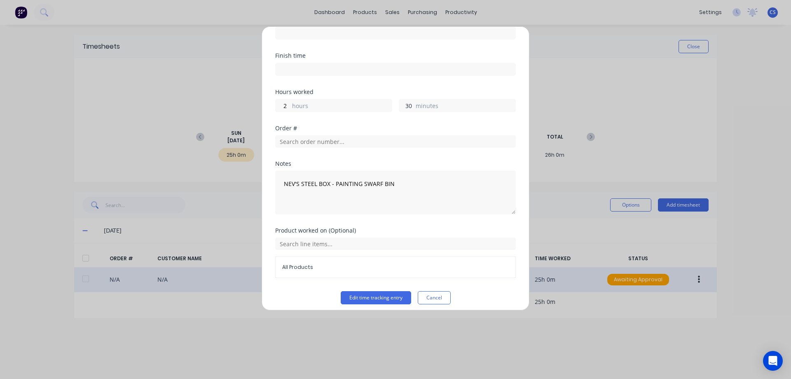
scroll to position [87, 0]
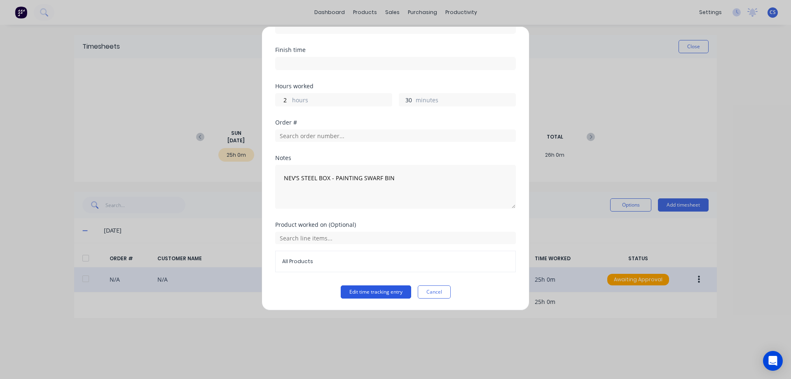
type input "30"
click at [358, 288] on button "Edit time tracking entry" at bounding box center [376, 291] width 70 height 13
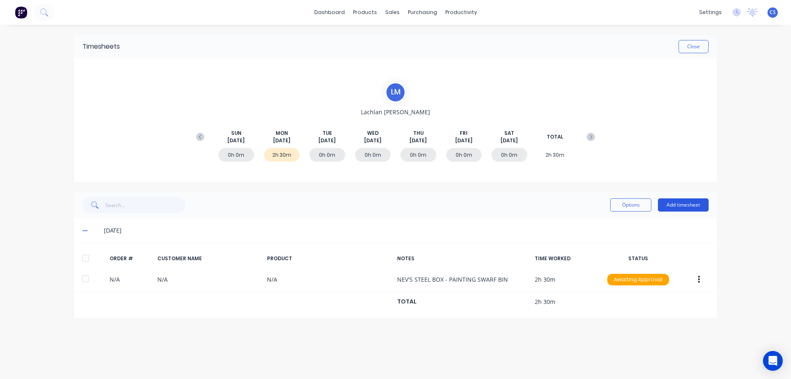
click at [681, 202] on button "Add timesheet" at bounding box center [683, 204] width 51 height 13
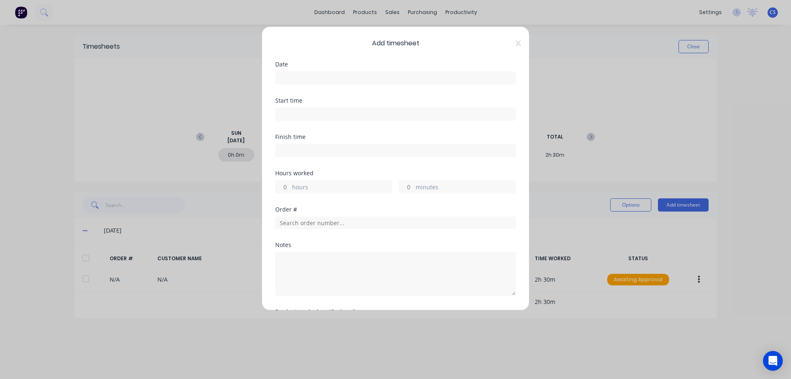
click at [292, 76] on input at bounding box center [396, 78] width 240 height 12
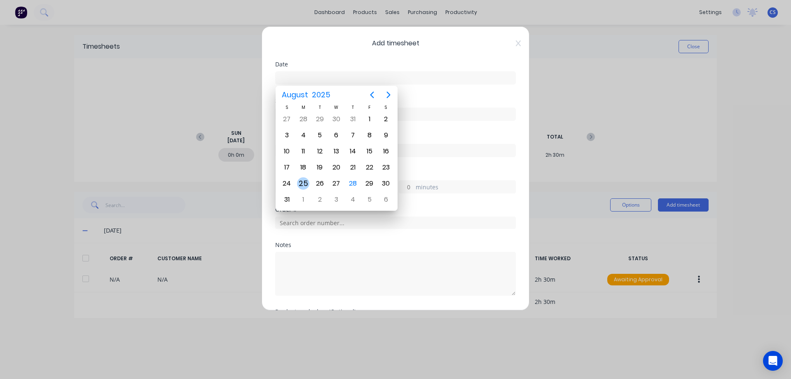
click at [298, 184] on div "25" at bounding box center [303, 183] width 12 height 12
type input "[DATE]"
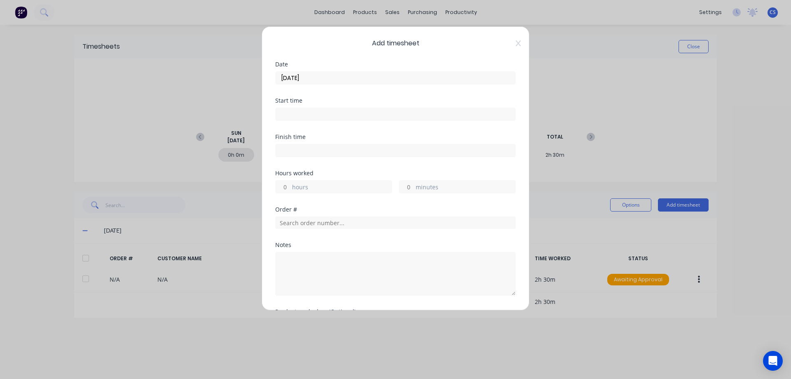
click at [288, 186] on input "hours" at bounding box center [283, 186] width 14 height 12
type input "1"
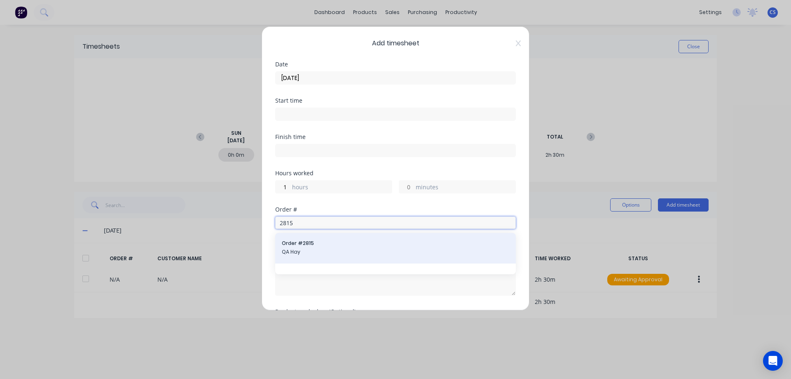
type input "2815"
click at [314, 248] on span "QA Hay" at bounding box center [395, 251] width 227 height 7
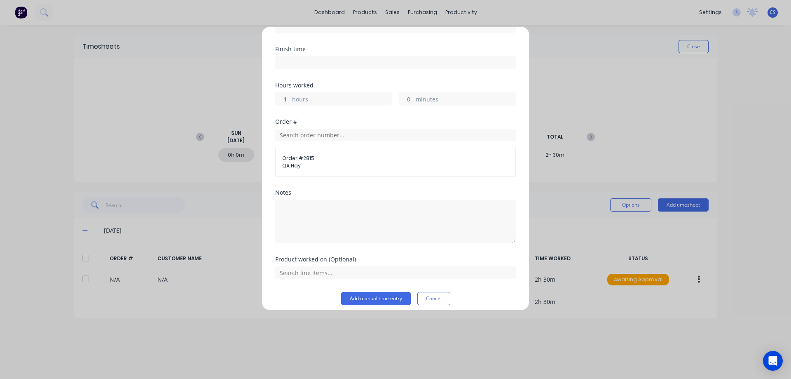
scroll to position [94, 0]
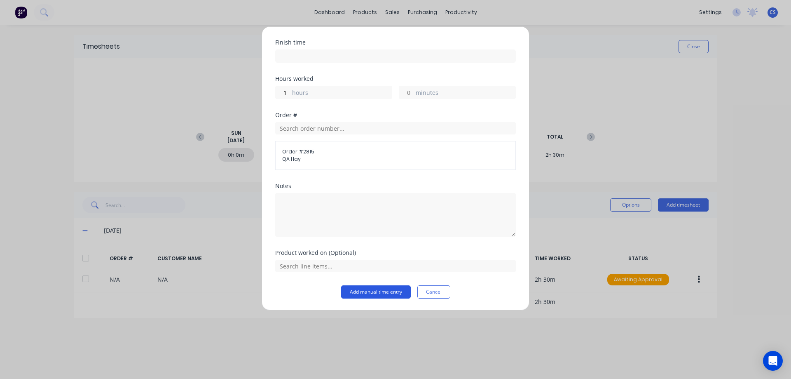
click at [375, 290] on button "Add manual time entry" at bounding box center [376, 291] width 70 height 13
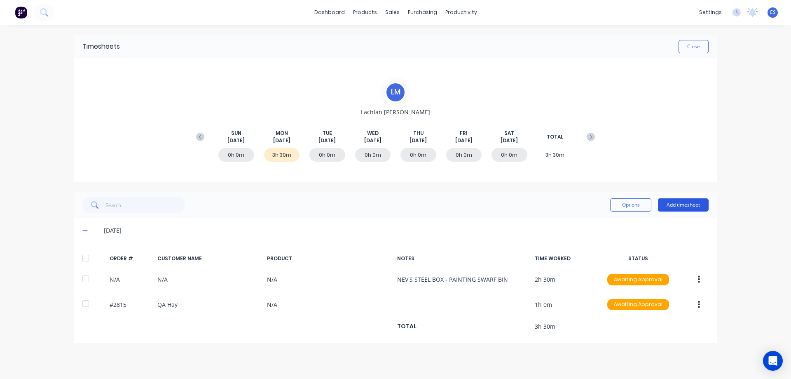
click at [690, 207] on button "Add timesheet" at bounding box center [683, 204] width 51 height 13
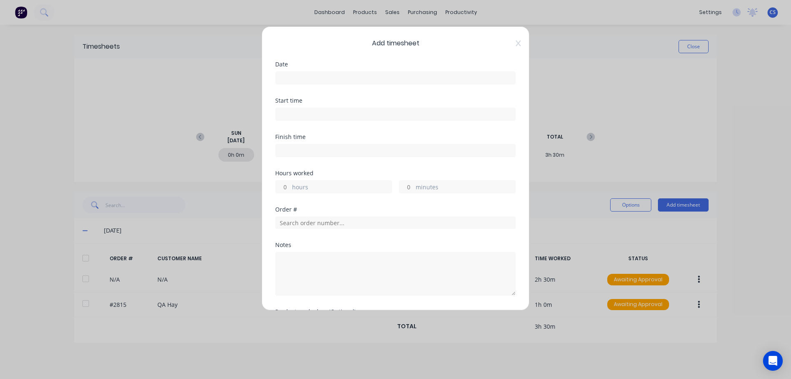
click at [317, 77] on input at bounding box center [396, 78] width 240 height 12
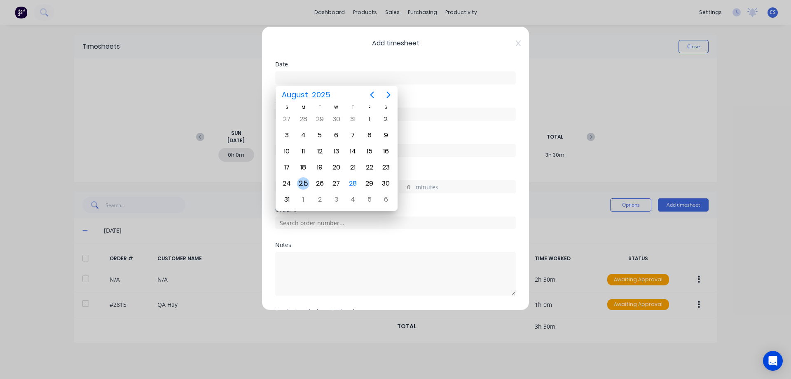
click at [305, 184] on div "25" at bounding box center [303, 183] width 12 height 12
type input "[DATE]"
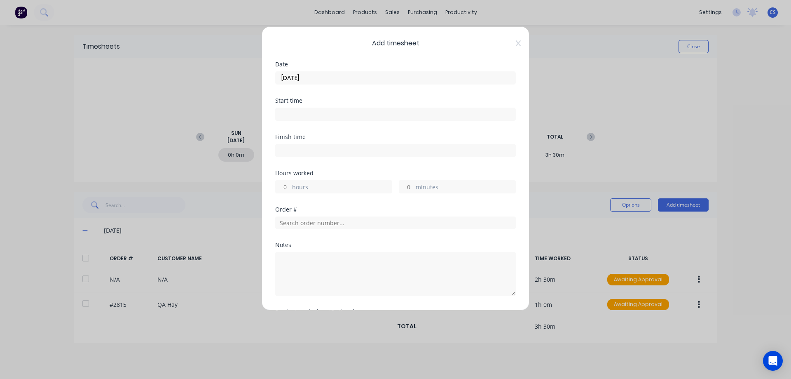
click at [287, 188] on input "hours" at bounding box center [283, 186] width 14 height 12
type input "1"
type input "30"
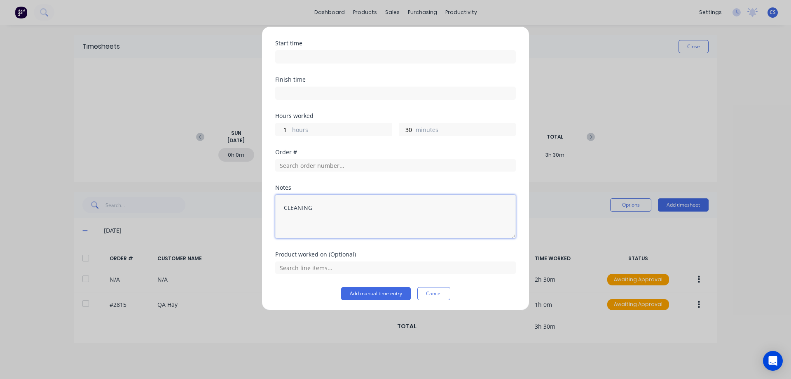
scroll to position [59, 0]
type textarea "CLEANING"
click at [371, 293] on button "Add manual time entry" at bounding box center [376, 291] width 70 height 13
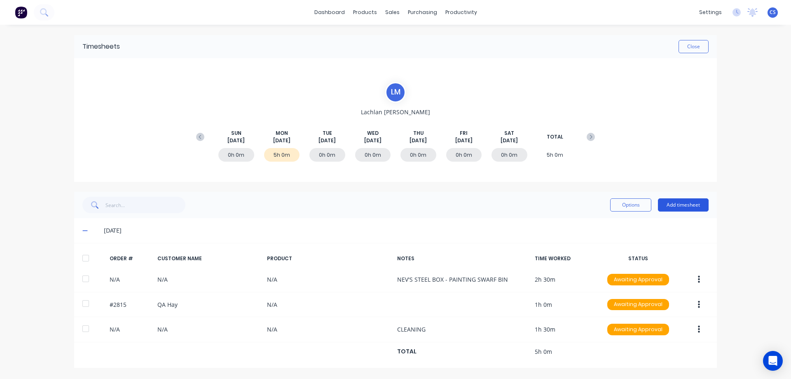
click at [683, 200] on button "Add timesheet" at bounding box center [683, 204] width 51 height 13
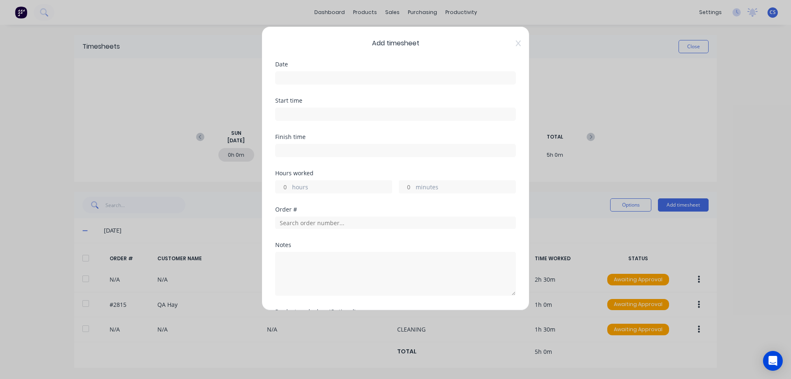
click at [317, 73] on input at bounding box center [396, 78] width 240 height 12
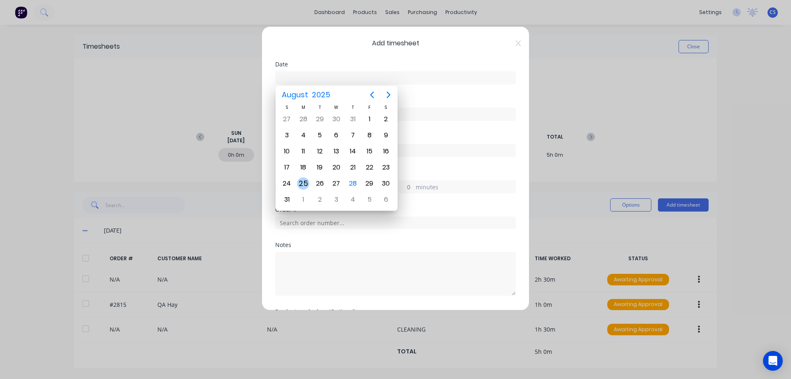
click at [305, 185] on div "25" at bounding box center [303, 183] width 12 height 12
type input "[DATE]"
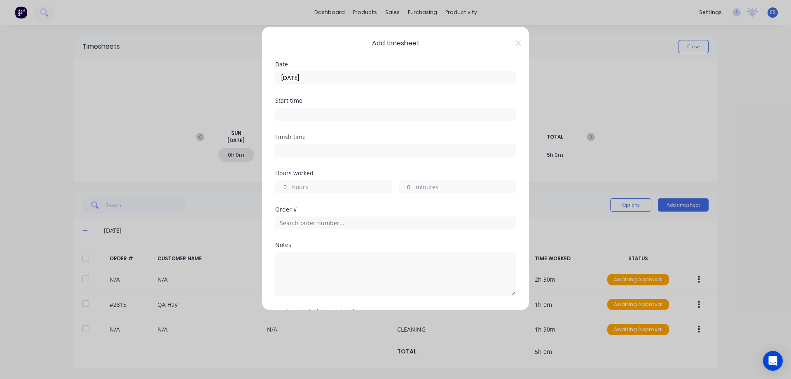
click at [291, 186] on div "hours" at bounding box center [333, 186] width 117 height 13
click at [287, 185] on input "hours" at bounding box center [283, 186] width 14 height 12
type input "3"
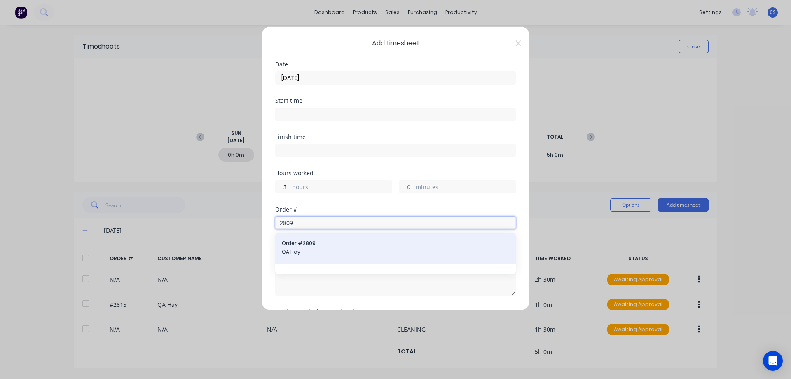
type input "2809"
click at [327, 249] on span "QA Hay" at bounding box center [395, 251] width 227 height 7
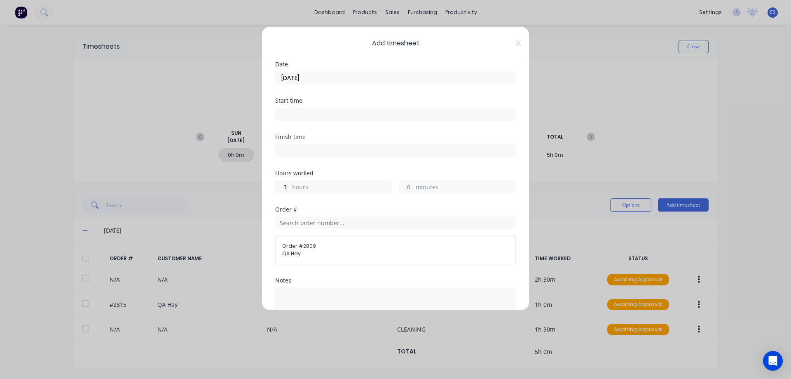
scroll to position [94, 0]
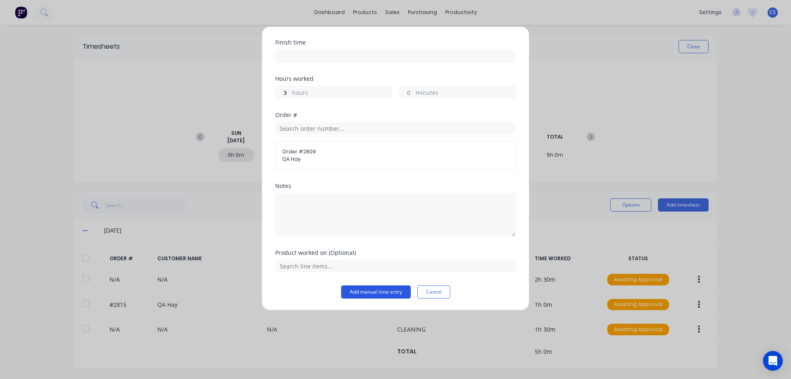
click at [371, 290] on button "Add manual time entry" at bounding box center [376, 291] width 70 height 13
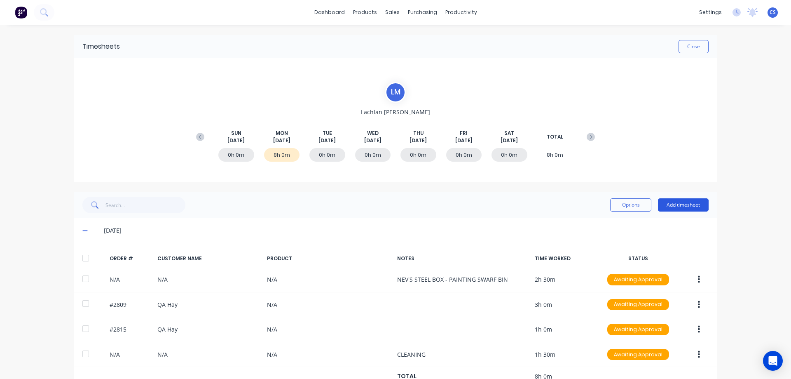
click at [693, 206] on button "Add timesheet" at bounding box center [683, 204] width 51 height 13
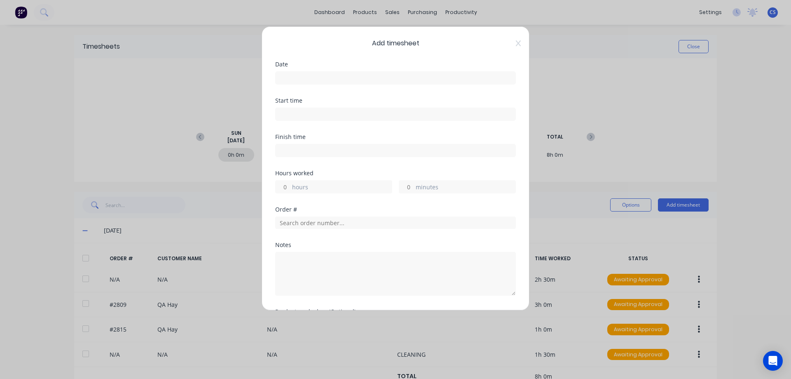
click at [310, 77] on input at bounding box center [396, 78] width 240 height 12
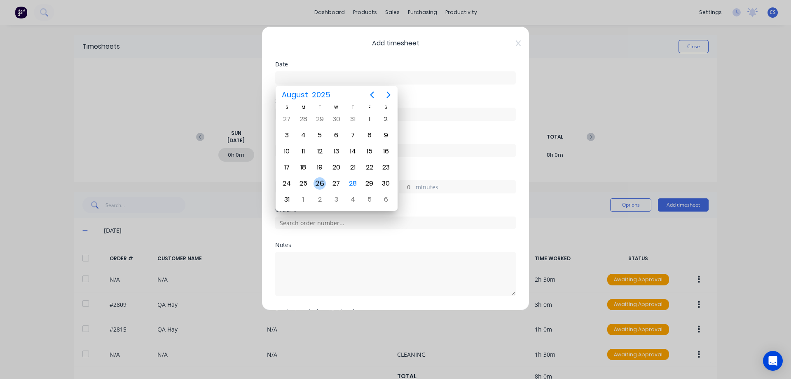
click at [318, 183] on div "26" at bounding box center [320, 183] width 12 height 12
type input "[DATE]"
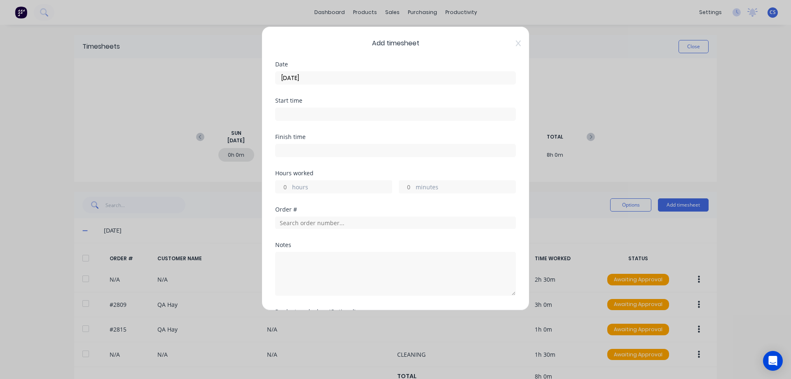
click at [286, 187] on input "hours" at bounding box center [283, 186] width 14 height 12
type input "1"
type input "30"
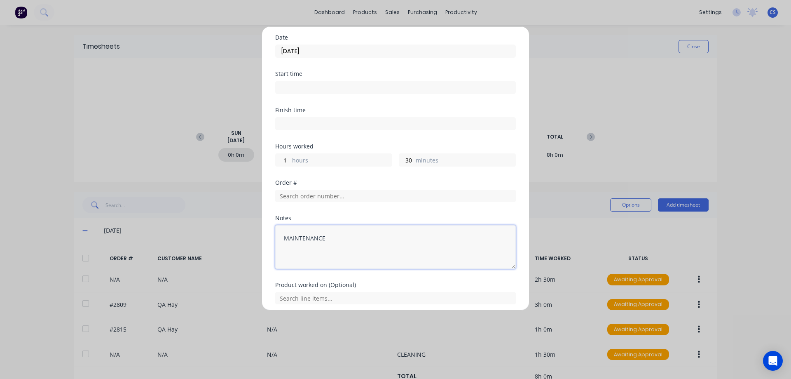
scroll to position [59, 0]
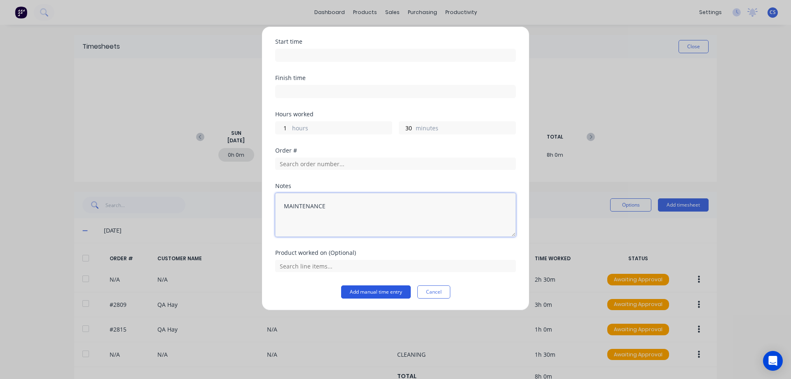
type textarea "MAINTENANCE"
click at [357, 294] on button "Add manual time entry" at bounding box center [376, 291] width 70 height 13
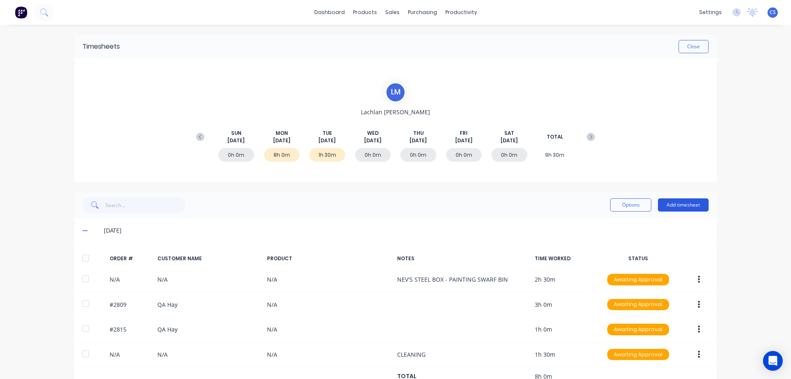
click at [674, 204] on button "Add timesheet" at bounding box center [683, 204] width 51 height 13
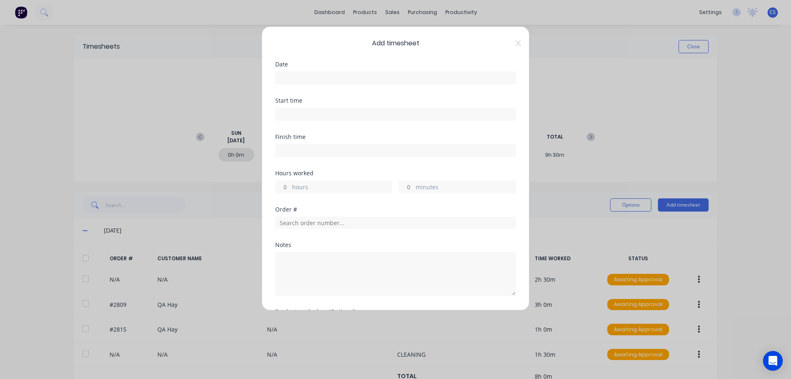
click at [316, 83] on input at bounding box center [396, 78] width 240 height 12
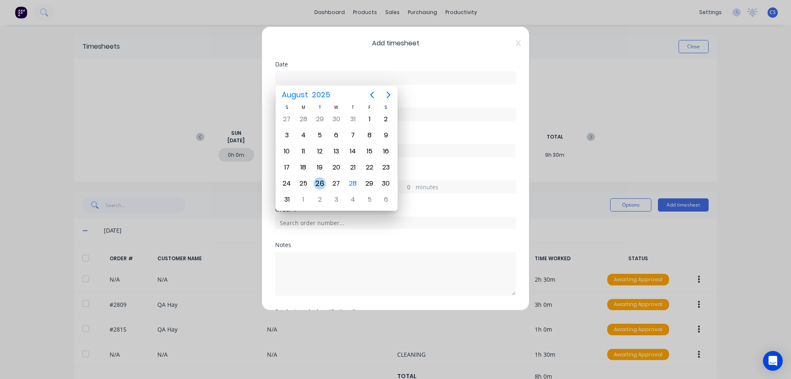
click at [319, 180] on div "26" at bounding box center [320, 183] width 12 height 12
type input "[DATE]"
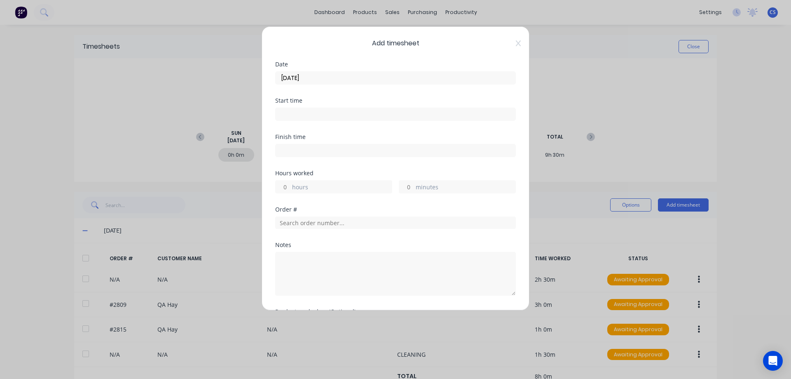
click at [288, 185] on input "hours" at bounding box center [283, 186] width 14 height 12
type input "5"
type input "30"
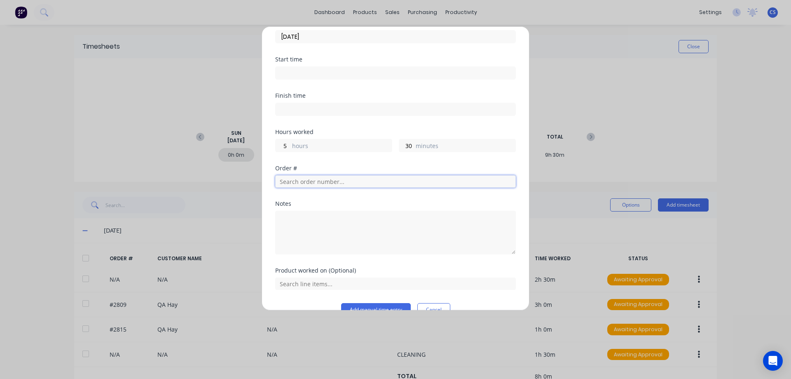
click at [313, 180] on input "text" at bounding box center [395, 181] width 241 height 12
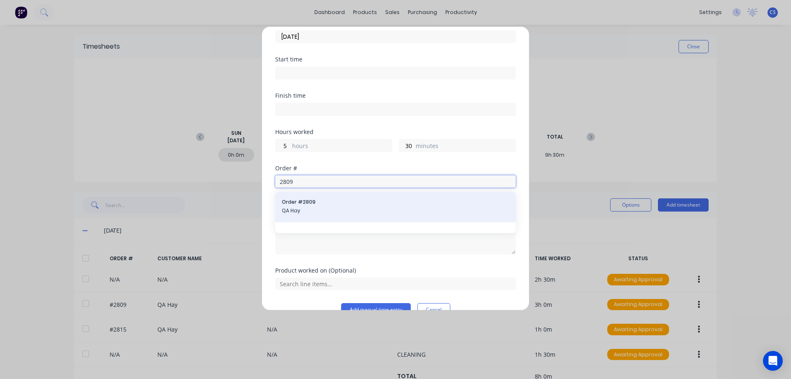
type input "2809"
click at [323, 206] on div "Order # 2809 QA Hay" at bounding box center [395, 206] width 227 height 17
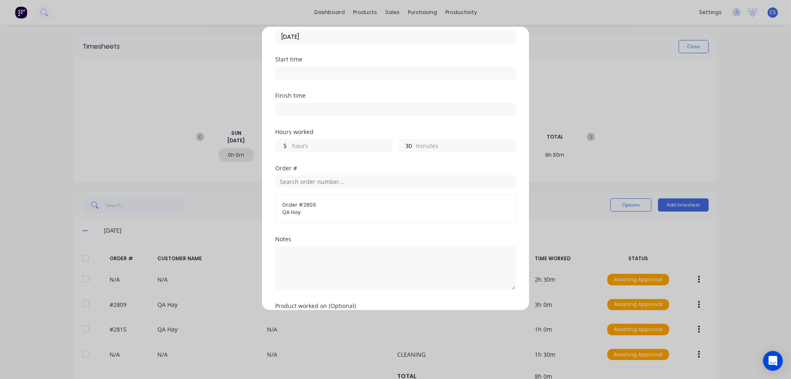
scroll to position [94, 0]
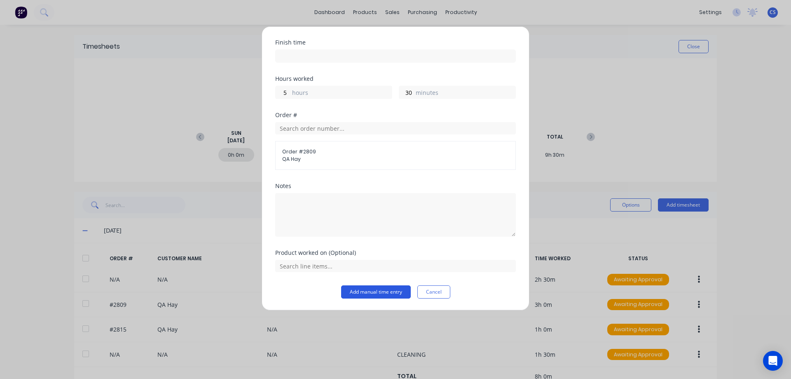
click at [368, 291] on button "Add manual time entry" at bounding box center [376, 291] width 70 height 13
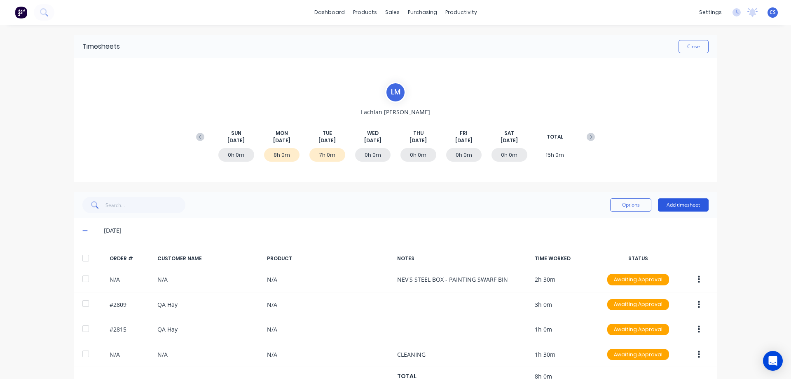
click at [684, 207] on button "Add timesheet" at bounding box center [683, 204] width 51 height 13
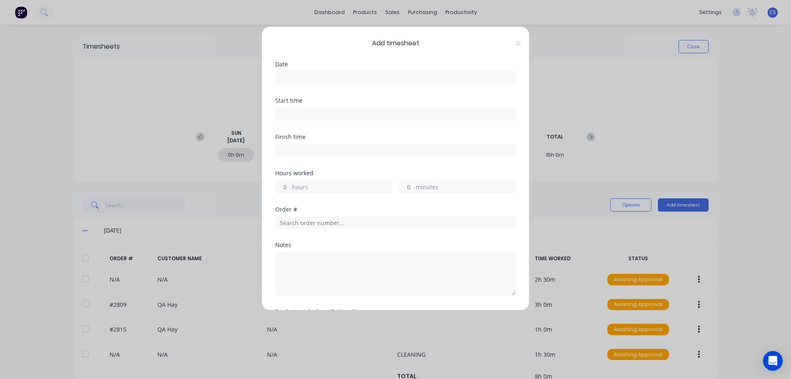
click at [334, 80] on input at bounding box center [396, 78] width 240 height 12
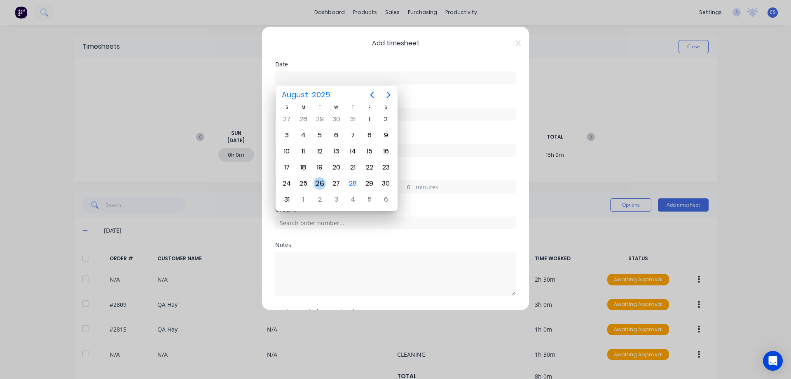
click at [320, 183] on div "26" at bounding box center [320, 183] width 12 height 12
type input "[DATE]"
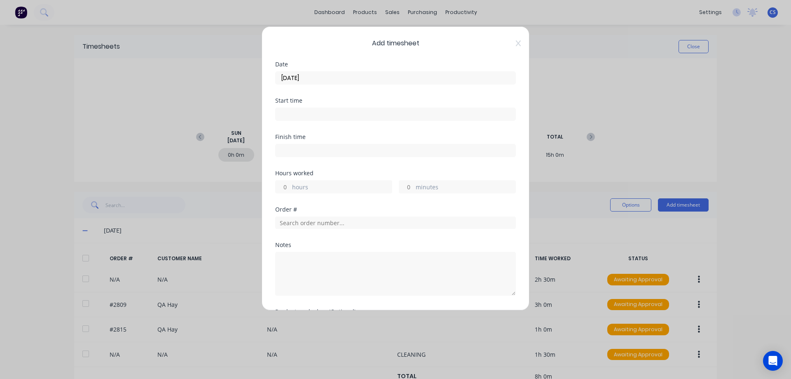
click at [287, 187] on input "hours" at bounding box center [283, 186] width 14 height 12
type input "1"
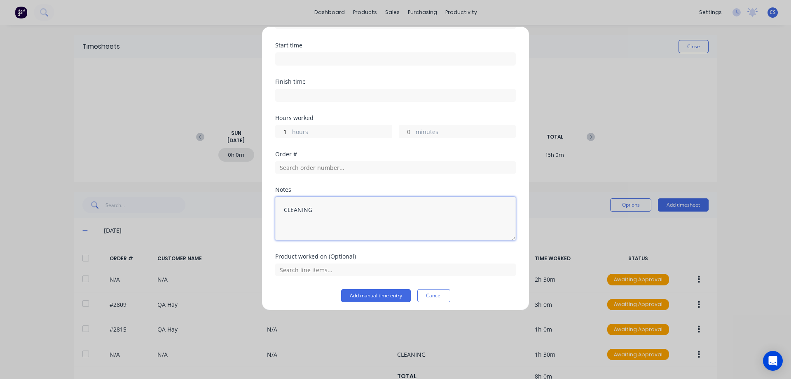
scroll to position [59, 0]
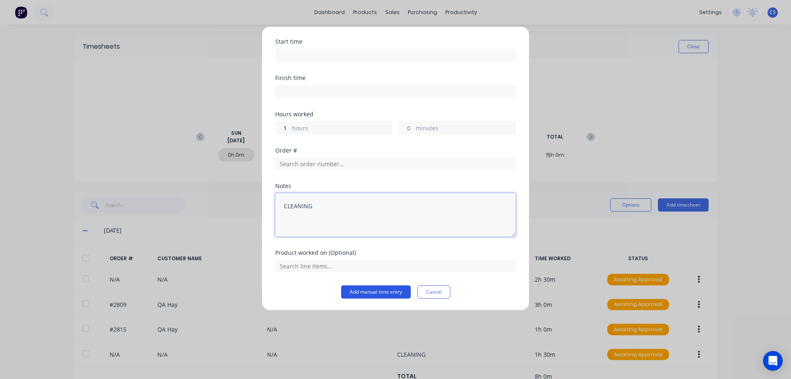
type textarea "CLEANING"
click at [368, 288] on button "Add manual time entry" at bounding box center [376, 291] width 70 height 13
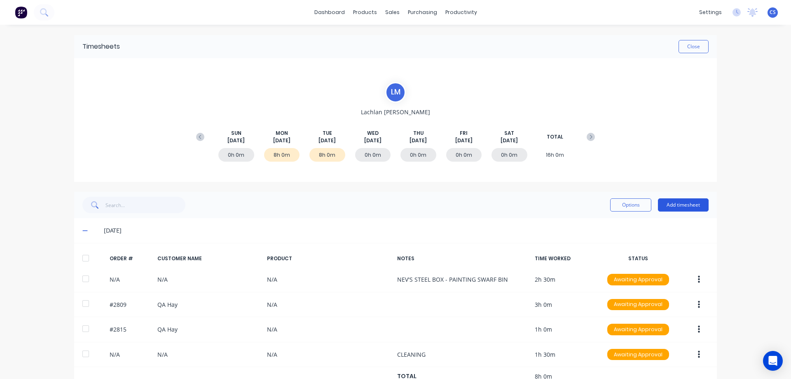
click at [688, 208] on button "Add timesheet" at bounding box center [683, 204] width 51 height 13
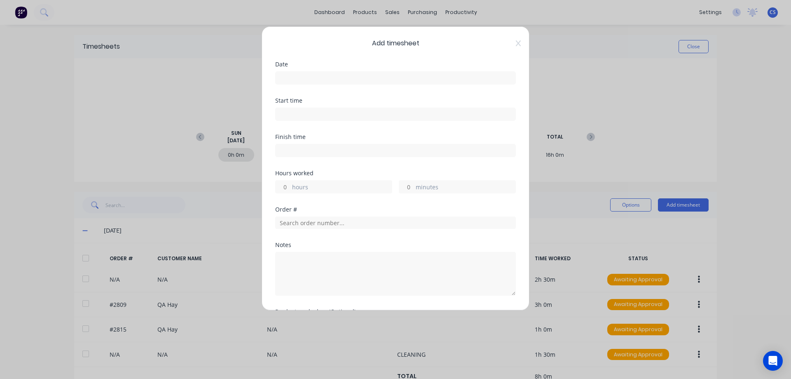
click at [309, 81] on input at bounding box center [396, 78] width 240 height 12
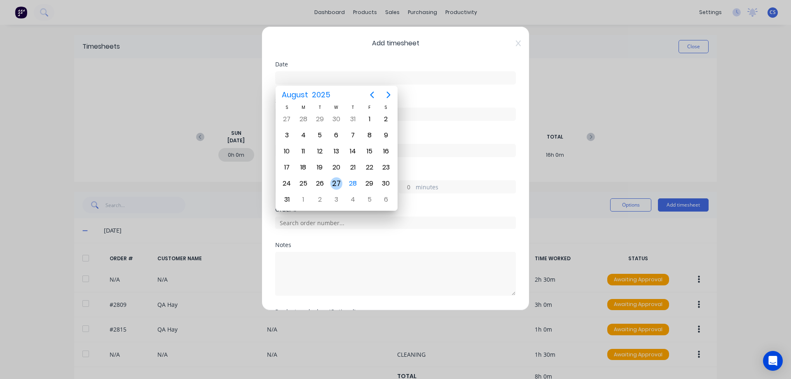
click at [337, 187] on div "27" at bounding box center [336, 183] width 12 height 12
type input "[DATE]"
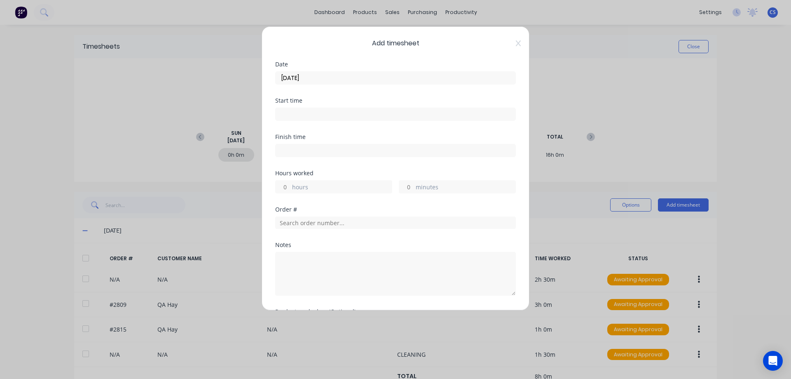
click at [286, 186] on input "hours" at bounding box center [283, 186] width 14 height 12
type input "7"
type input "30"
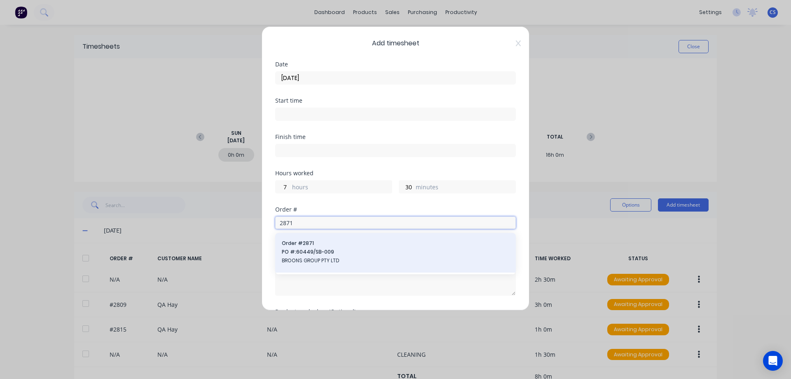
type input "2871"
click at [351, 259] on span "BROONS GROUP PTY LTD" at bounding box center [395, 260] width 227 height 7
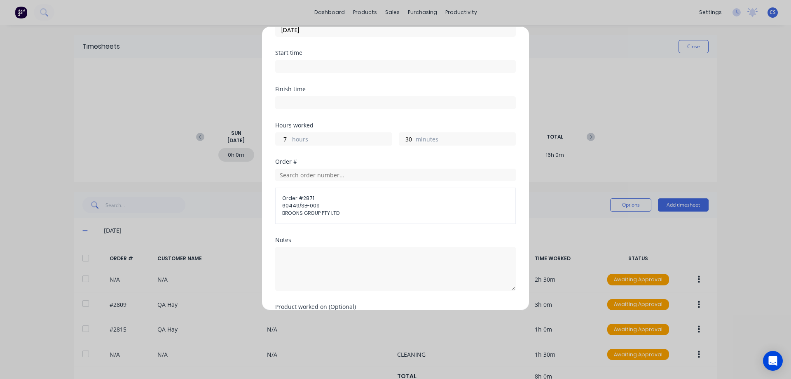
scroll to position [102, 0]
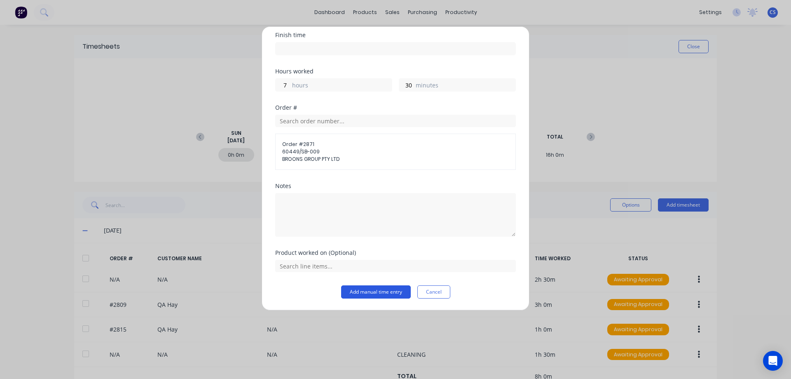
click at [360, 293] on button "Add manual time entry" at bounding box center [376, 291] width 70 height 13
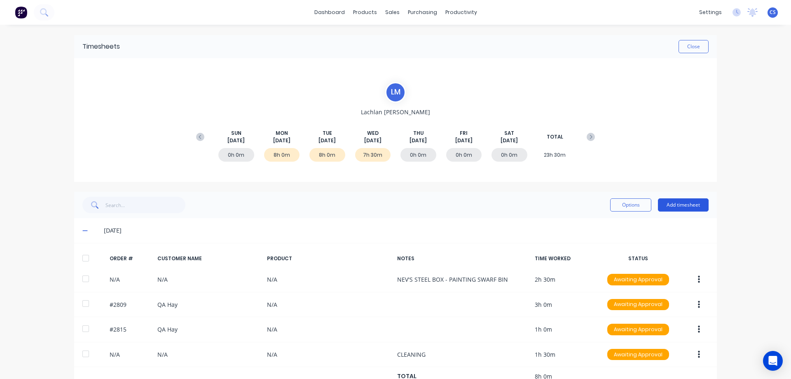
click at [670, 204] on button "Add timesheet" at bounding box center [683, 204] width 51 height 13
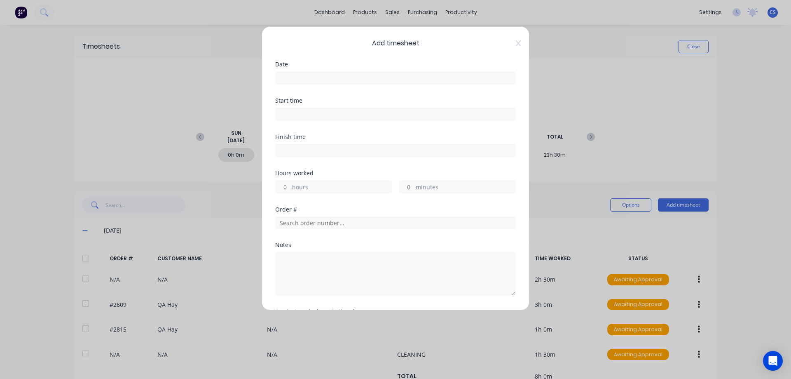
click at [331, 80] on input at bounding box center [396, 78] width 240 height 12
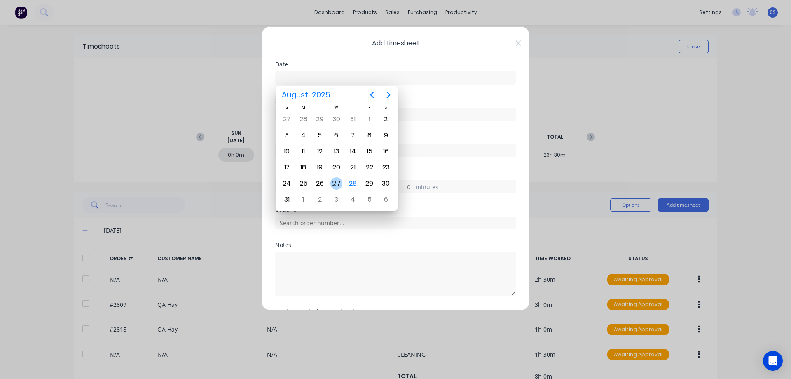
click at [338, 186] on div "27" at bounding box center [336, 183] width 12 height 12
type input "[DATE]"
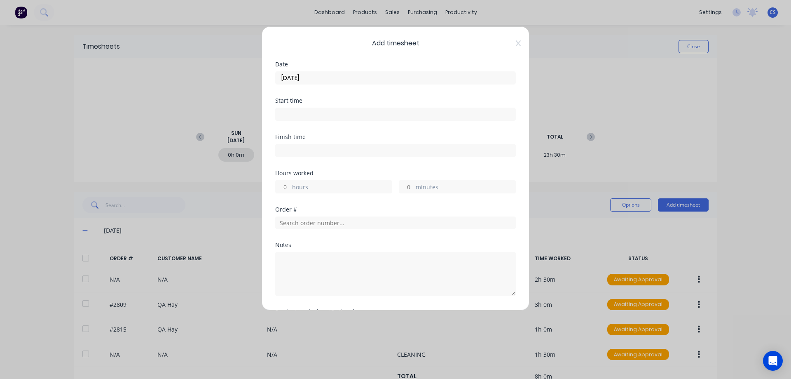
click at [411, 185] on div "minutes" at bounding box center [457, 186] width 117 height 13
click at [409, 186] on input "minutes" at bounding box center [406, 186] width 14 height 12
type input "30"
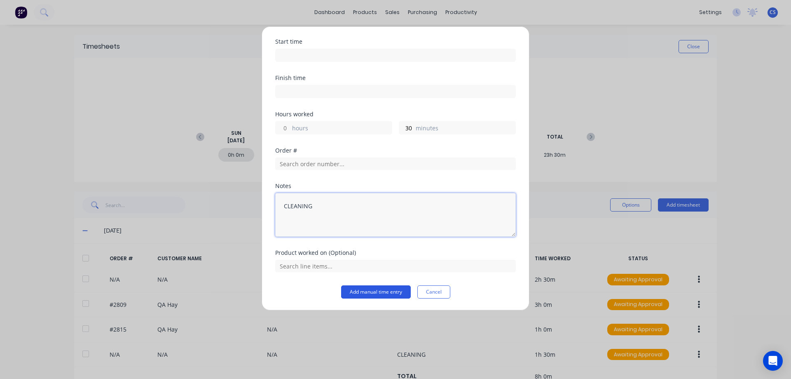
type textarea "CLEANING"
click at [363, 293] on button "Add manual time entry" at bounding box center [376, 291] width 70 height 13
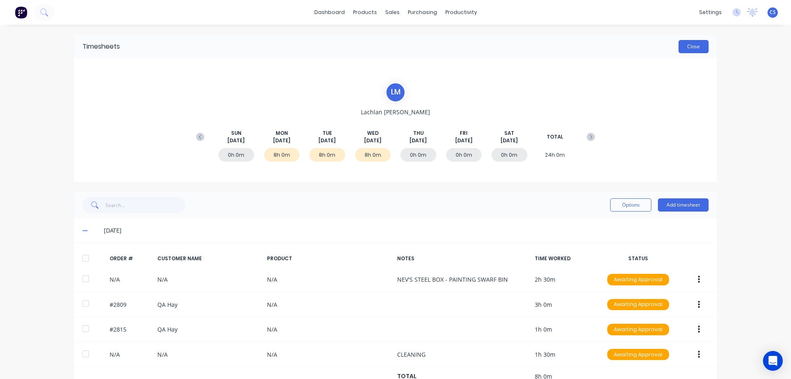
click at [684, 47] on button "Close" at bounding box center [694, 46] width 30 height 13
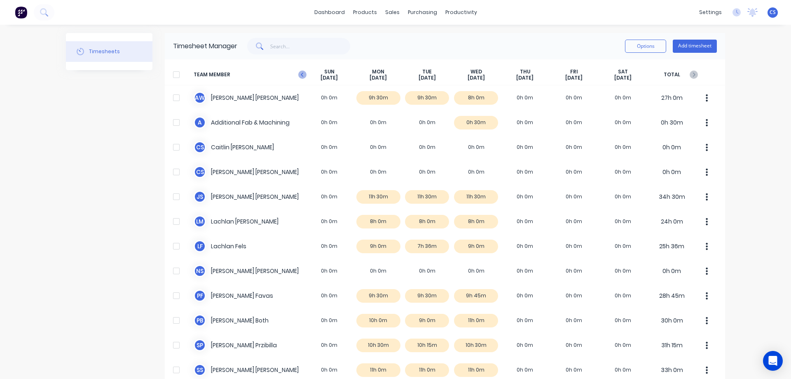
click at [298, 75] on icon "button" at bounding box center [302, 74] width 8 height 8
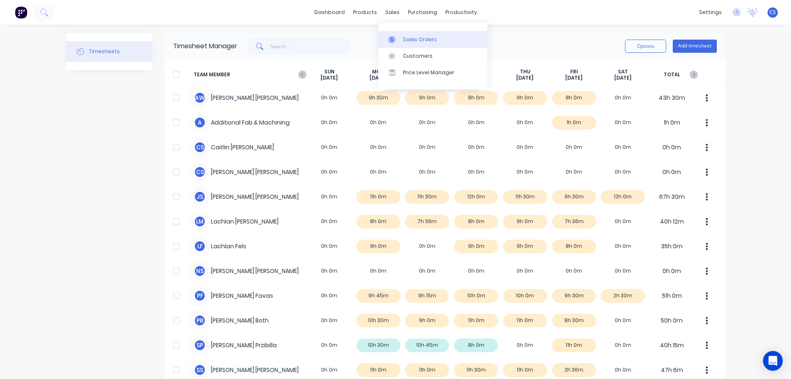
click at [419, 40] on div "Sales Orders" at bounding box center [420, 39] width 34 height 7
